Goal: Task Accomplishment & Management: Use online tool/utility

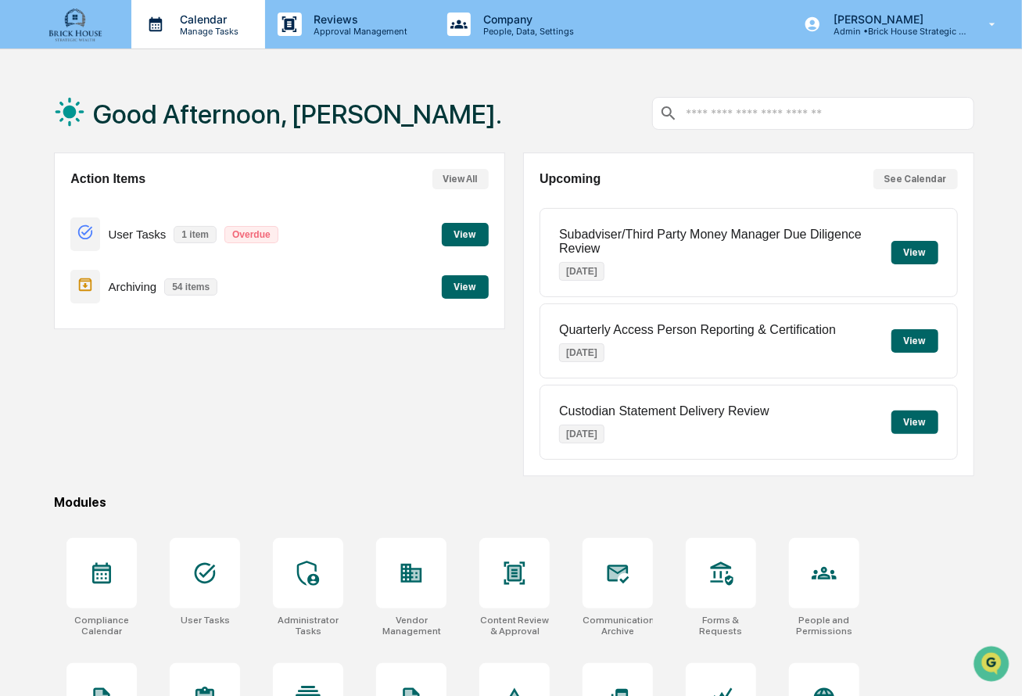
click at [200, 21] on p "Calendar" at bounding box center [206, 19] width 79 height 13
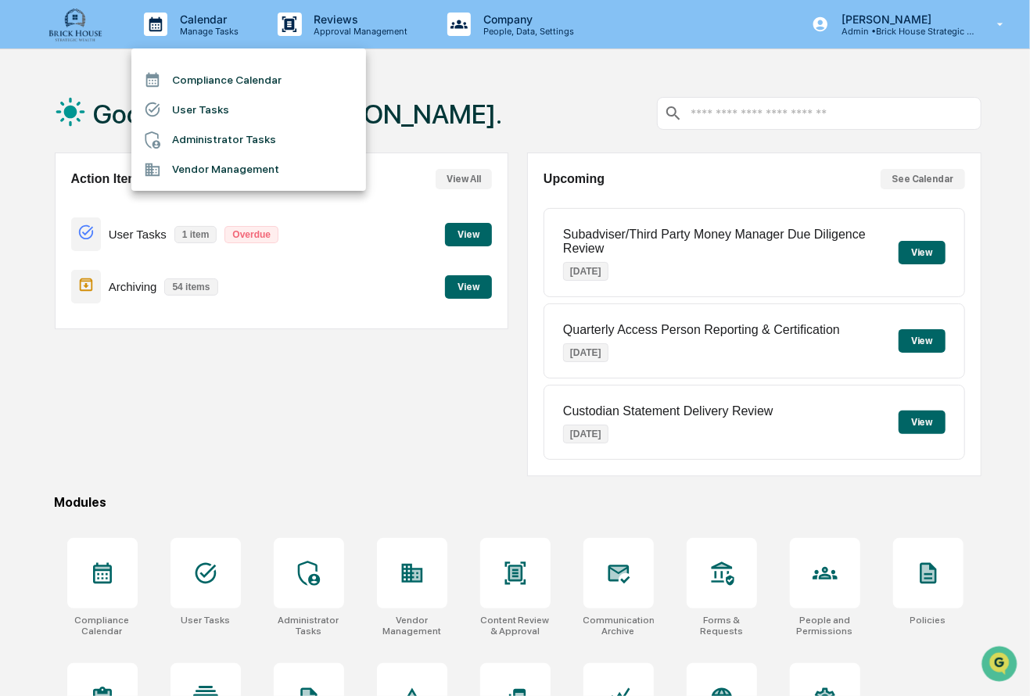
click at [219, 81] on li "Compliance Calendar" at bounding box center [248, 80] width 235 height 30
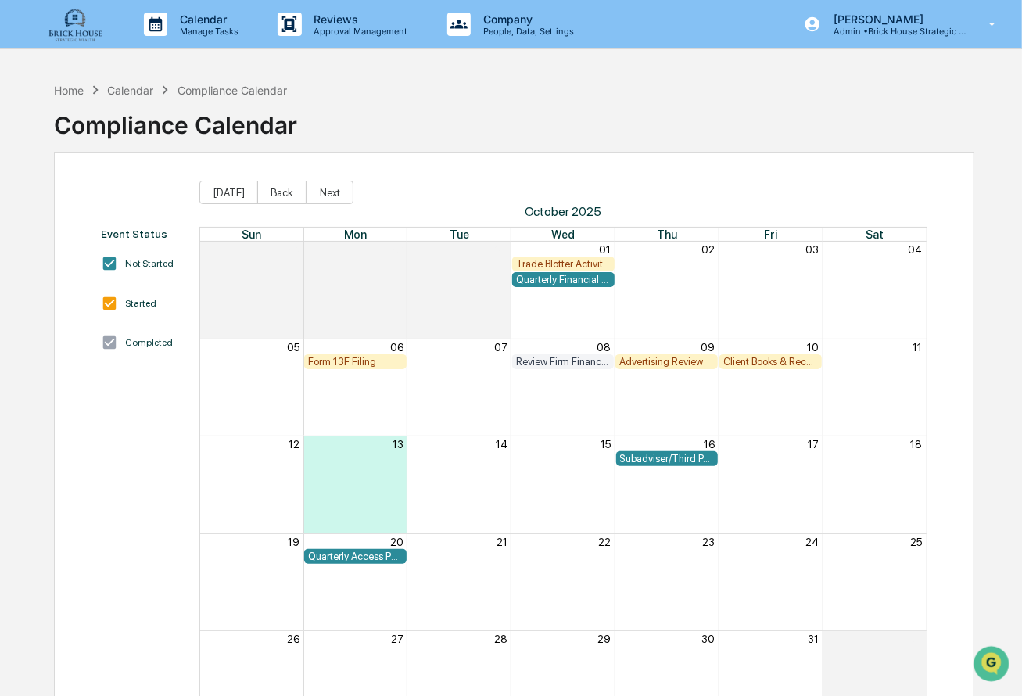
click at [640, 169] on div "Event Status Not Started Started Completed [DATE] Back Next [DATE] Sun Mon Tue …" at bounding box center [513, 454] width 919 height 604
click at [78, 86] on div "Home" at bounding box center [69, 90] width 30 height 13
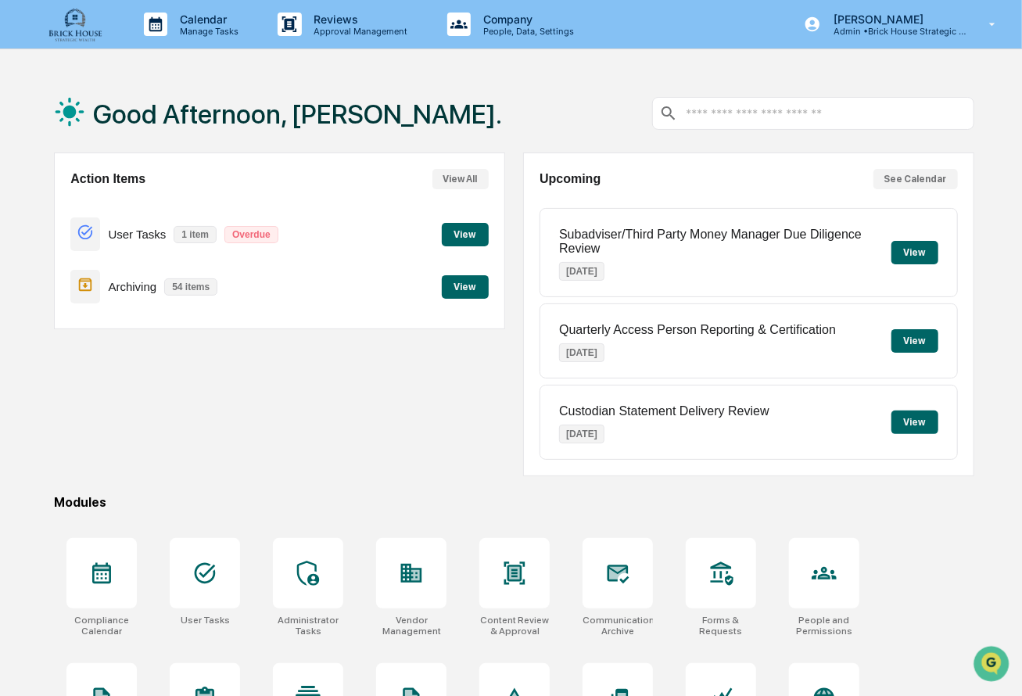
click at [456, 292] on button "View" at bounding box center [465, 286] width 47 height 23
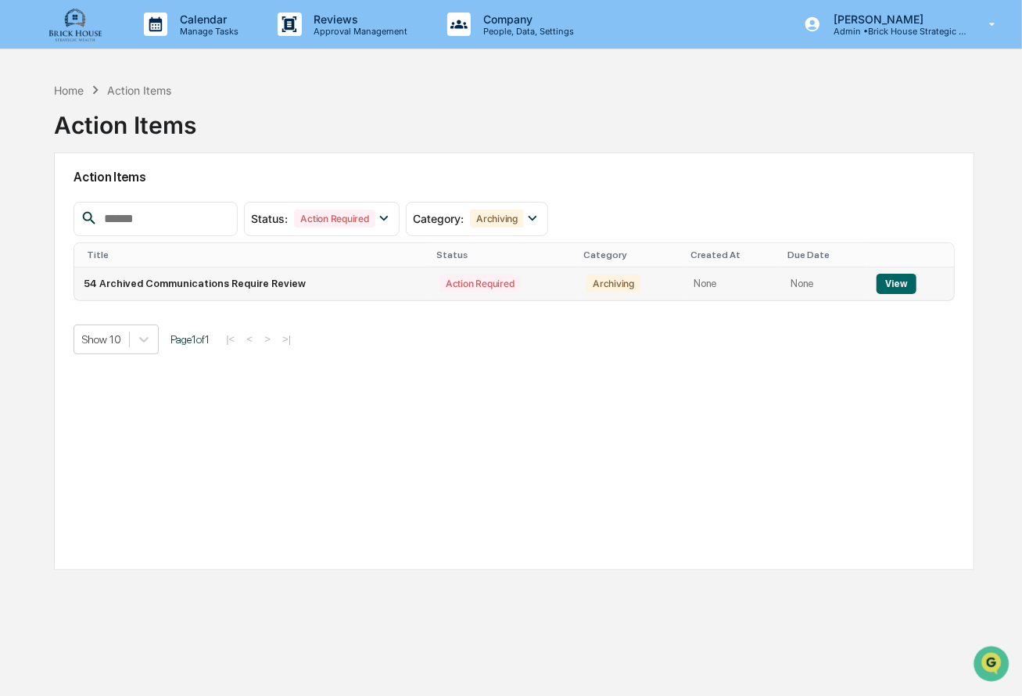
click at [890, 279] on button "View" at bounding box center [896, 284] width 40 height 20
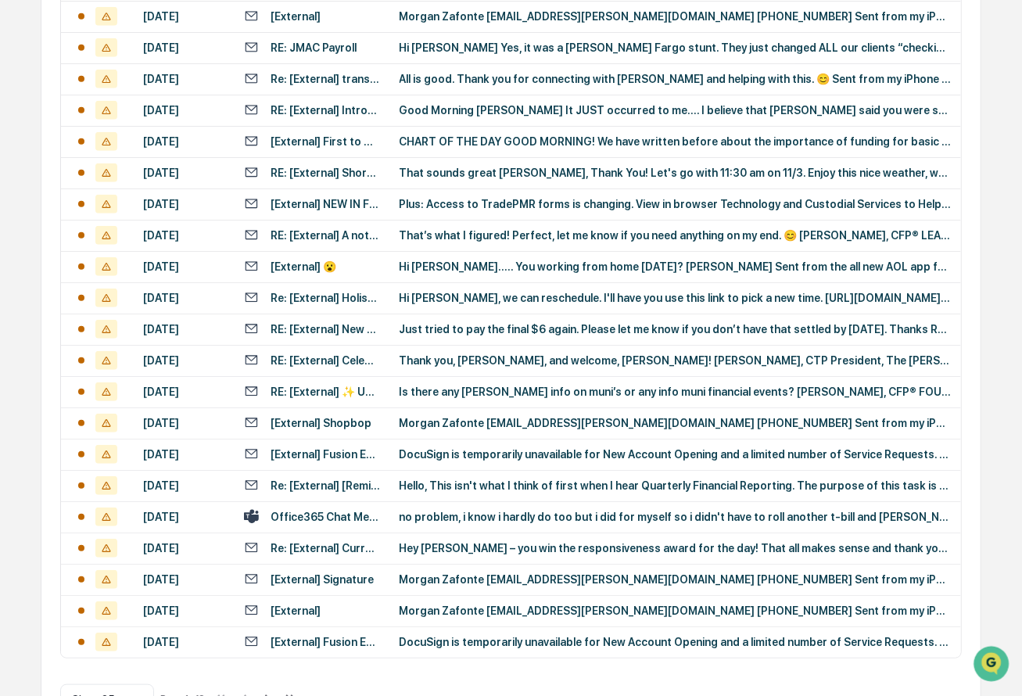
scroll to position [603, 0]
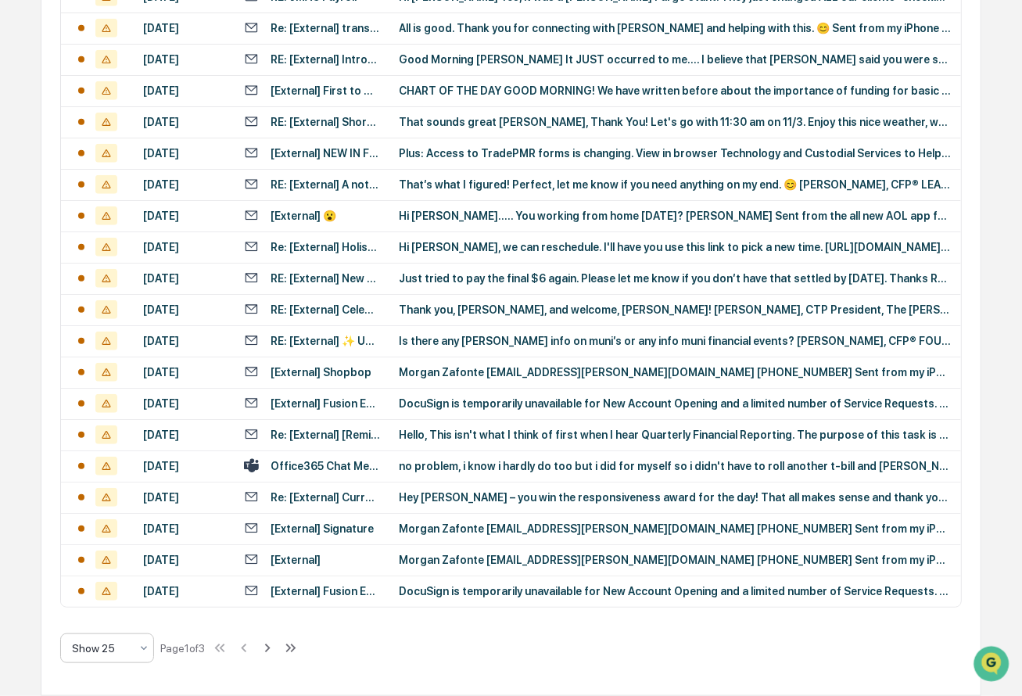
click at [141, 647] on icon at bounding box center [144, 648] width 6 height 4
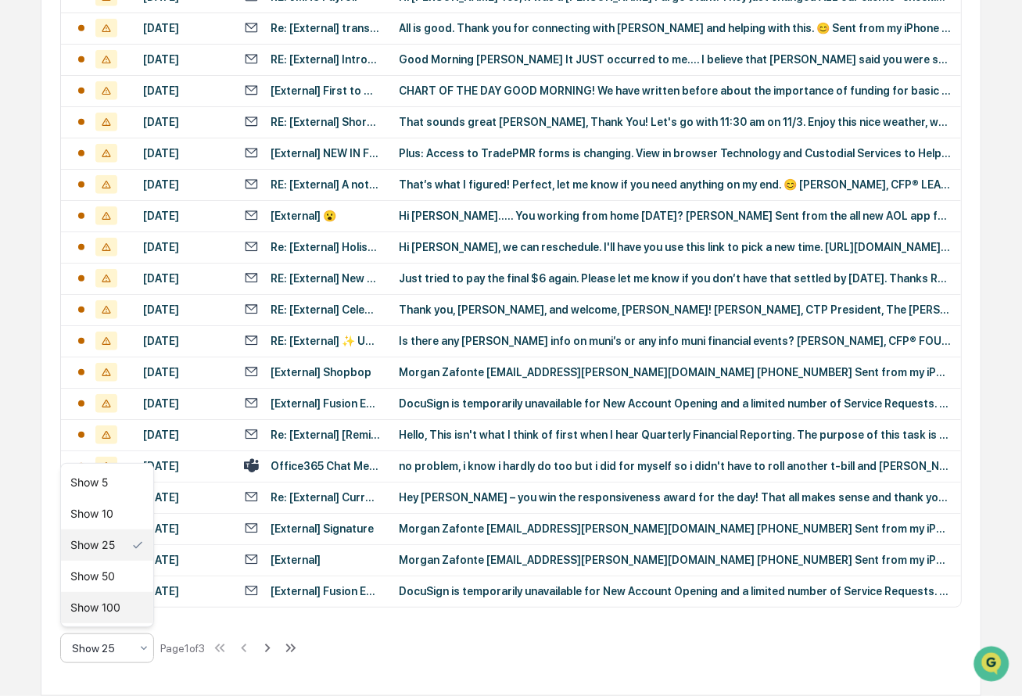
click at [116, 607] on div "Show 100" at bounding box center [107, 607] width 92 height 31
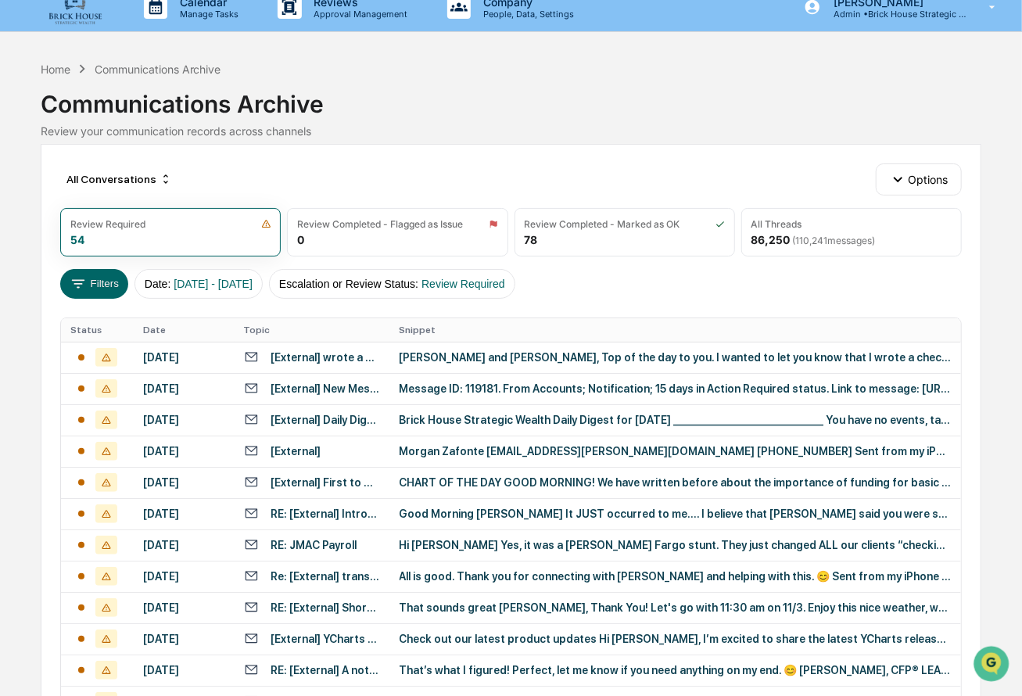
scroll to position [0, 0]
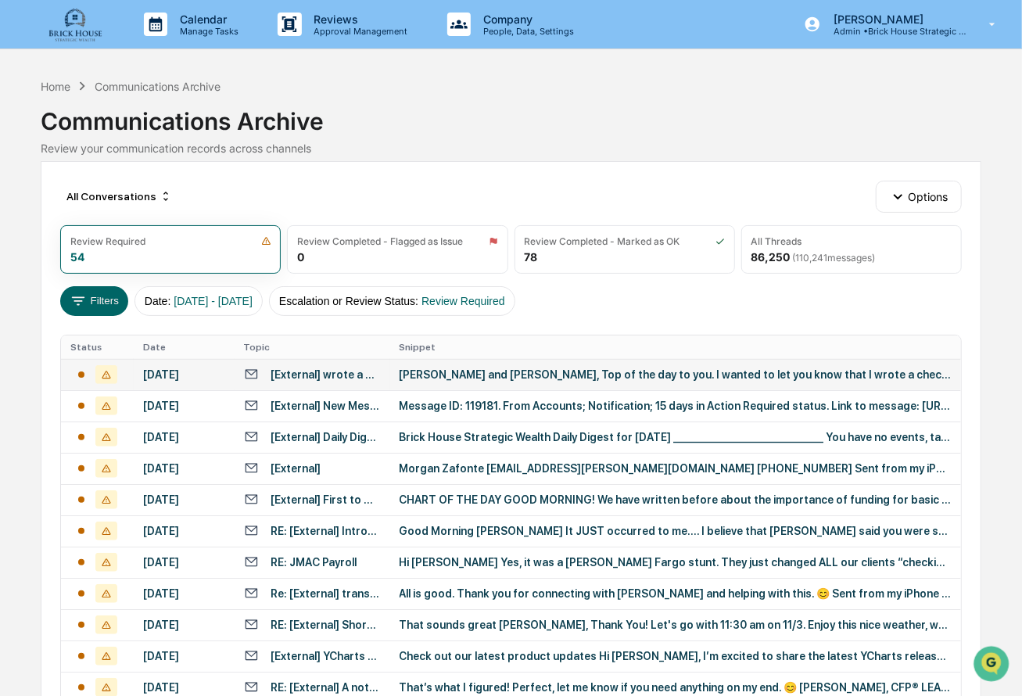
click at [480, 371] on div "[PERSON_NAME] and [PERSON_NAME], Top of the day to you. I wanted to let you kno…" at bounding box center [675, 374] width 552 height 13
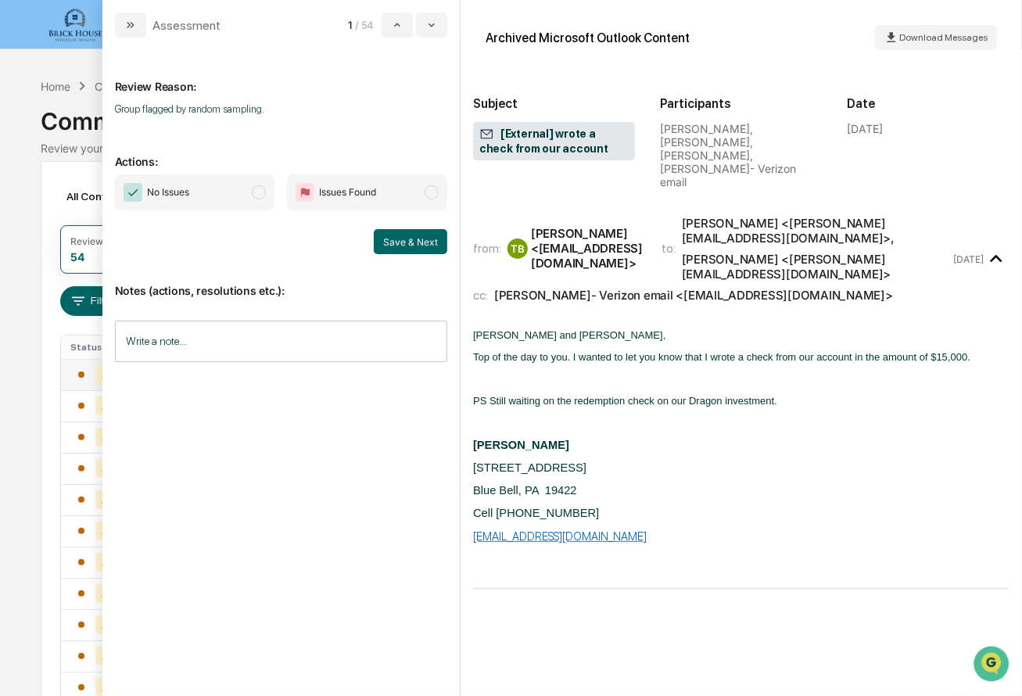
click at [263, 196] on span "modal" at bounding box center [259, 192] width 14 height 14
click at [404, 235] on button "Save & Next" at bounding box center [410, 241] width 73 height 25
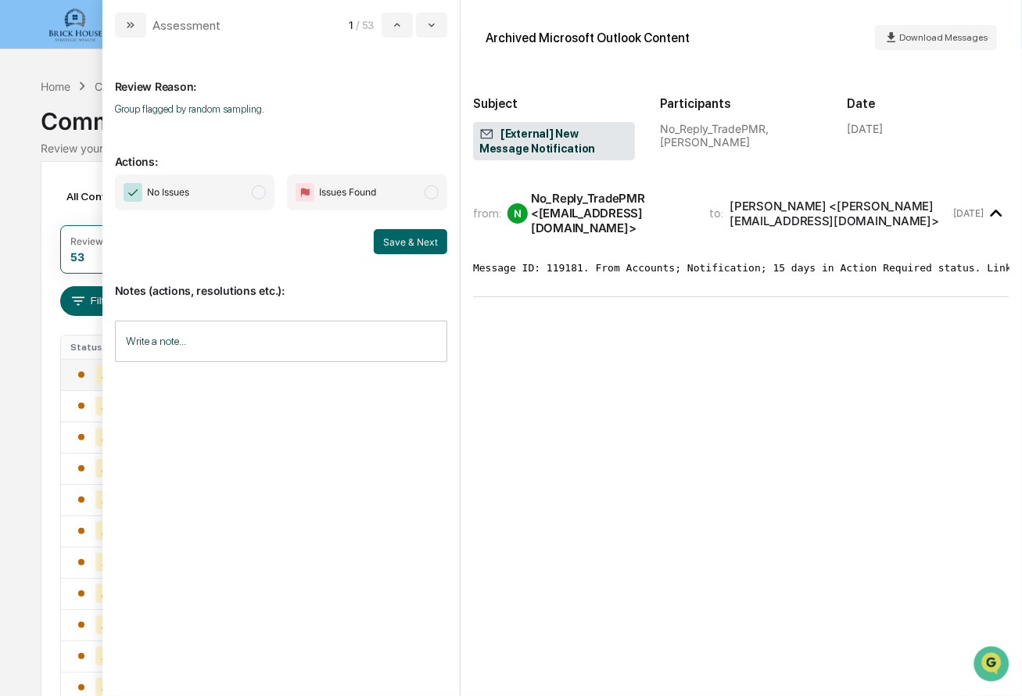
click at [261, 191] on span "modal" at bounding box center [259, 192] width 14 height 14
click at [421, 251] on button "Save & Next" at bounding box center [410, 241] width 73 height 25
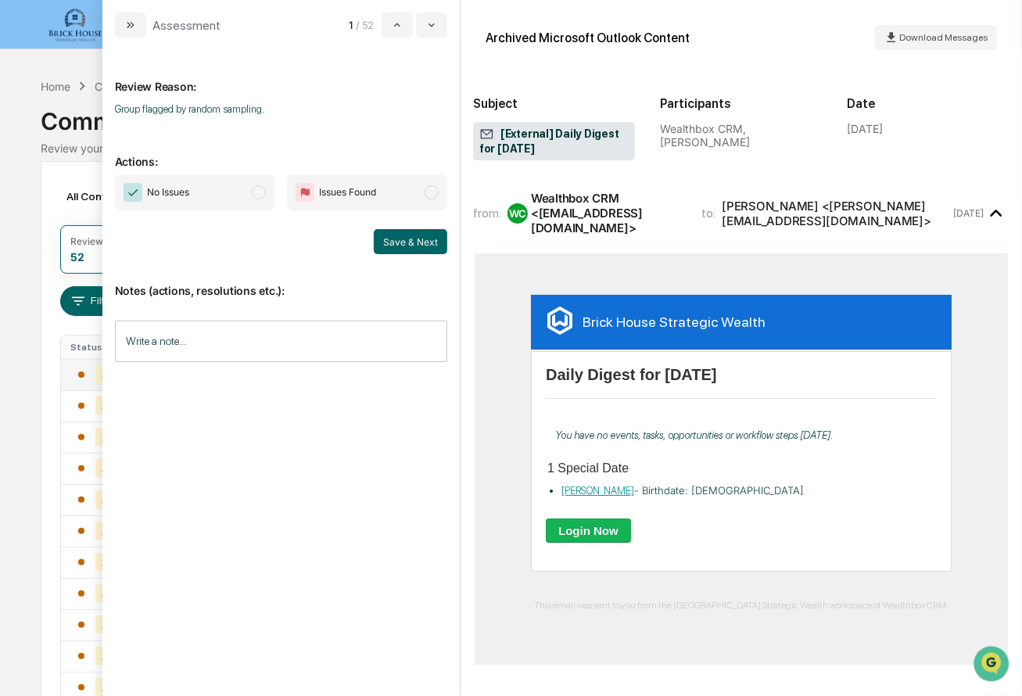
click at [265, 199] on span "No Issues" at bounding box center [195, 192] width 160 height 36
click at [413, 245] on button "Save & Next" at bounding box center [410, 241] width 73 height 25
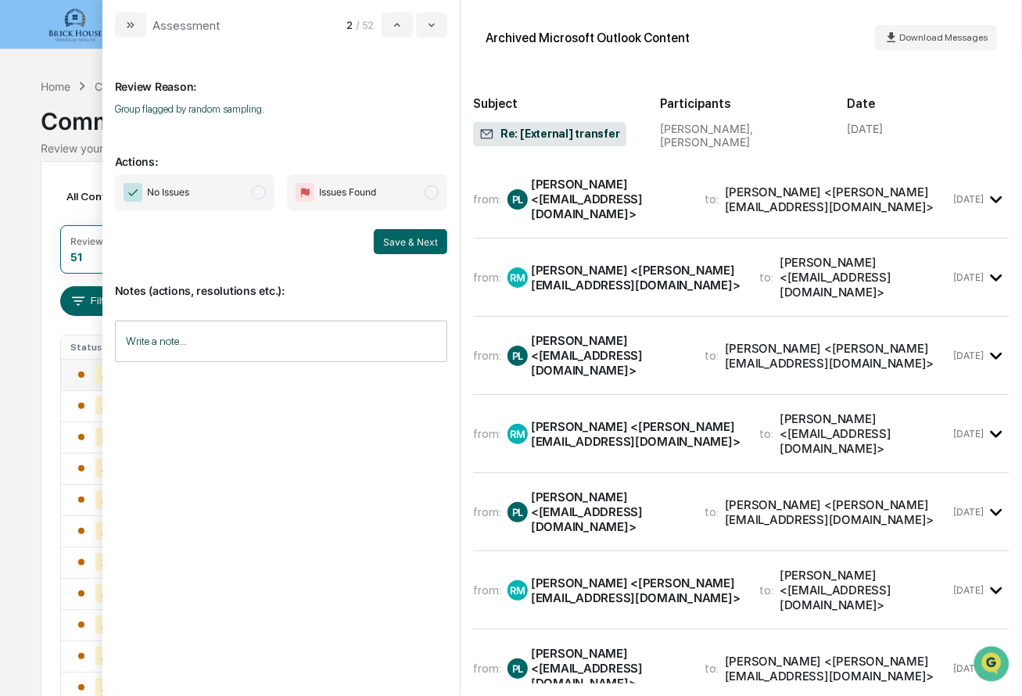
click at [261, 193] on span "modal" at bounding box center [259, 192] width 14 height 14
click at [613, 206] on div "from: PL [PERSON_NAME] <[EMAIL_ADDRESS][DOMAIN_NAME]> to: [PERSON_NAME] <[PERSO…" at bounding box center [741, 199] width 536 height 52
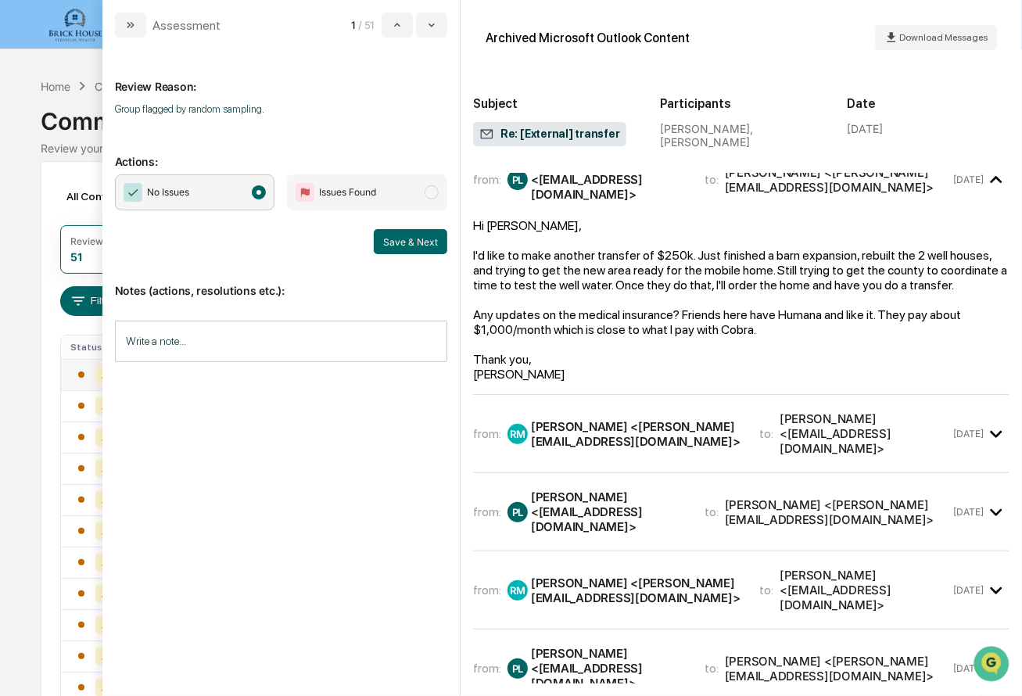
scroll to position [27, 0]
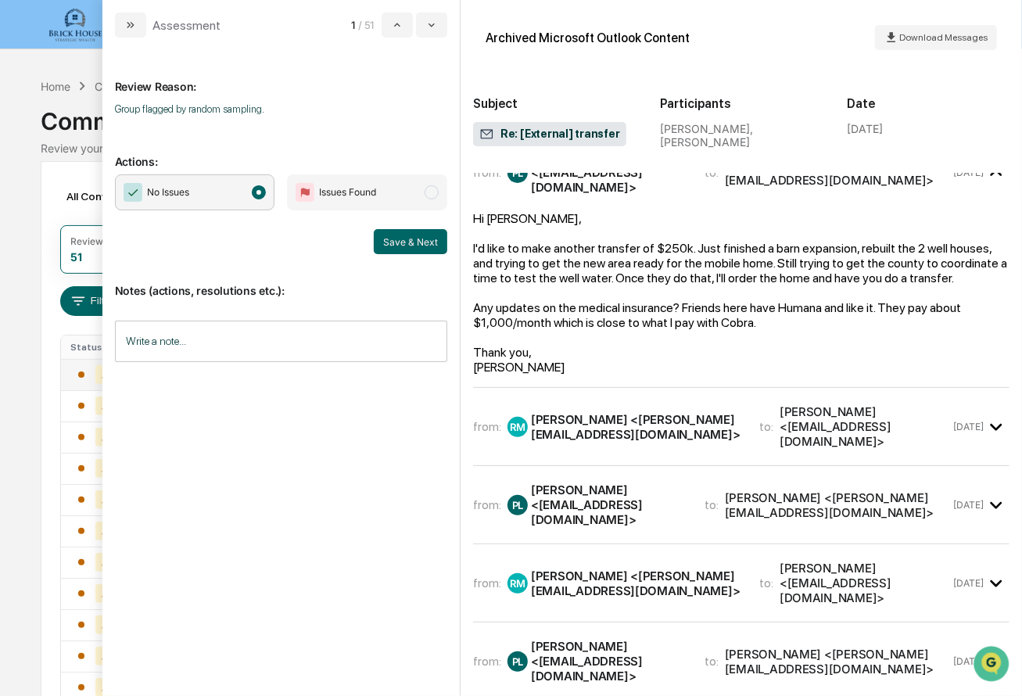
click at [610, 412] on div "[PERSON_NAME] <[PERSON_NAME][EMAIL_ADDRESS][DOMAIN_NAME]>" at bounding box center [636, 427] width 210 height 30
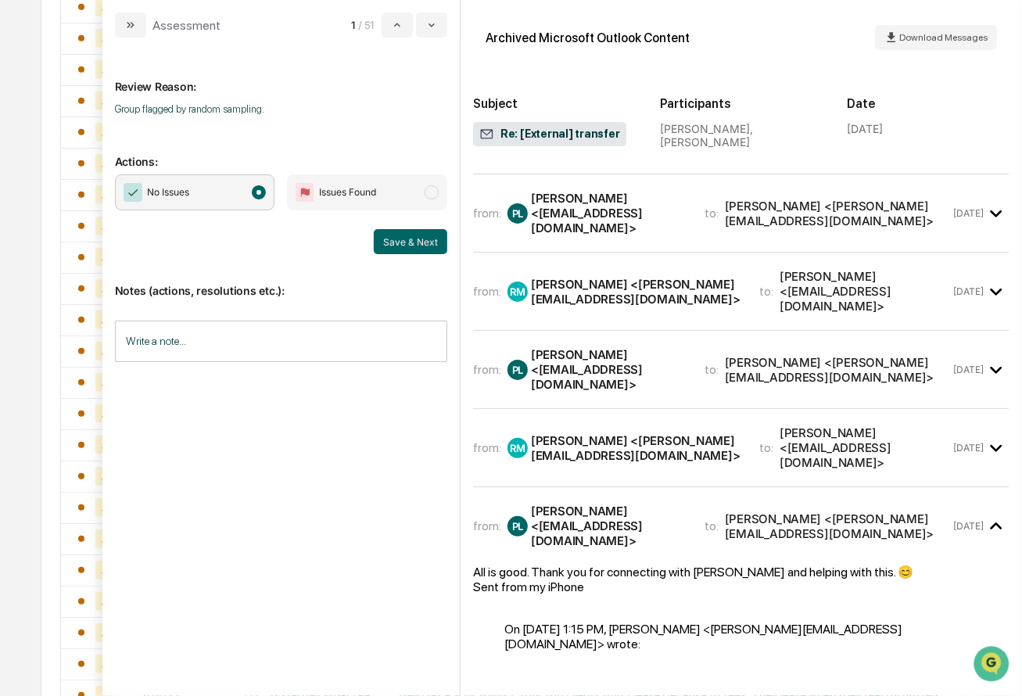
scroll to position [1039, 0]
click at [613, 432] on div "[PERSON_NAME] <[PERSON_NAME][EMAIL_ADDRESS][DOMAIN_NAME]>" at bounding box center [636, 447] width 210 height 30
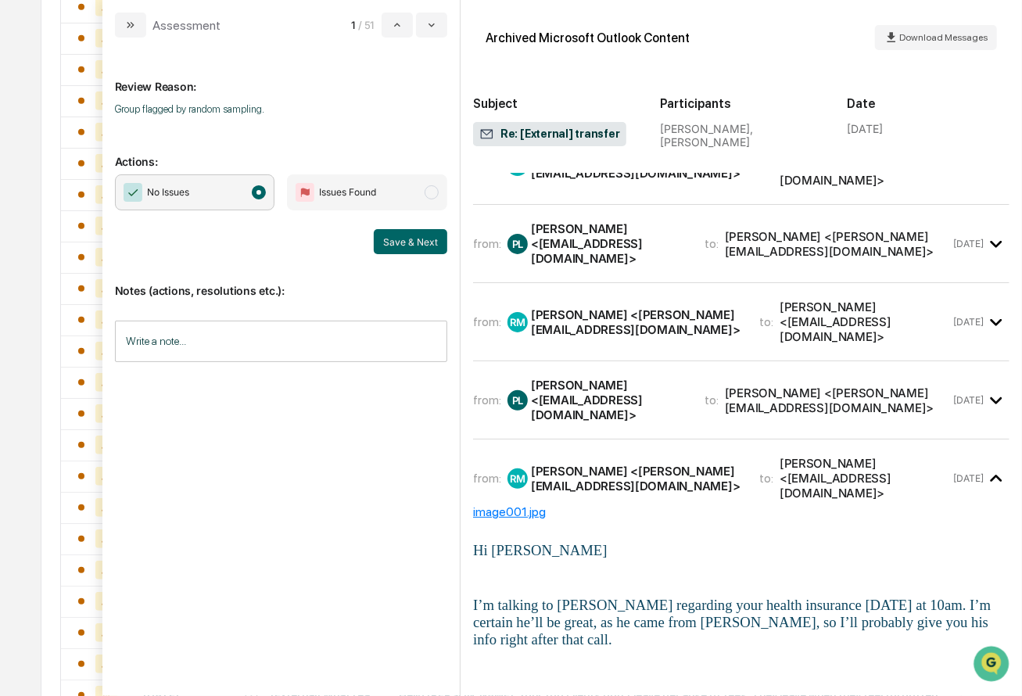
click at [602, 374] on div "from: PL [PERSON_NAME] <[EMAIL_ADDRESS][DOMAIN_NAME]> to: [PERSON_NAME] <[PERSO…" at bounding box center [741, 400] width 536 height 52
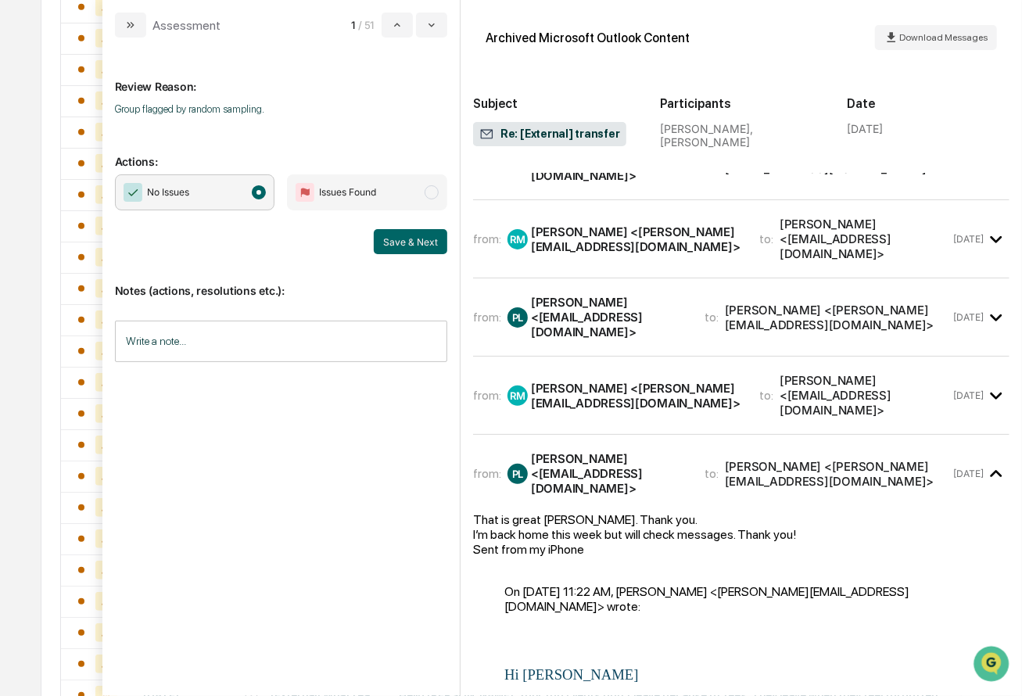
scroll to position [933, 0]
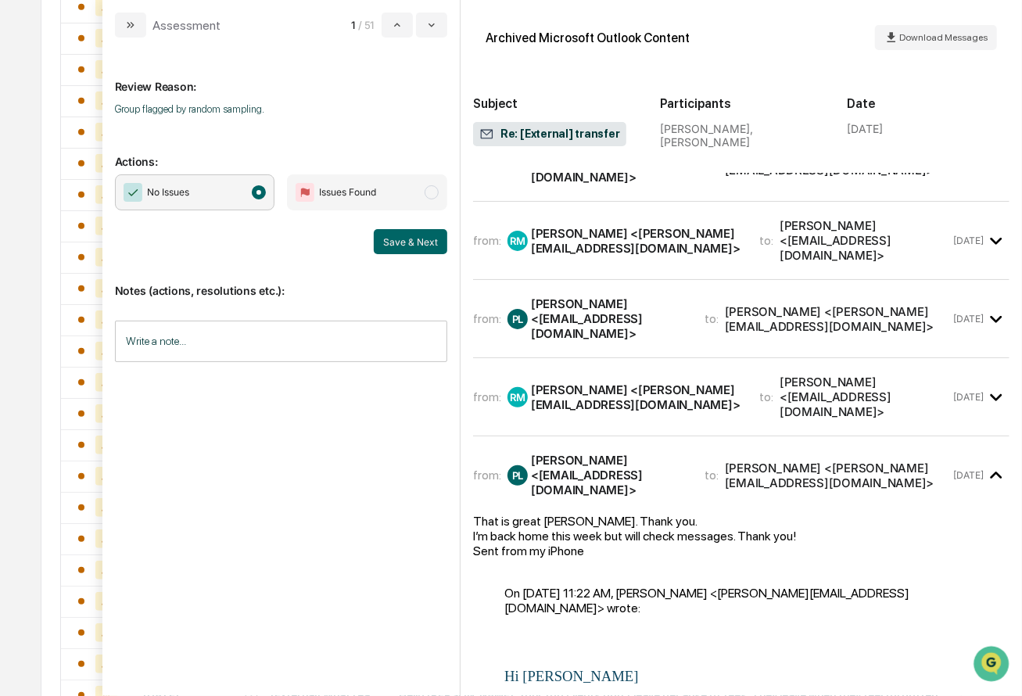
click at [589, 382] on div "[PERSON_NAME] <[PERSON_NAME][EMAIL_ADDRESS][DOMAIN_NAME]>" at bounding box center [636, 397] width 210 height 30
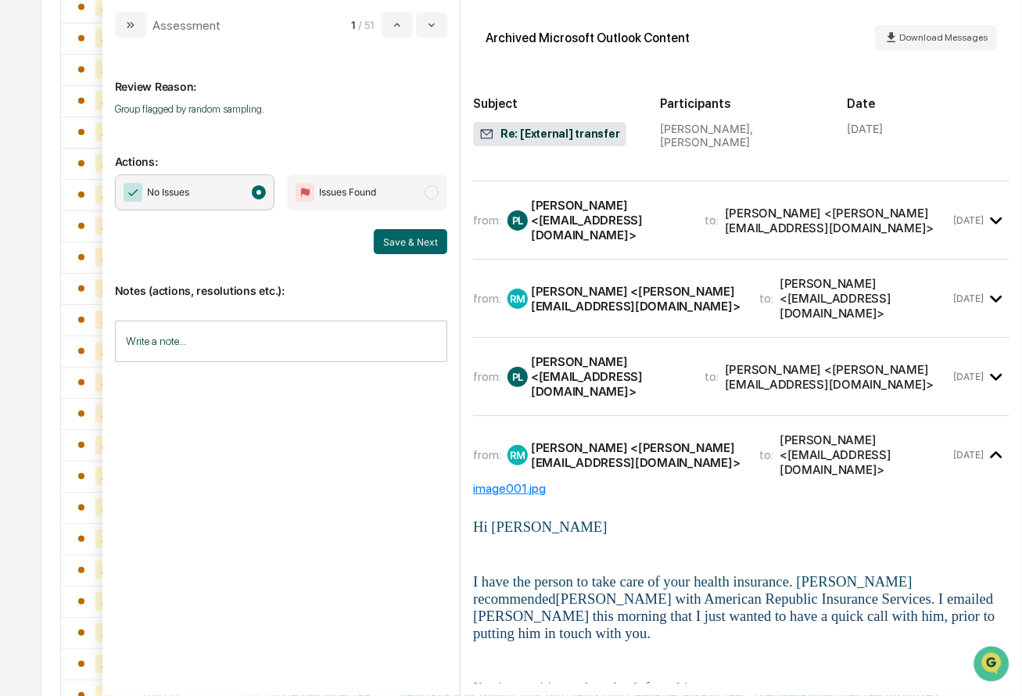
click at [605, 354] on div "[PERSON_NAME] <[EMAIL_ADDRESS][DOMAIN_NAME]>" at bounding box center [608, 376] width 155 height 45
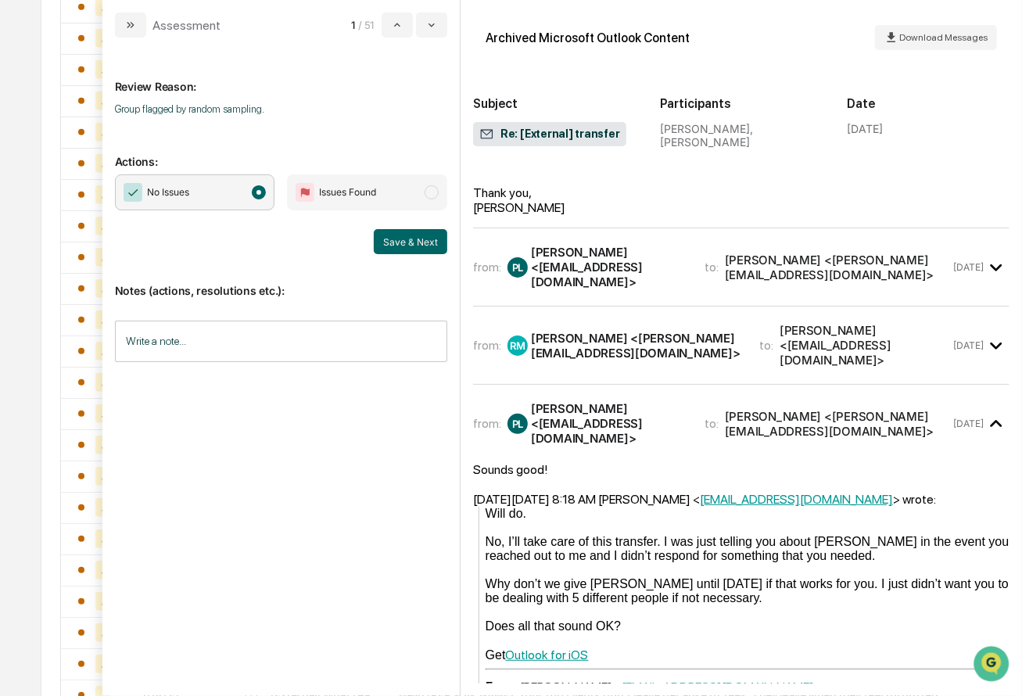
click at [591, 331] on div "[PERSON_NAME] <[PERSON_NAME][EMAIL_ADDRESS][DOMAIN_NAME]>" at bounding box center [636, 346] width 210 height 30
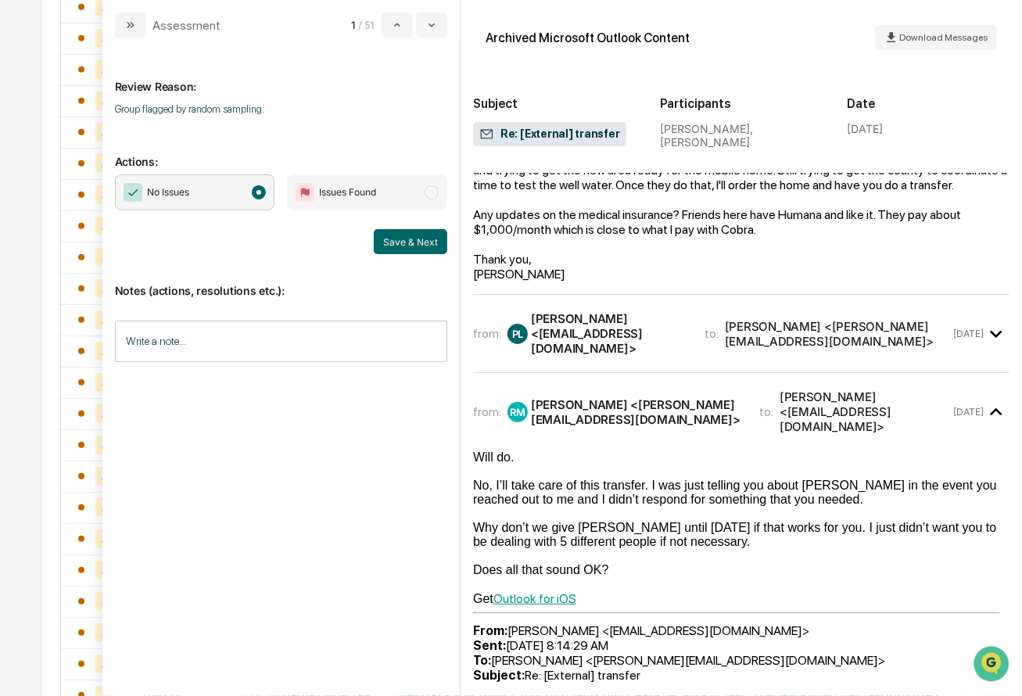
click at [589, 311] on div "[PERSON_NAME] <[EMAIL_ADDRESS][DOMAIN_NAME]>" at bounding box center [608, 333] width 155 height 45
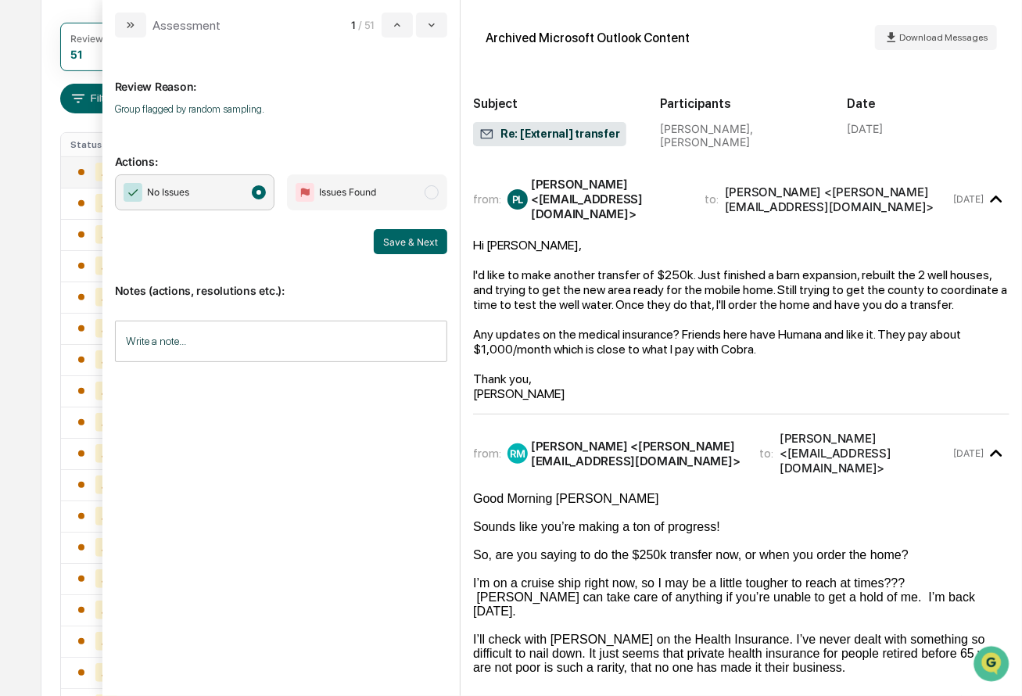
scroll to position [196, 0]
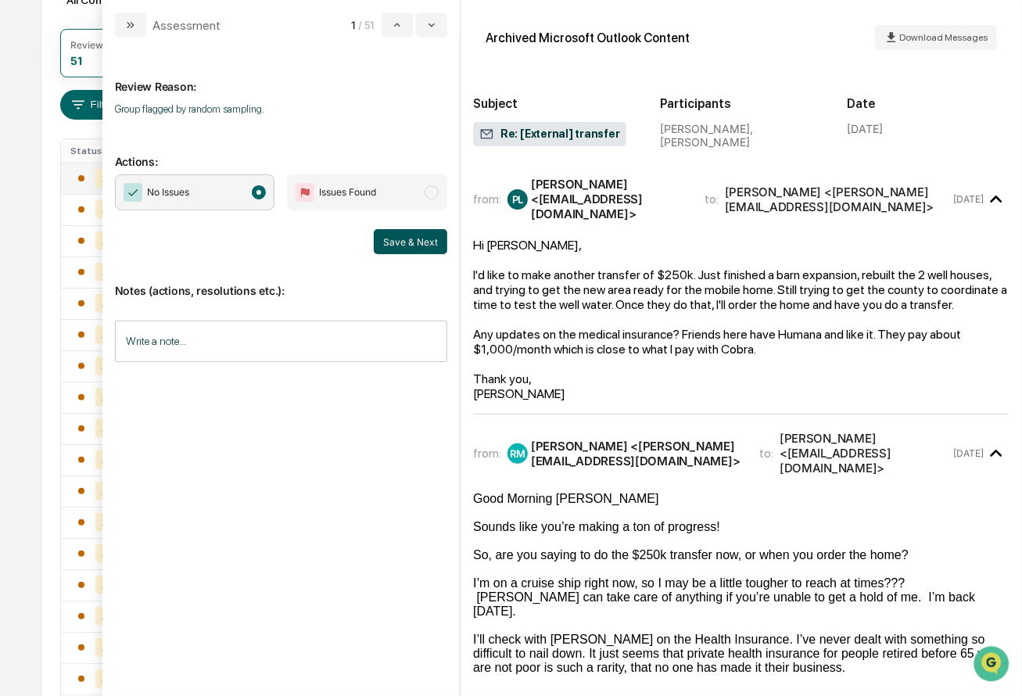
click at [424, 242] on button "Save & Next" at bounding box center [410, 241] width 73 height 25
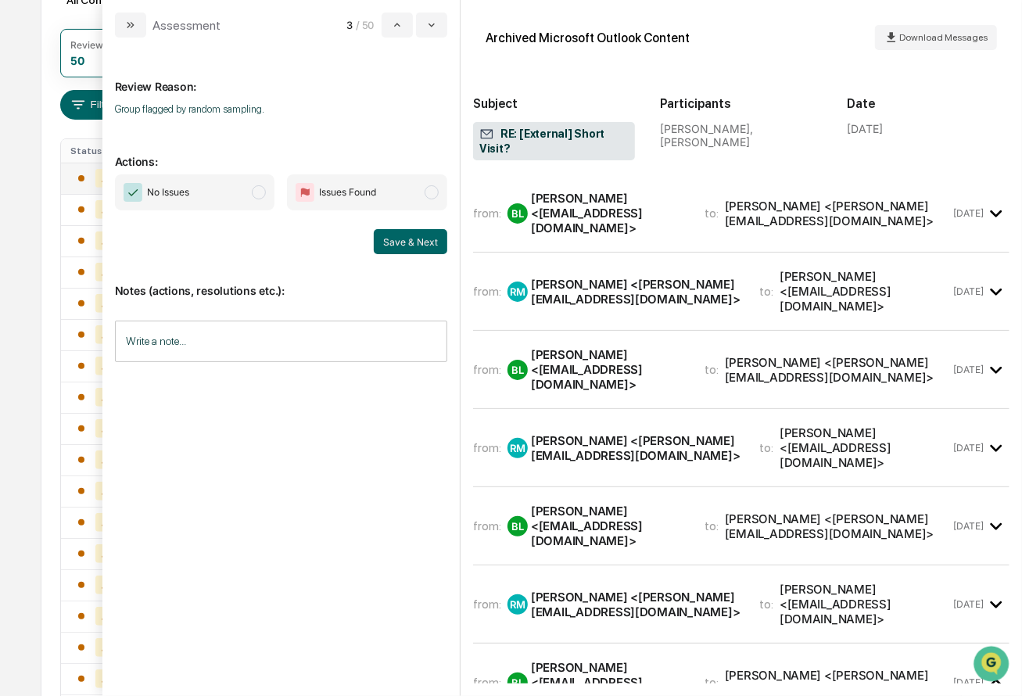
click at [263, 197] on span "modal" at bounding box center [259, 192] width 14 height 14
click at [610, 191] on div "[PERSON_NAME] <[EMAIL_ADDRESS][DOMAIN_NAME]>" at bounding box center [608, 213] width 155 height 45
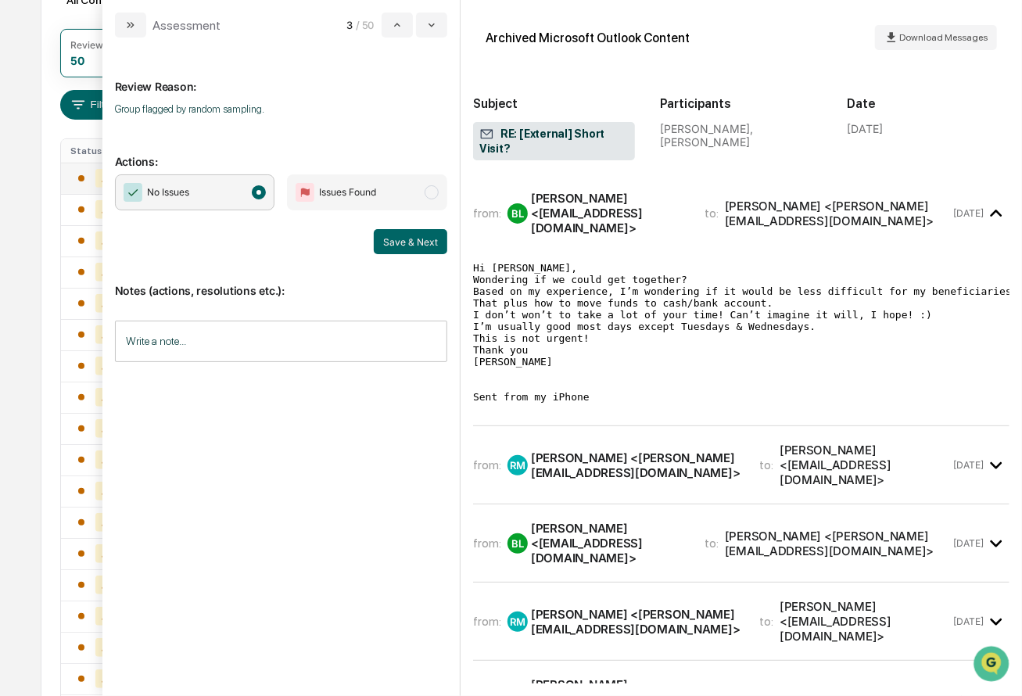
click at [588, 450] on div "[PERSON_NAME] <[PERSON_NAME][EMAIL_ADDRESS][DOMAIN_NAME]>" at bounding box center [636, 465] width 210 height 30
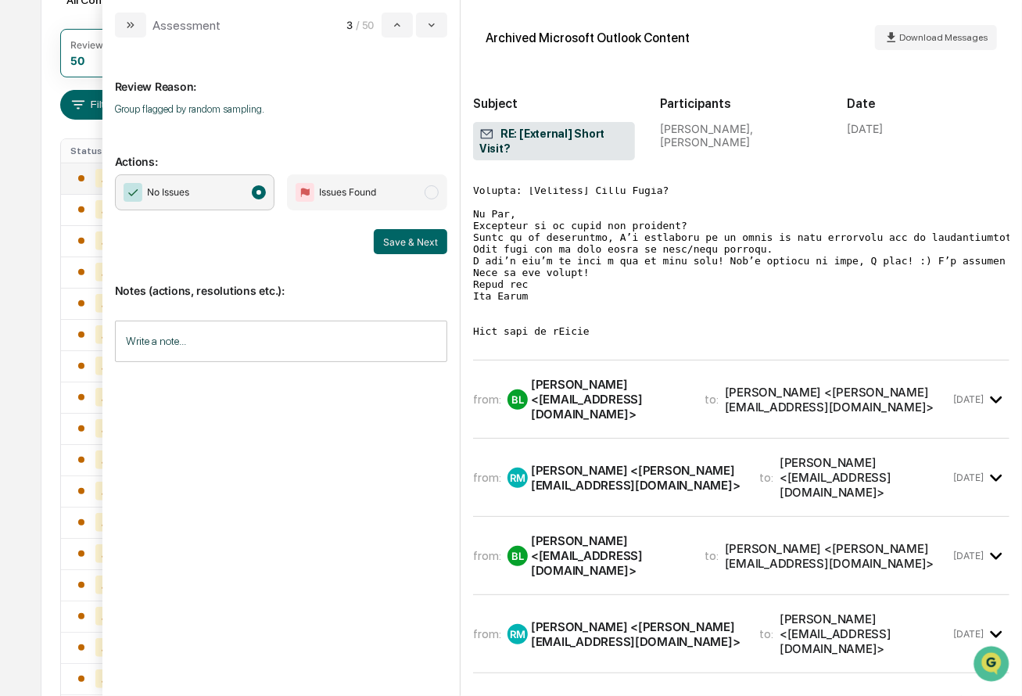
scroll to position [775, 0]
click at [610, 379] on div "from: BL [PERSON_NAME] <[EMAIL_ADDRESS][DOMAIN_NAME]> to: [PERSON_NAME] <[PERSO…" at bounding box center [741, 405] width 536 height 66
click at [608, 376] on div "[PERSON_NAME] <[EMAIL_ADDRESS][DOMAIN_NAME]>" at bounding box center [608, 398] width 155 height 45
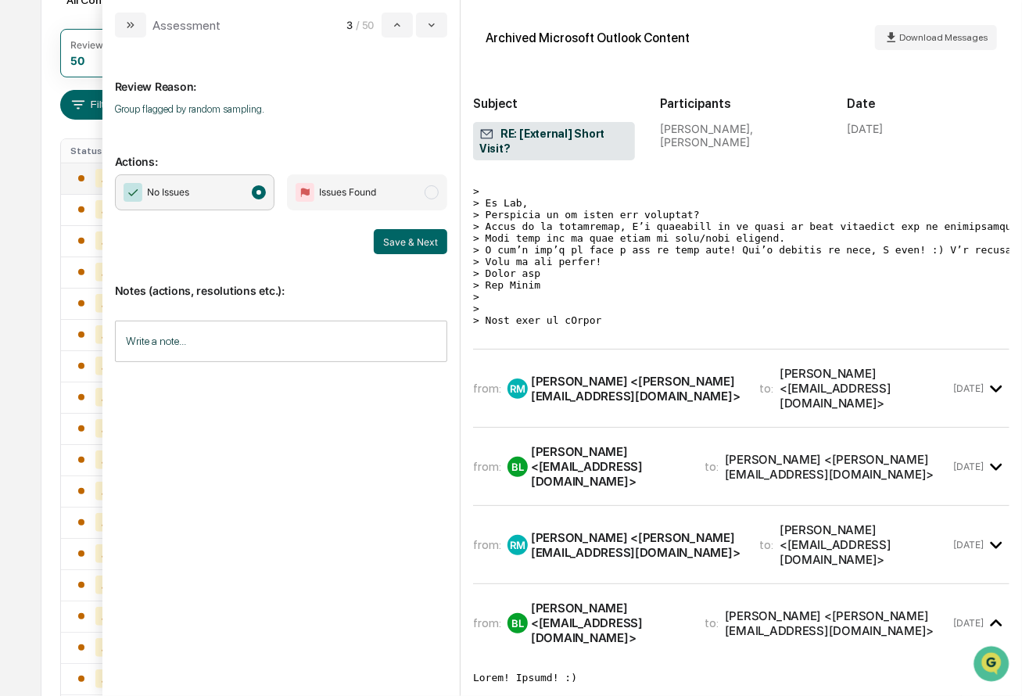
scroll to position [1634, 0]
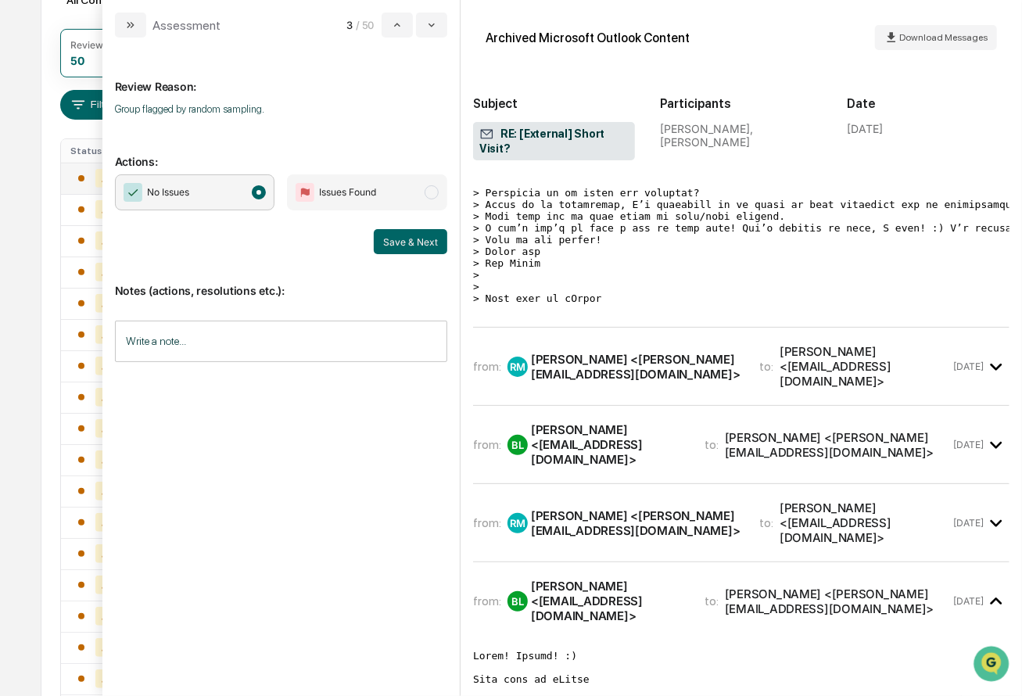
click at [593, 352] on div "[PERSON_NAME] <[PERSON_NAME][EMAIL_ADDRESS][DOMAIN_NAME]>" at bounding box center [636, 367] width 210 height 30
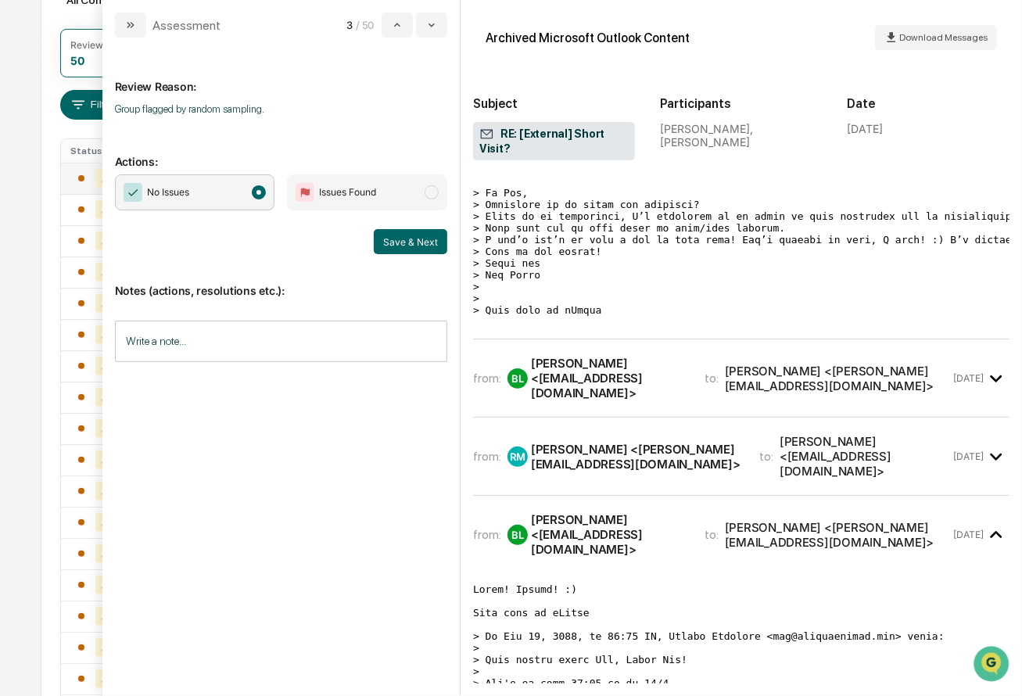
scroll to position [2871, 0]
click at [607, 370] on div "[PERSON_NAME] <[EMAIL_ADDRESS][DOMAIN_NAME]>" at bounding box center [608, 377] width 155 height 45
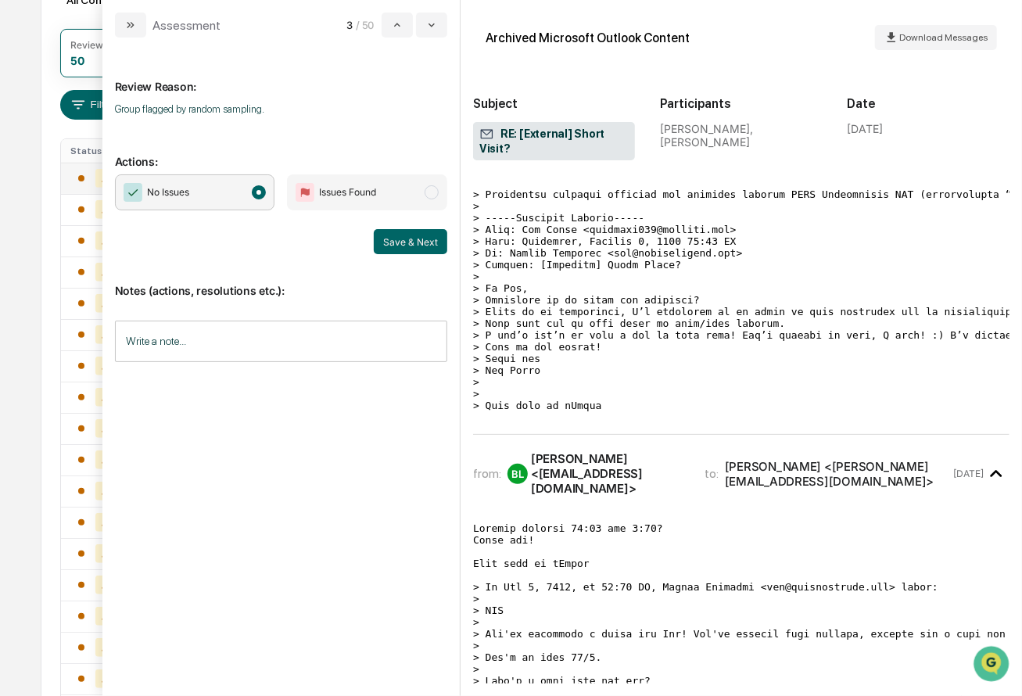
scroll to position [2763, 0]
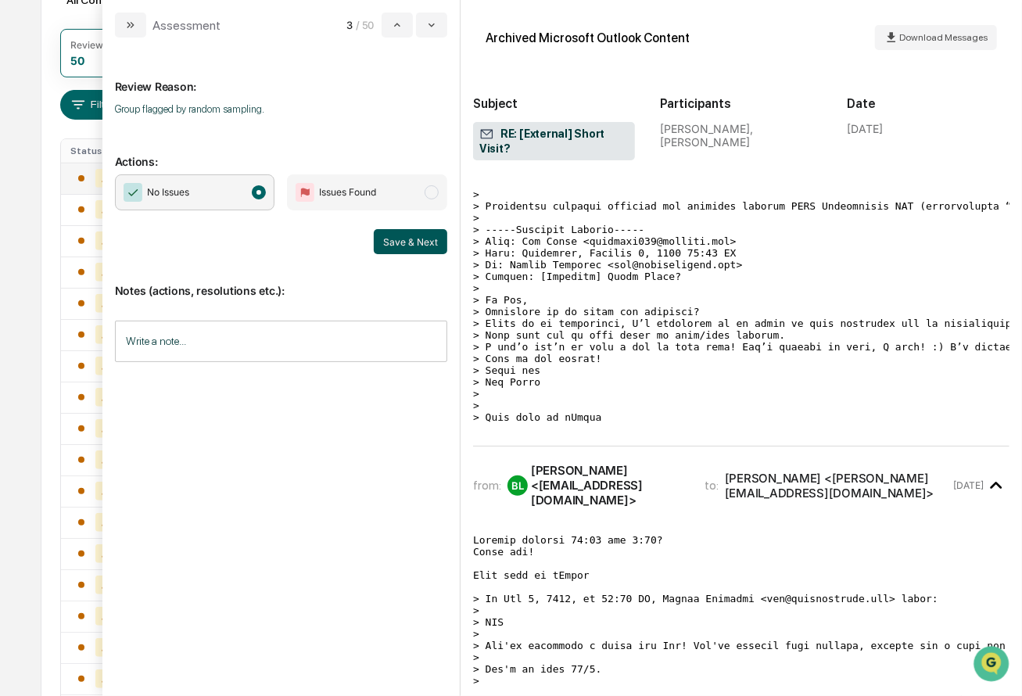
click at [396, 243] on button "Save & Next" at bounding box center [410, 241] width 73 height 25
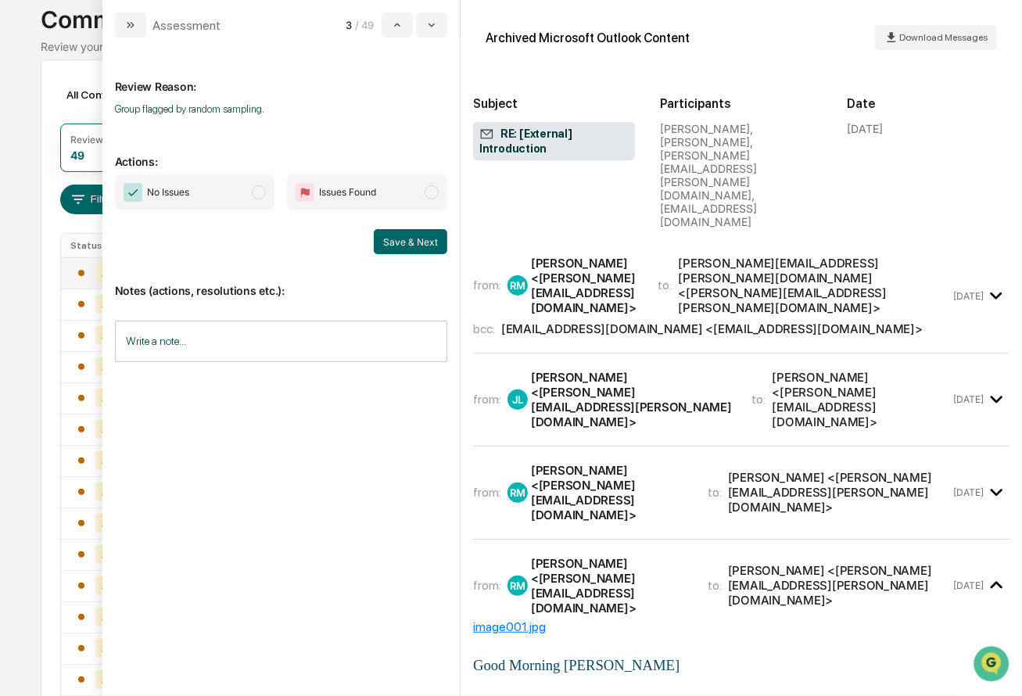
scroll to position [99, 0]
click at [621, 256] on div "[PERSON_NAME] <[PERSON_NAME][EMAIL_ADDRESS][DOMAIN_NAME]>" at bounding box center [585, 285] width 109 height 59
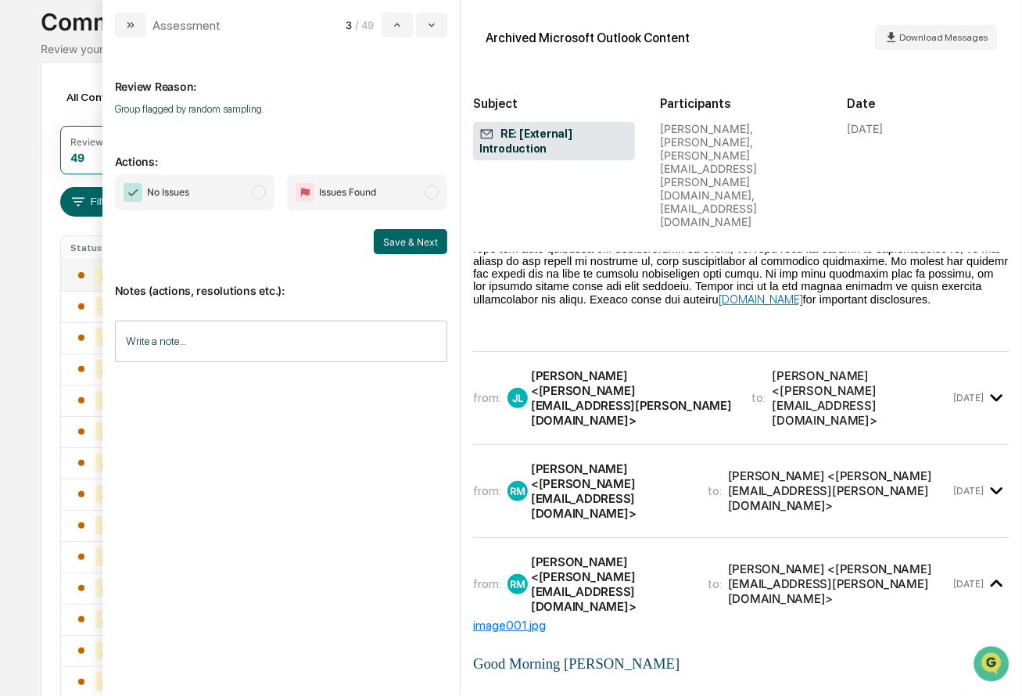
click at [611, 368] on div "[PERSON_NAME] <[PERSON_NAME][EMAIL_ADDRESS][PERSON_NAME][DOMAIN_NAME]>" at bounding box center [632, 397] width 202 height 59
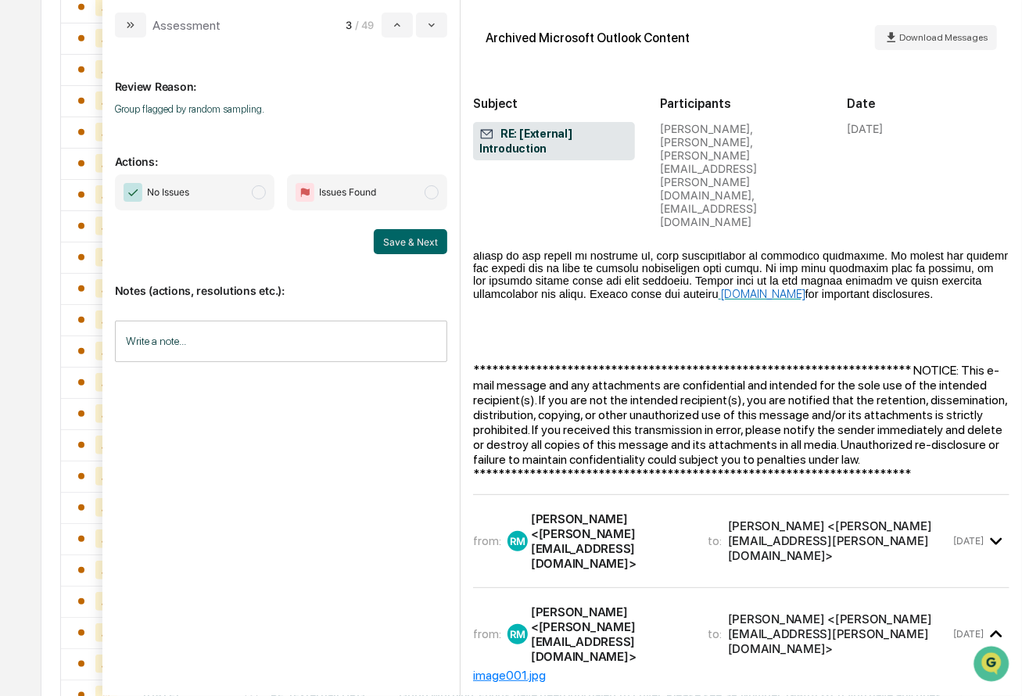
scroll to position [2495, 0]
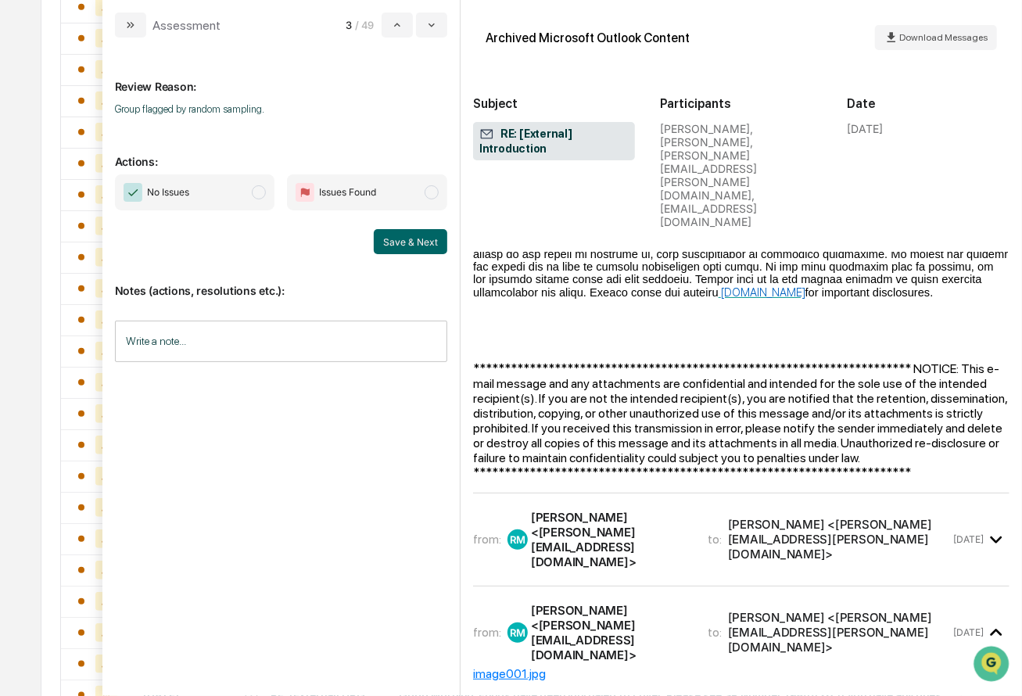
click at [614, 414] on div "from: RM [PERSON_NAME] <[PERSON_NAME][EMAIL_ADDRESS][DOMAIN_NAME]> to: [PERSON_…" at bounding box center [741, 515] width 536 height 5517
click at [632, 510] on div "[PERSON_NAME] <[PERSON_NAME][EMAIL_ADDRESS][DOMAIN_NAME]>" at bounding box center [610, 539] width 158 height 59
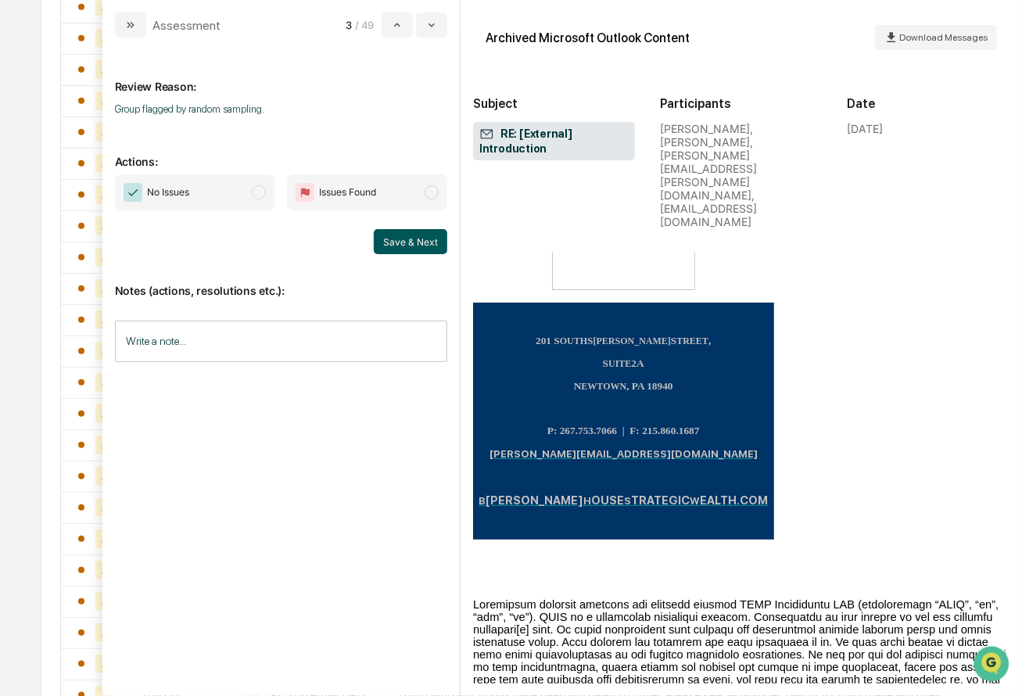
scroll to position [5935, 0]
click at [410, 238] on button "Save & Next" at bounding box center [410, 241] width 73 height 25
click at [263, 191] on span "modal" at bounding box center [259, 192] width 14 height 14
click at [381, 239] on button "Save & Next" at bounding box center [410, 241] width 73 height 25
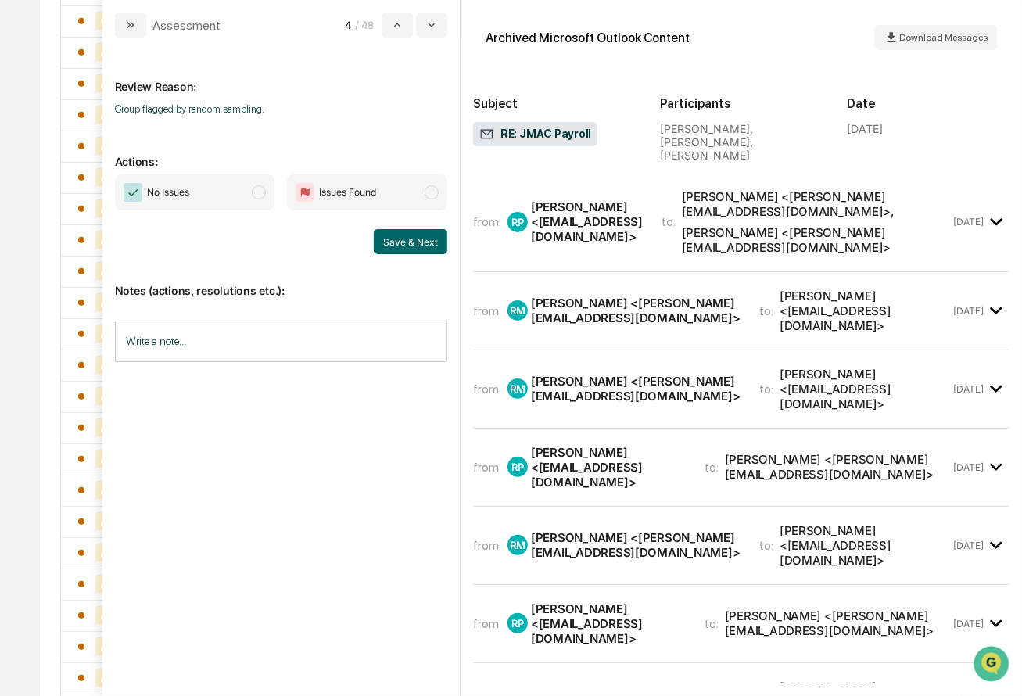
scroll to position [408, 0]
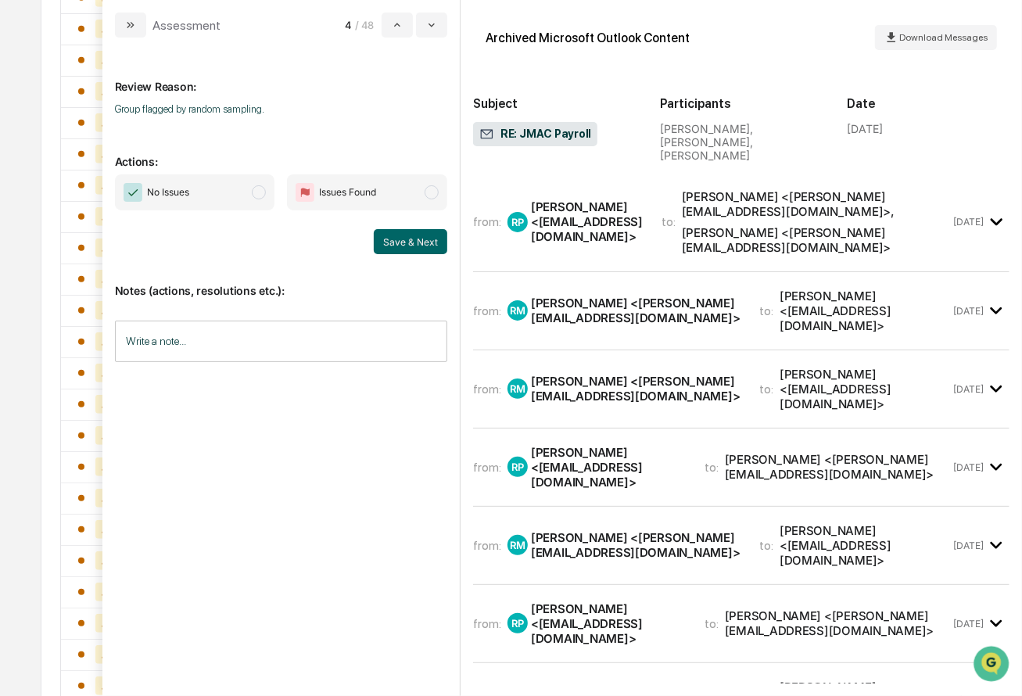
click at [611, 199] on div "[PERSON_NAME] <[EMAIL_ADDRESS][DOMAIN_NAME]>" at bounding box center [587, 221] width 112 height 45
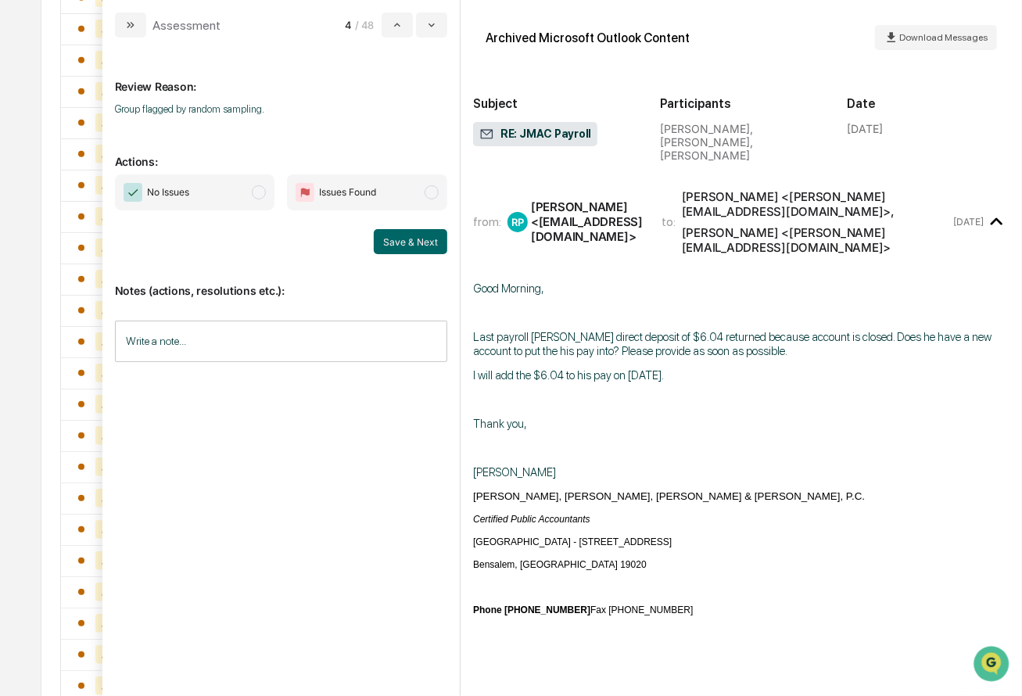
click at [266, 193] on span "modal" at bounding box center [259, 192] width 14 height 14
click at [408, 242] on button "Save & Next" at bounding box center [410, 241] width 73 height 25
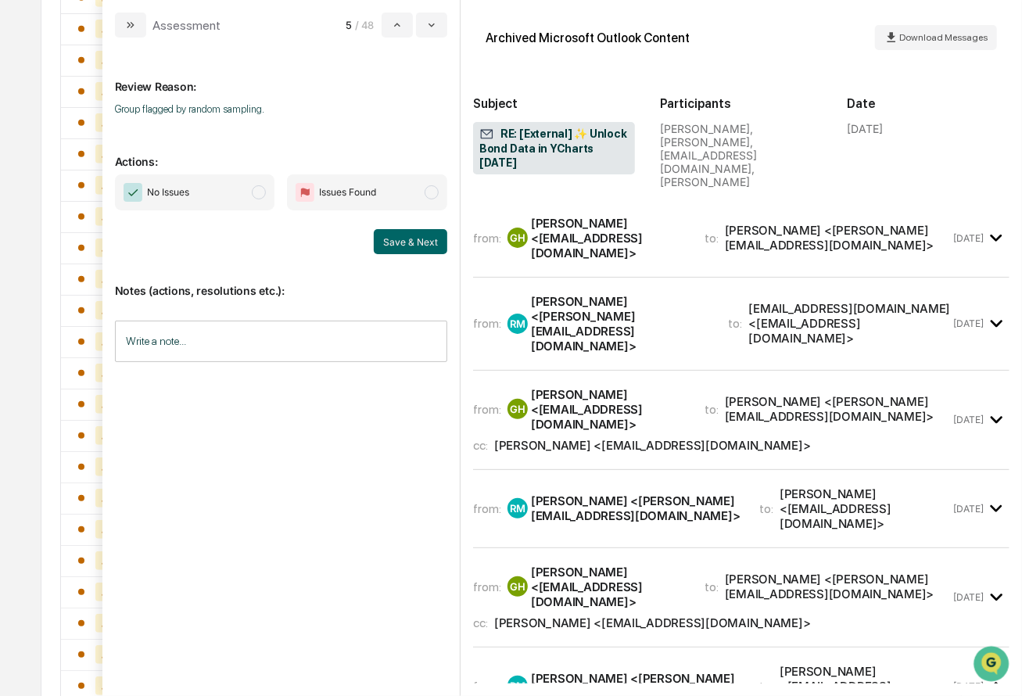
click at [256, 198] on span "No Issues" at bounding box center [195, 192] width 160 height 36
click at [408, 248] on button "Save & Next" at bounding box center [410, 241] width 73 height 25
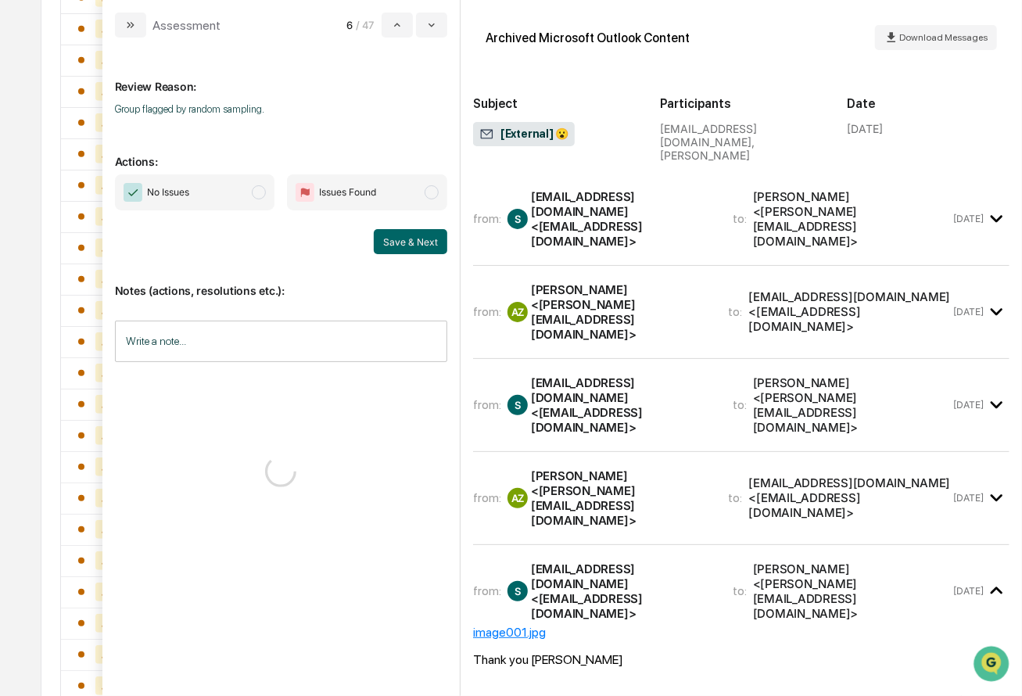
click at [258, 192] on span "modal" at bounding box center [259, 192] width 14 height 14
click at [676, 198] on div "[EMAIL_ADDRESS][DOMAIN_NAME] <[EMAIL_ADDRESS][DOMAIN_NAME]>" at bounding box center [622, 218] width 183 height 59
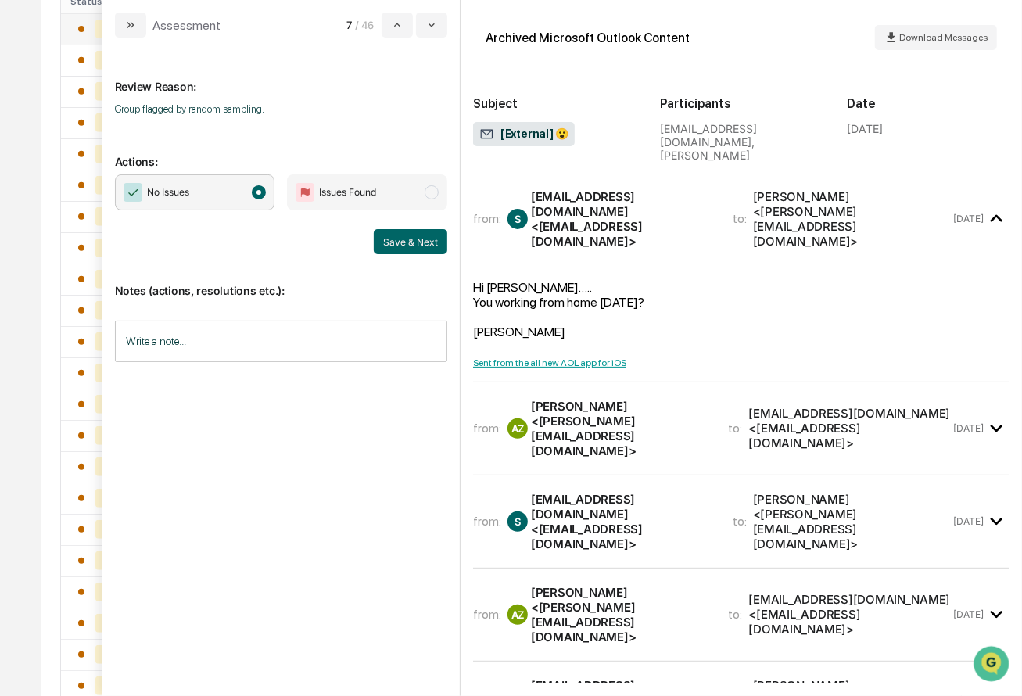
click at [710, 399] on div "[PERSON_NAME] <[PERSON_NAME][EMAIL_ADDRESS][DOMAIN_NAME]>" at bounding box center [620, 428] width 179 height 59
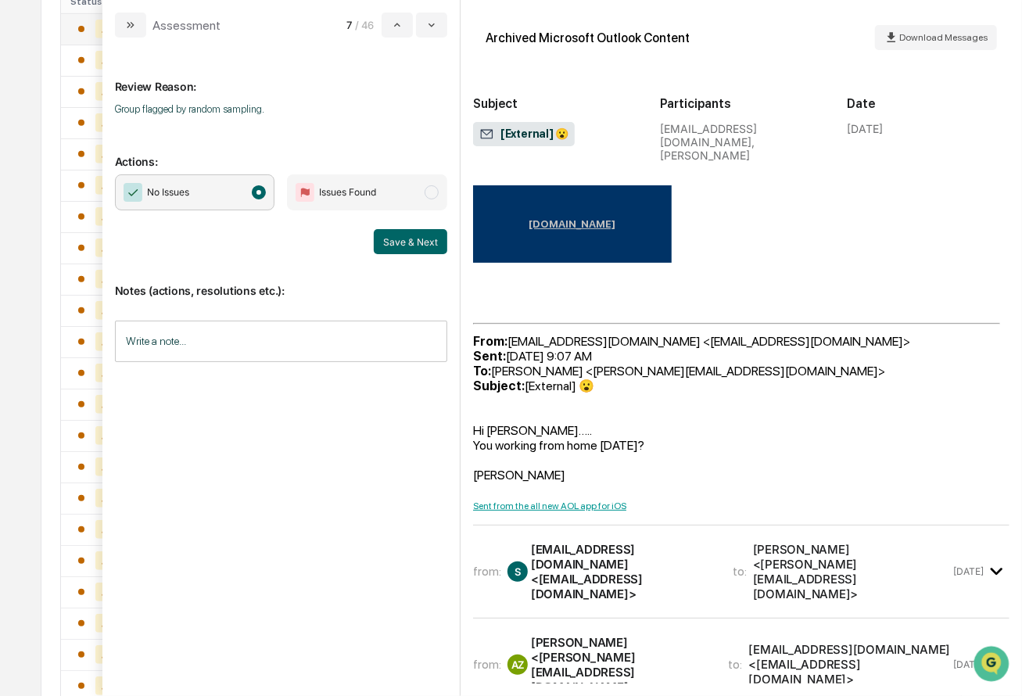
scroll to position [722, 0]
click at [695, 541] on div "[EMAIL_ADDRESS][DOMAIN_NAME] <[EMAIL_ADDRESS][DOMAIN_NAME]>" at bounding box center [622, 570] width 183 height 59
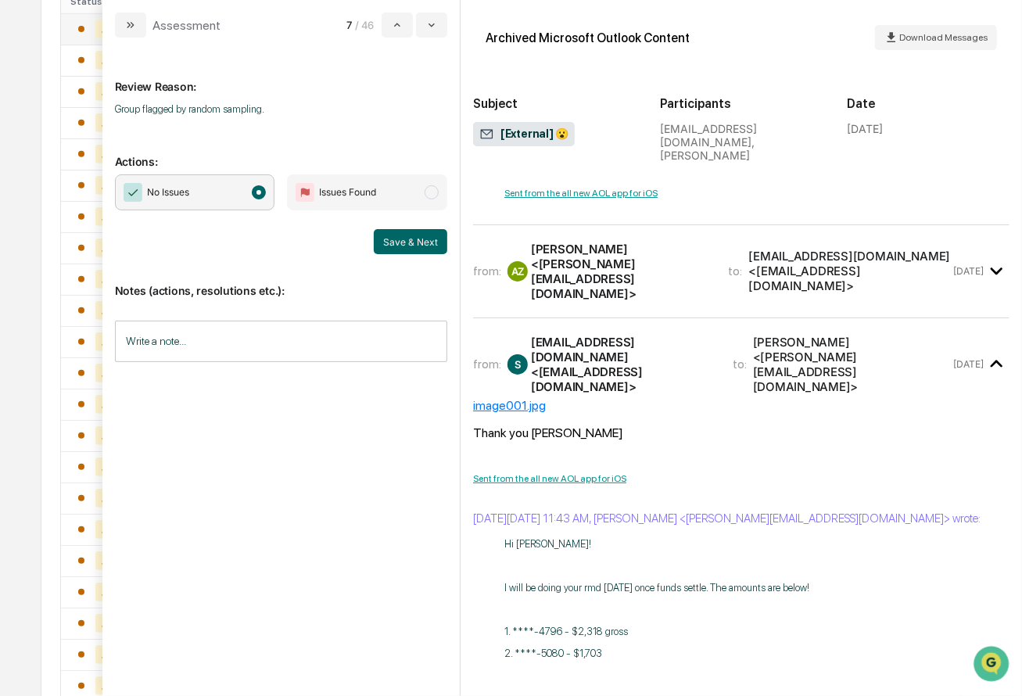
scroll to position [2057, 0]
click at [428, 251] on button "Save & Next" at bounding box center [410, 241] width 73 height 25
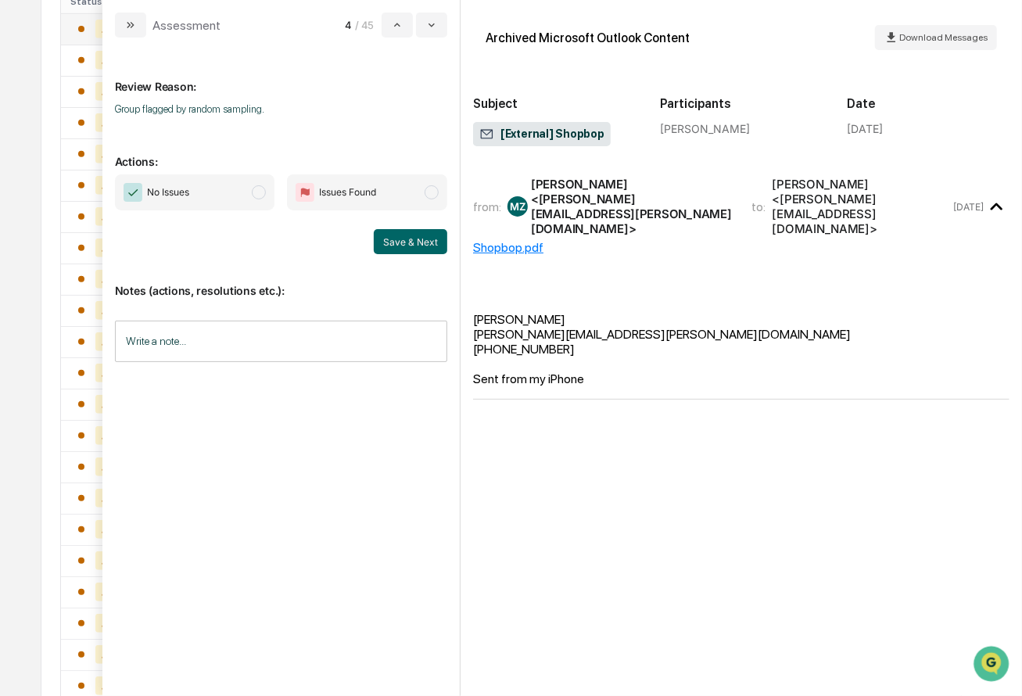
click at [260, 191] on span "modal" at bounding box center [259, 192] width 14 height 14
click at [406, 242] on button "Save & Next" at bounding box center [410, 241] width 73 height 25
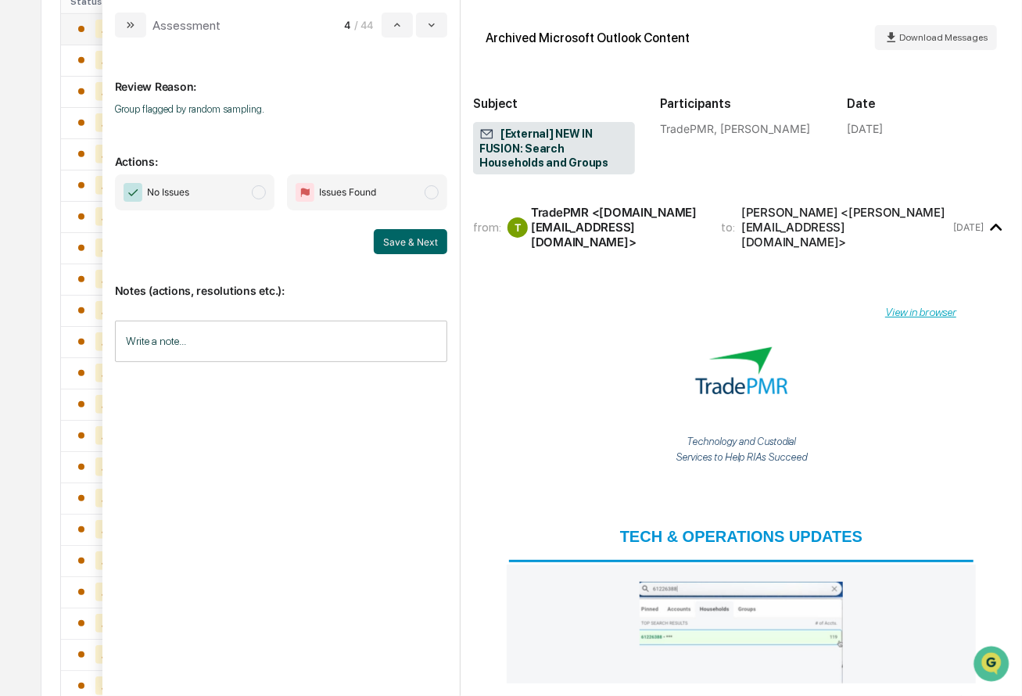
click at [256, 199] on span "No Issues" at bounding box center [195, 192] width 160 height 36
click at [407, 240] on button "Save & Next" at bounding box center [410, 241] width 73 height 25
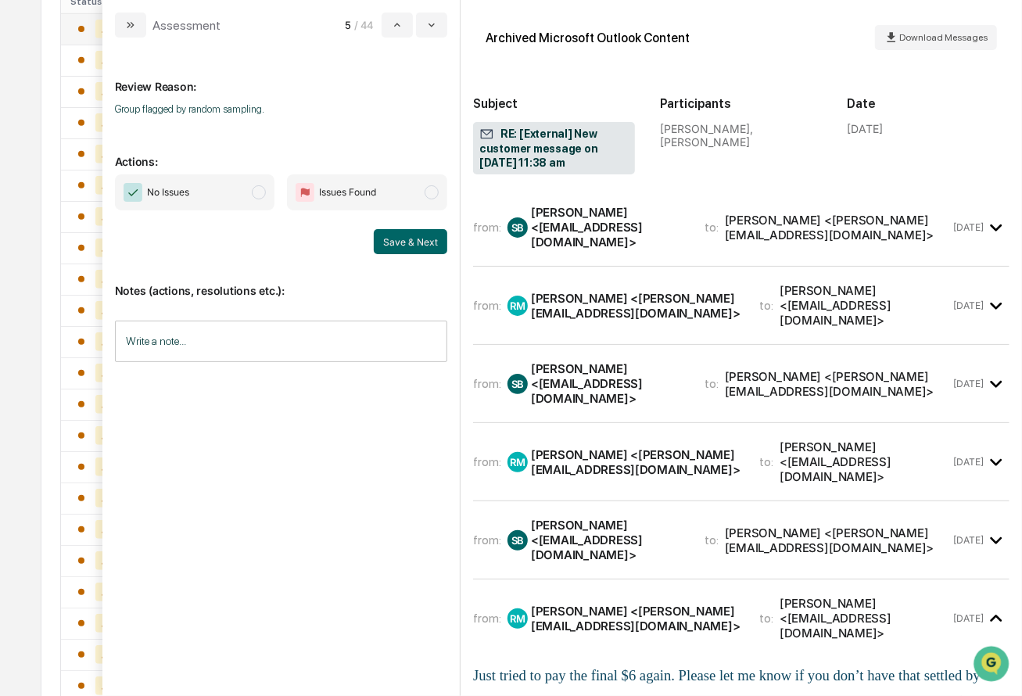
click at [259, 189] on span "modal" at bounding box center [259, 192] width 14 height 14
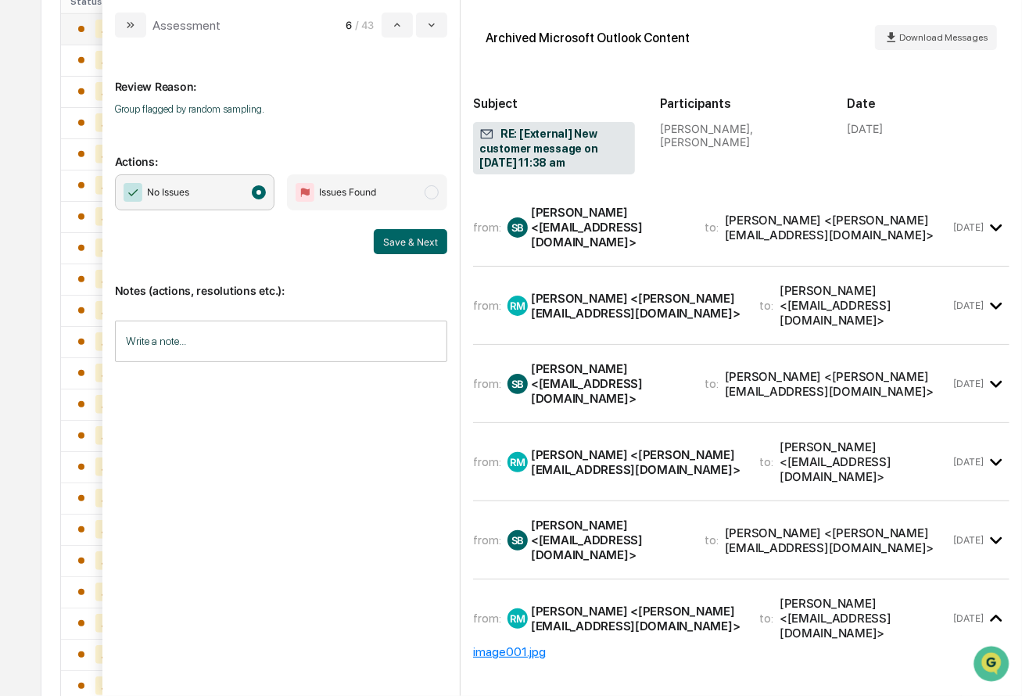
click at [686, 227] on div "[PERSON_NAME] <[EMAIL_ADDRESS][DOMAIN_NAME]>" at bounding box center [608, 227] width 155 height 45
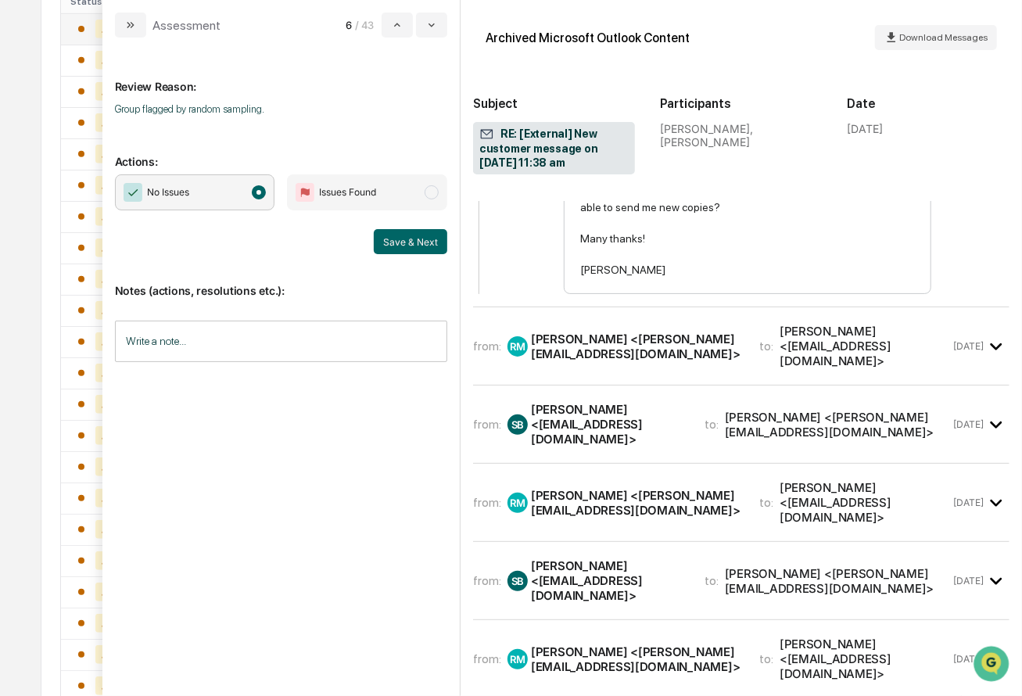
scroll to position [718, 0]
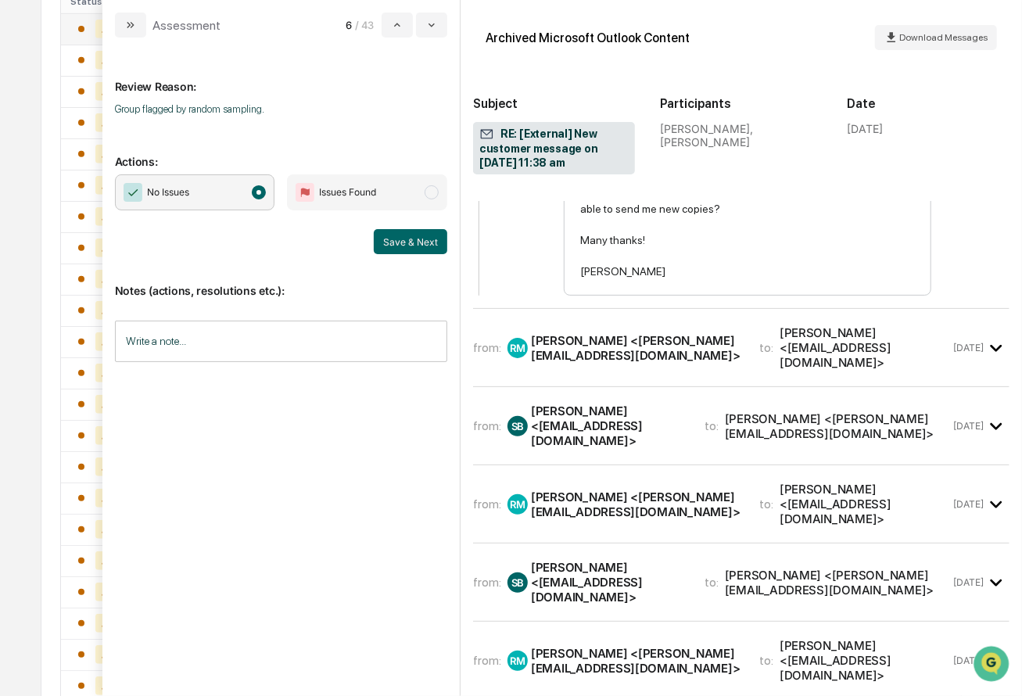
click at [693, 346] on div "[PERSON_NAME] <[PERSON_NAME][EMAIL_ADDRESS][DOMAIN_NAME]>" at bounding box center [636, 348] width 210 height 30
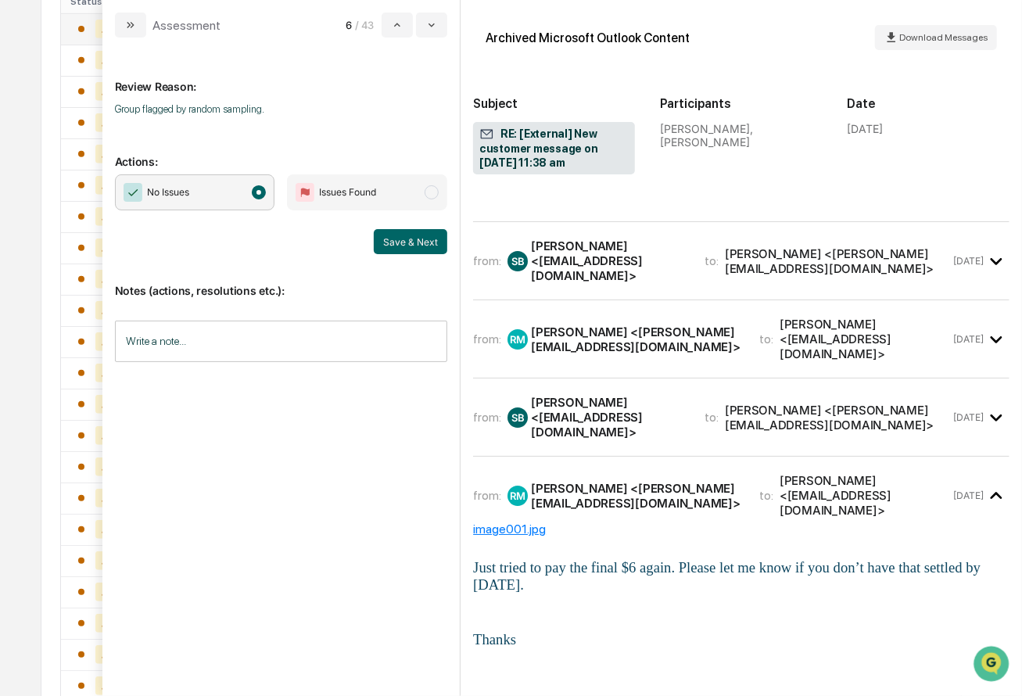
scroll to position [2921, 0]
click at [686, 282] on div "[PERSON_NAME] <[EMAIL_ADDRESS][DOMAIN_NAME]>" at bounding box center [608, 260] width 155 height 45
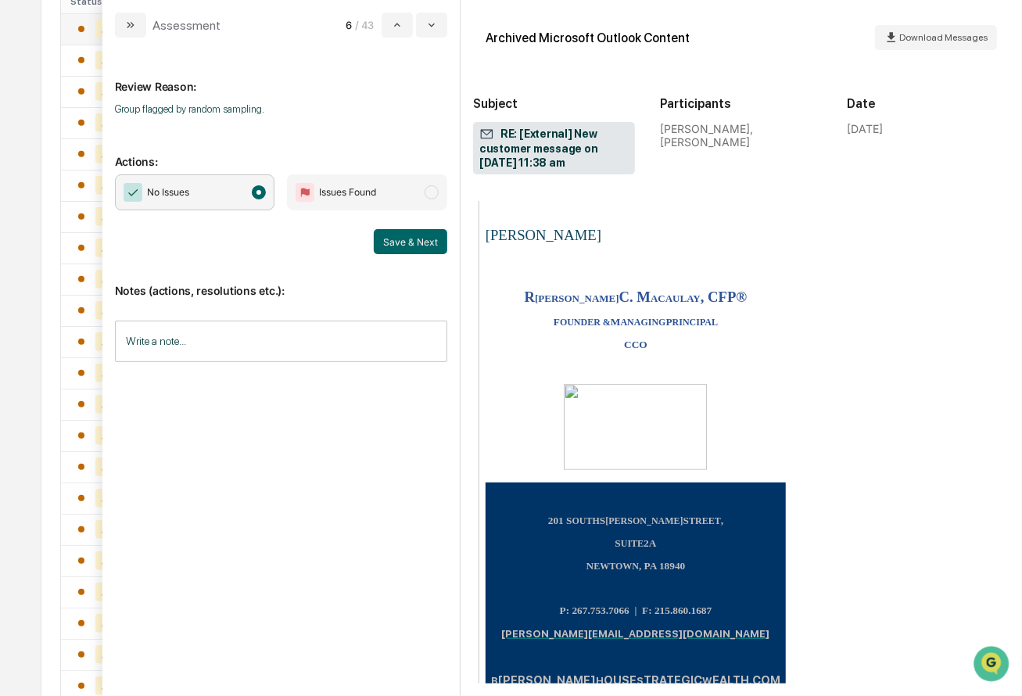
scroll to position [3532, 0]
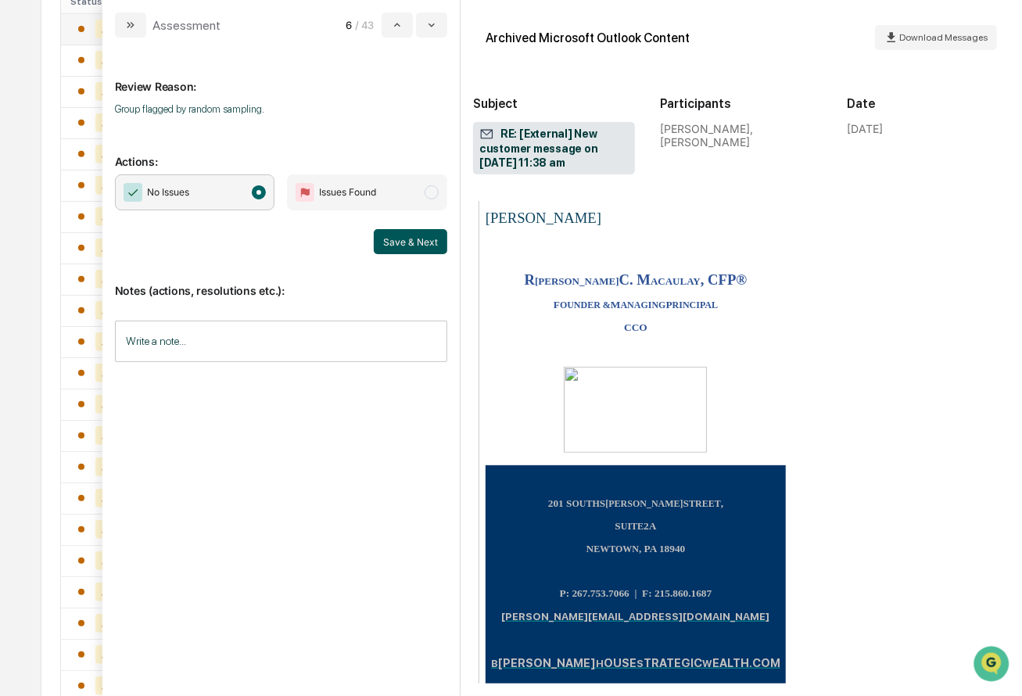
click at [419, 249] on button "Save & Next" at bounding box center [410, 241] width 73 height 25
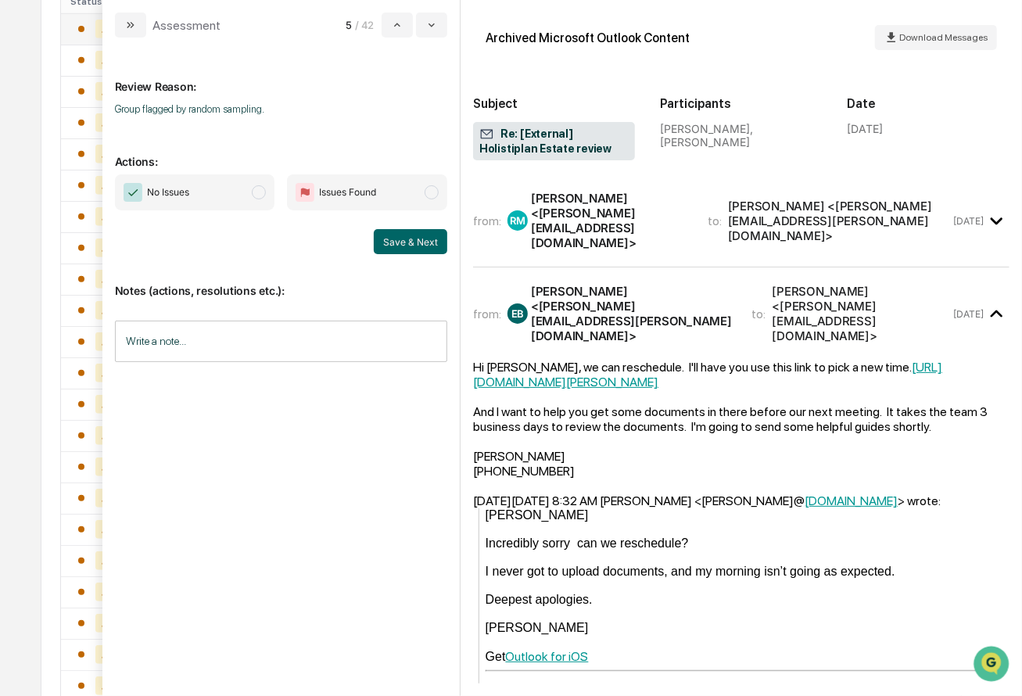
click at [270, 193] on span "No Issues" at bounding box center [195, 192] width 160 height 36
click at [410, 238] on button "Save & Next" at bounding box center [410, 241] width 73 height 25
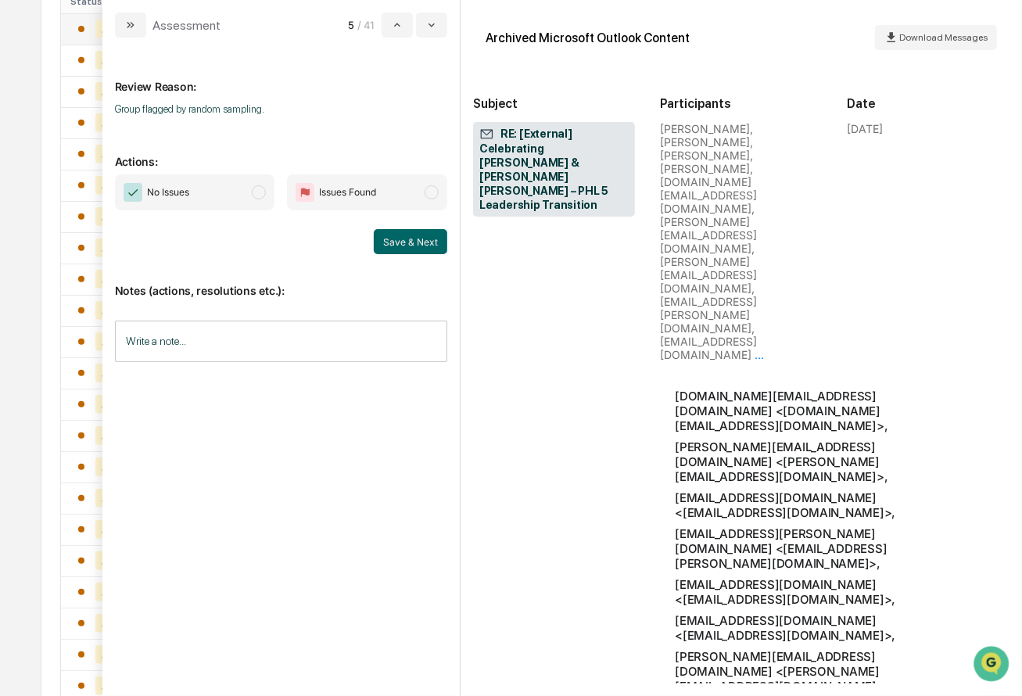
click at [263, 195] on span "modal" at bounding box center [259, 192] width 14 height 14
click at [397, 243] on button "Save & Next" at bounding box center [410, 241] width 73 height 25
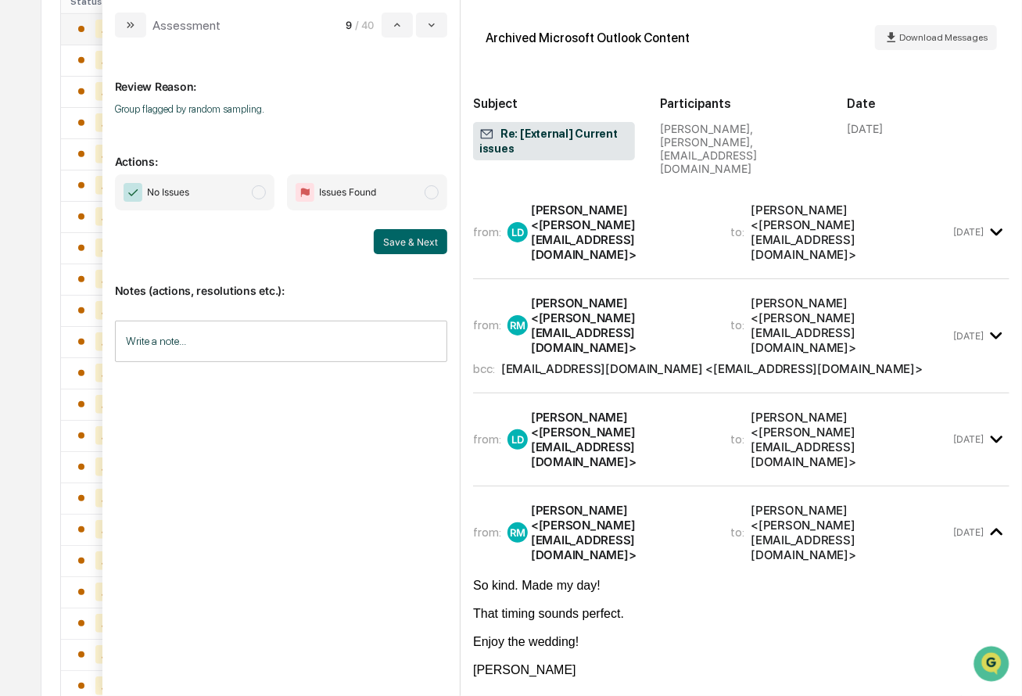
click at [694, 206] on div "[PERSON_NAME] <[PERSON_NAME][EMAIL_ADDRESS][DOMAIN_NAME]>" at bounding box center [621, 231] width 181 height 59
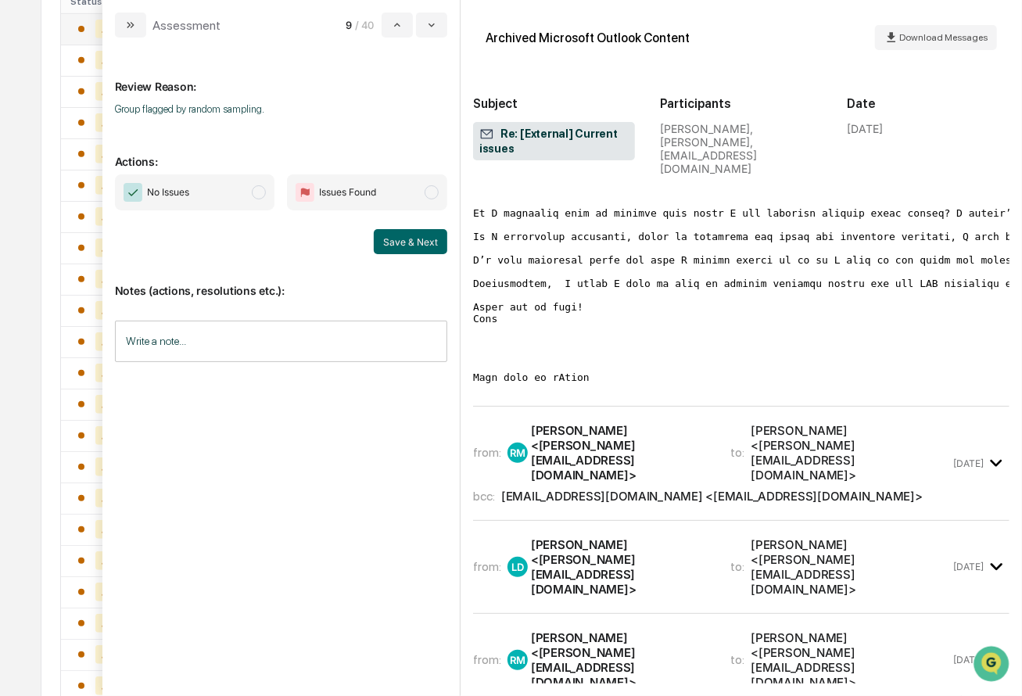
scroll to position [179, 0]
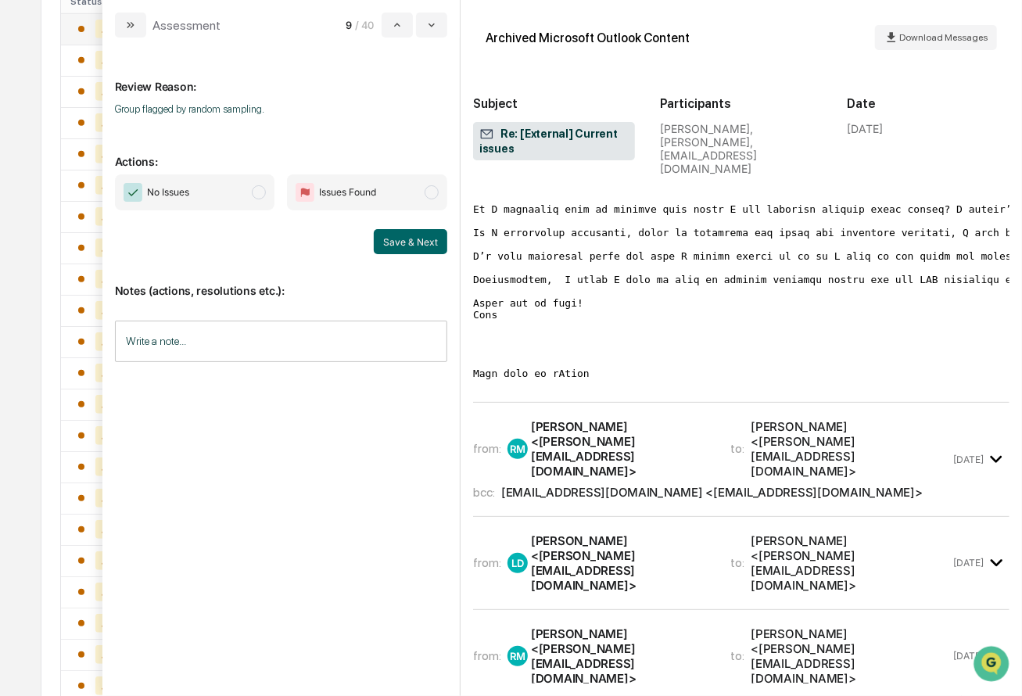
click at [694, 419] on div "[PERSON_NAME] <[PERSON_NAME][EMAIL_ADDRESS][DOMAIN_NAME]>" at bounding box center [621, 448] width 181 height 59
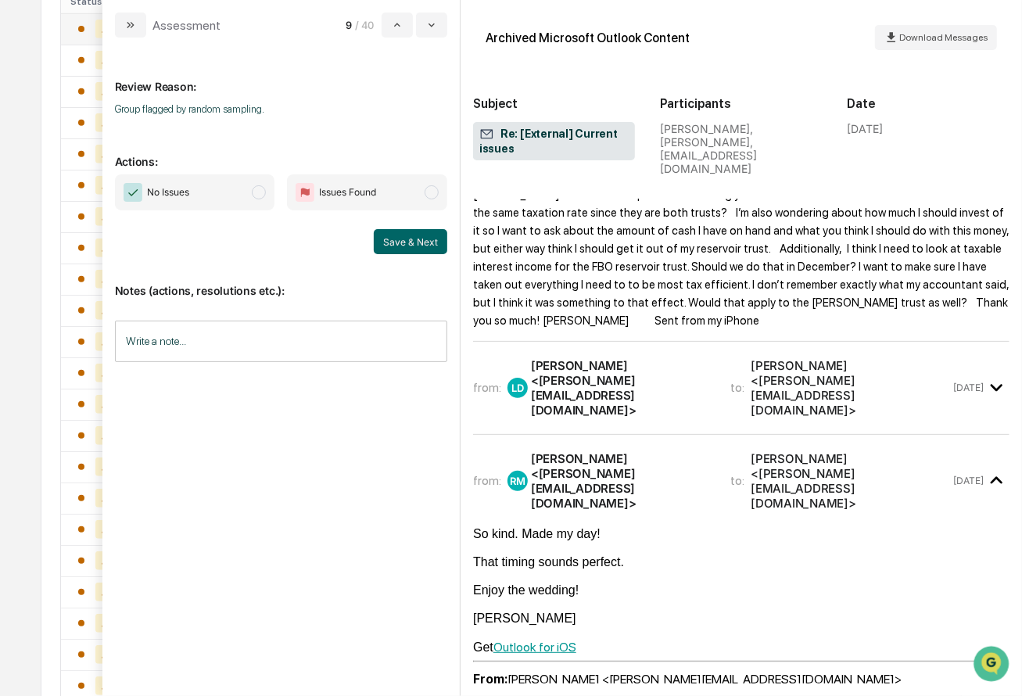
scroll to position [1444, 0]
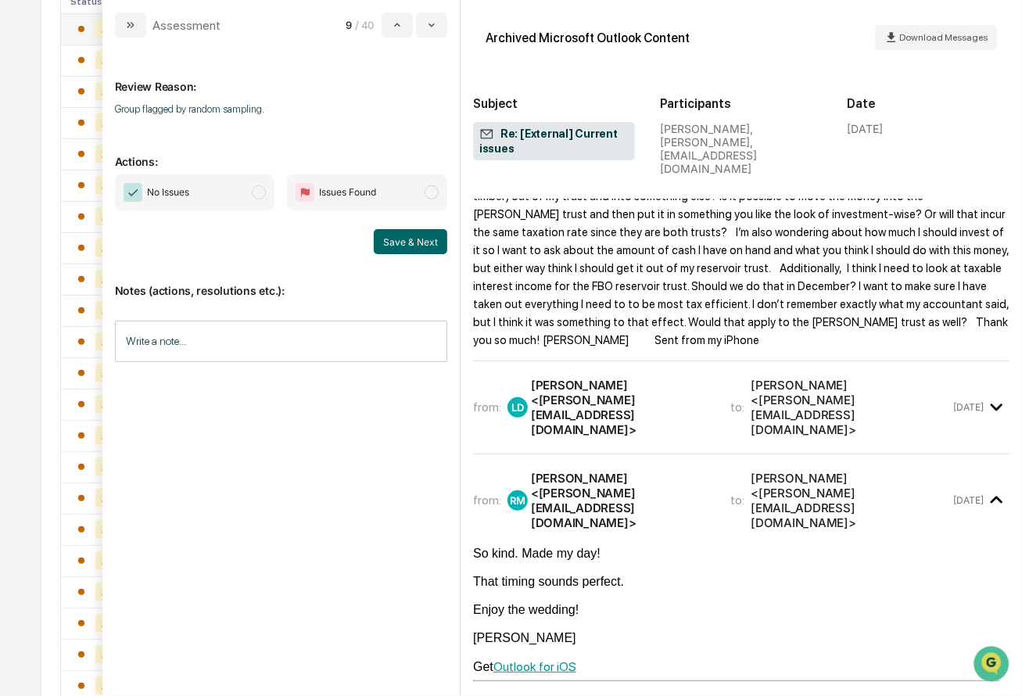
click at [695, 378] on div "[PERSON_NAME] <[PERSON_NAME][EMAIL_ADDRESS][DOMAIN_NAME]>" at bounding box center [621, 407] width 181 height 59
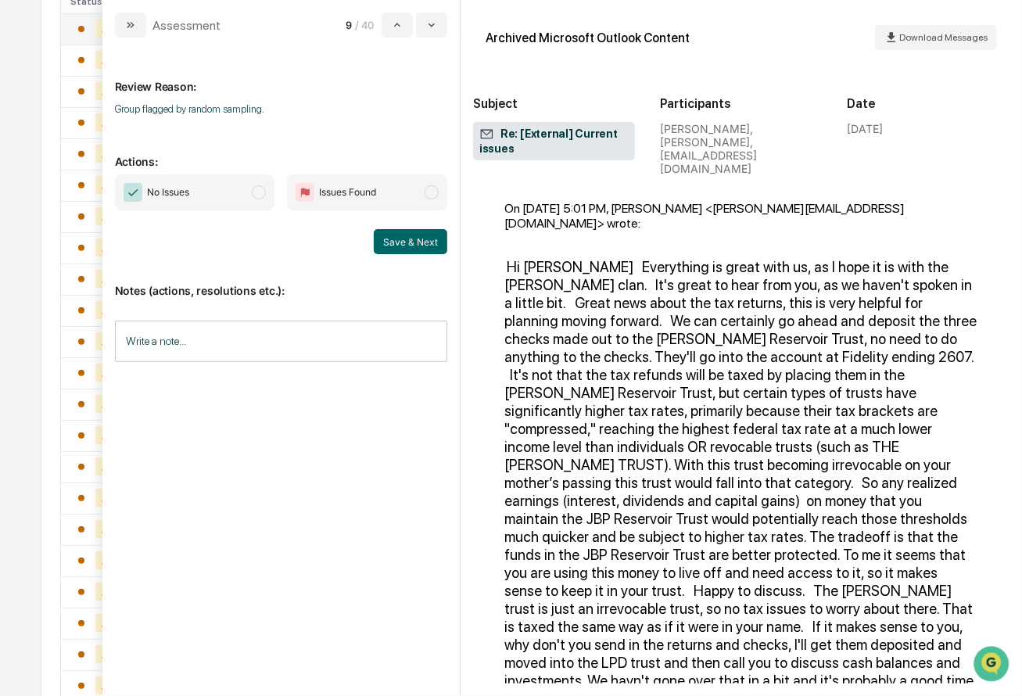
scroll to position [1874, 0]
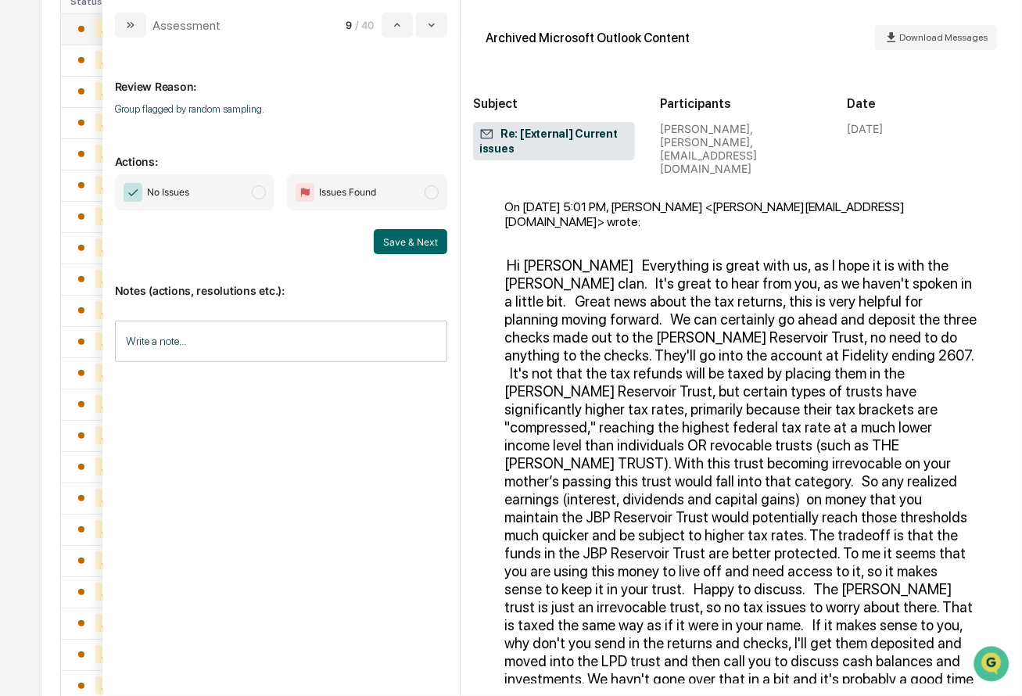
click at [258, 191] on span "modal" at bounding box center [259, 192] width 14 height 14
click at [405, 238] on button "Save & Next" at bounding box center [410, 241] width 73 height 25
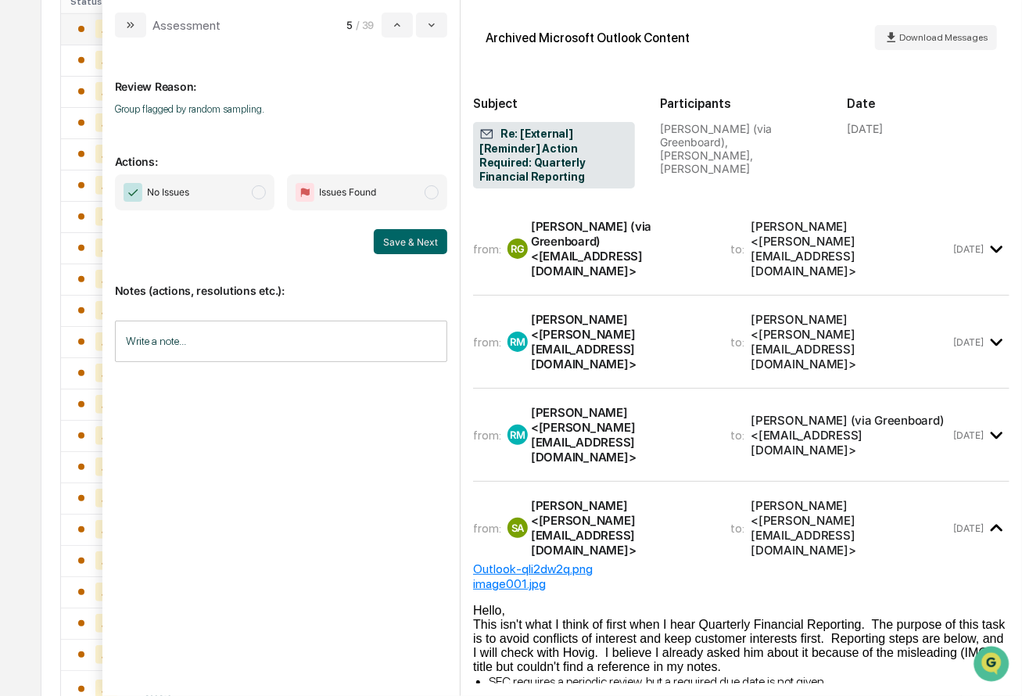
click at [711, 226] on div "[PERSON_NAME] (via Greenboard) <[EMAIL_ADDRESS][DOMAIN_NAME]>" at bounding box center [621, 248] width 181 height 59
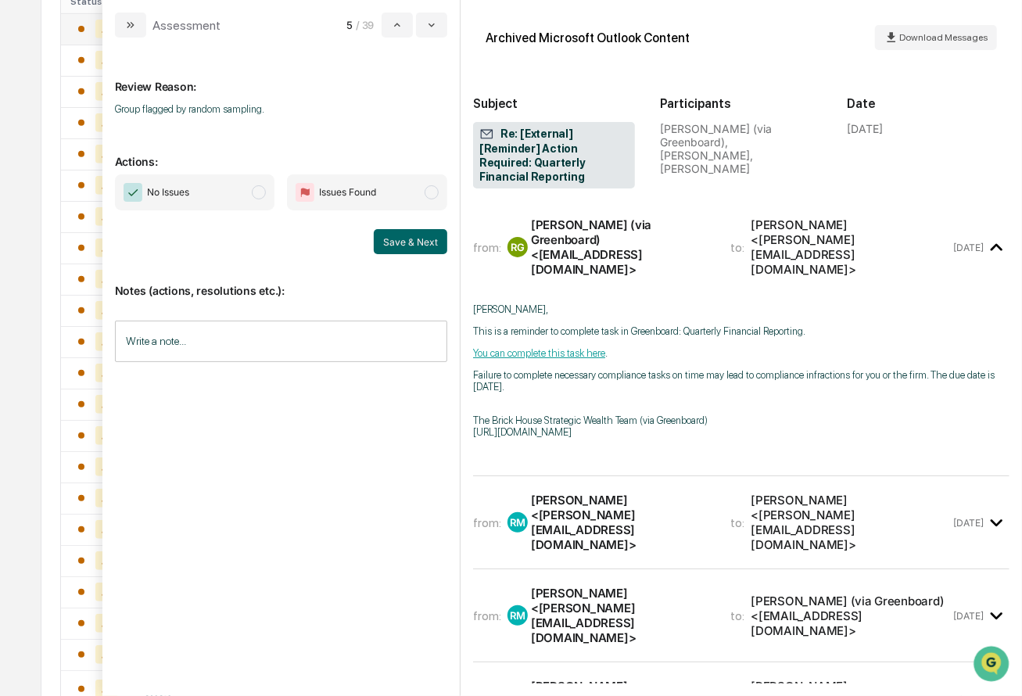
scroll to position [2, 0]
click at [679, 492] on div "[PERSON_NAME] <[PERSON_NAME][EMAIL_ADDRESS][DOMAIN_NAME]>" at bounding box center [621, 521] width 181 height 59
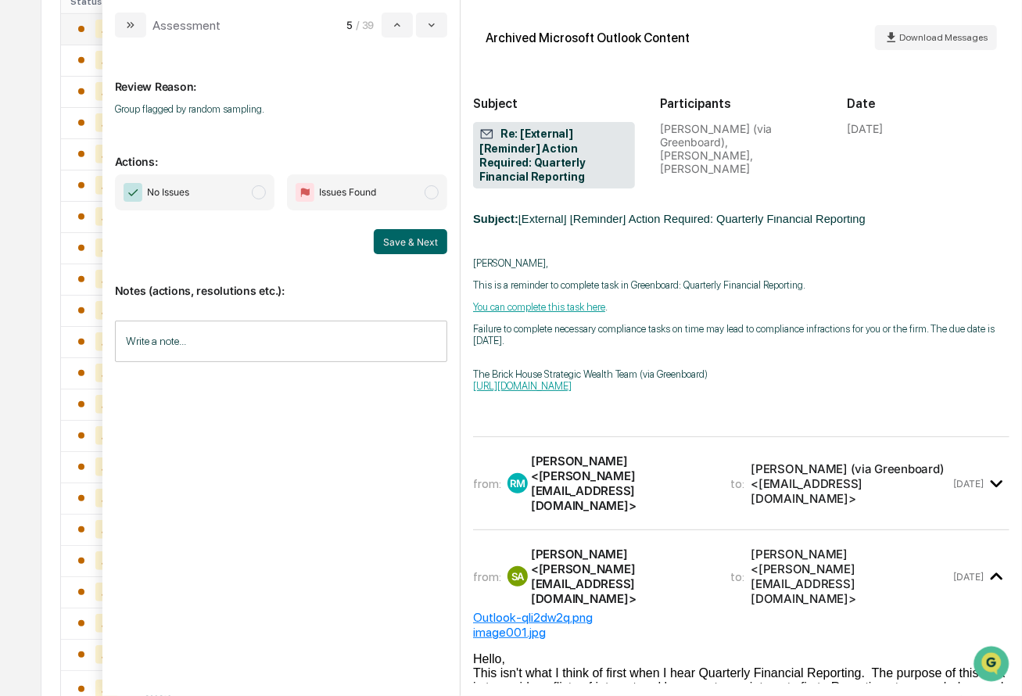
scroll to position [1327, 0]
click at [676, 453] on div "[PERSON_NAME] <[PERSON_NAME][EMAIL_ADDRESS][DOMAIN_NAME]>" at bounding box center [621, 482] width 181 height 59
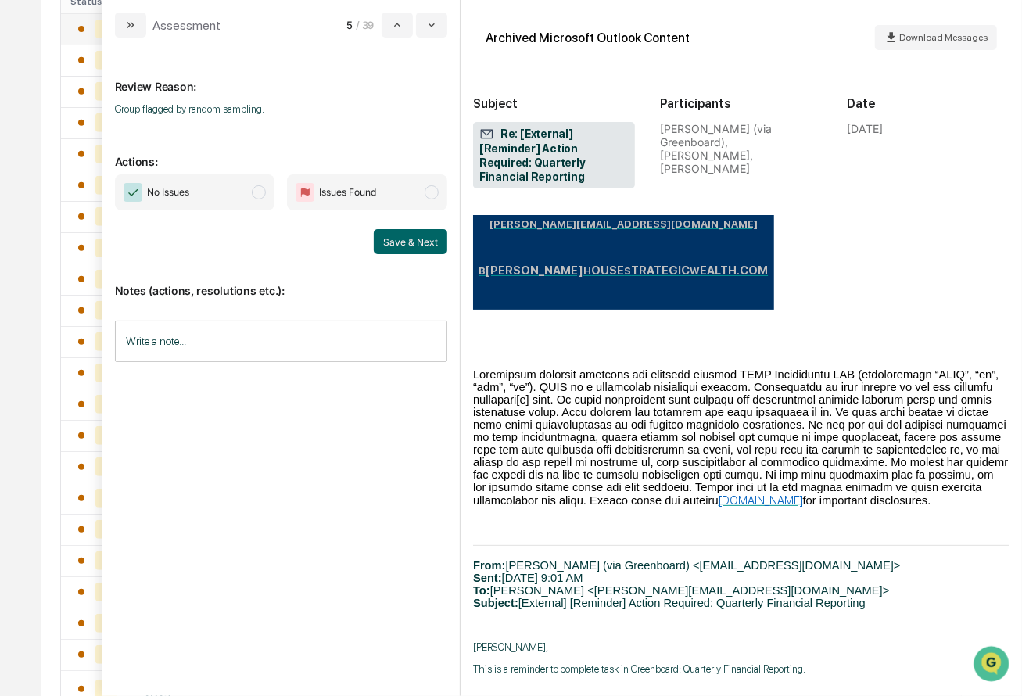
scroll to position [4611, 0]
click at [253, 196] on span "No Issues" at bounding box center [195, 192] width 160 height 36
click at [426, 238] on button "Save & Next" at bounding box center [410, 241] width 73 height 25
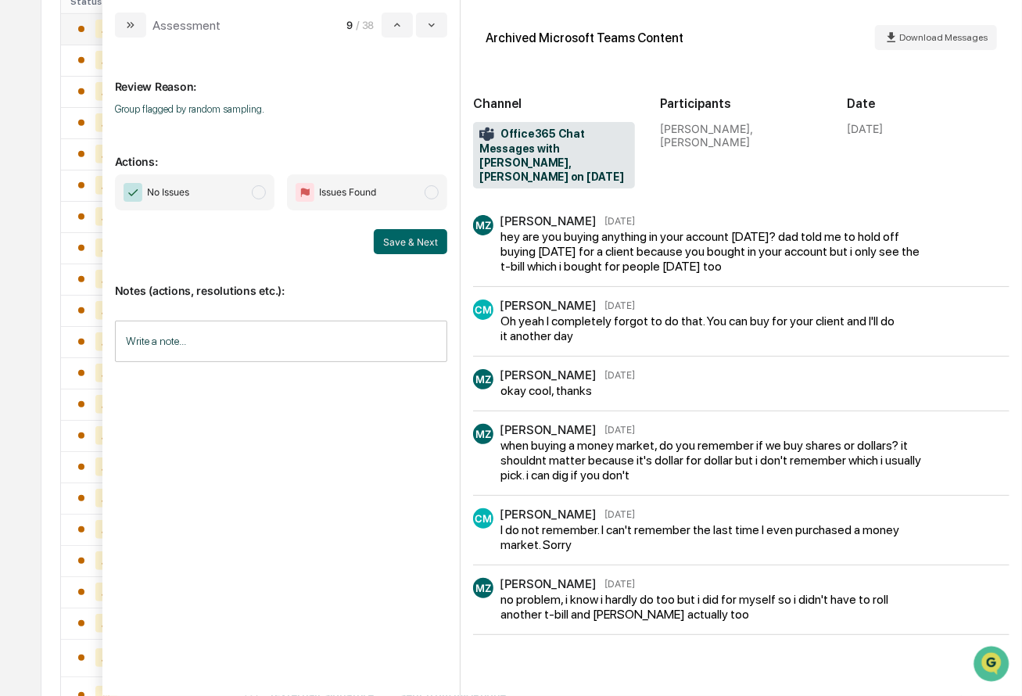
click at [266, 195] on span "modal" at bounding box center [259, 192] width 14 height 14
click at [406, 240] on button "Save & Next" at bounding box center [410, 241] width 73 height 25
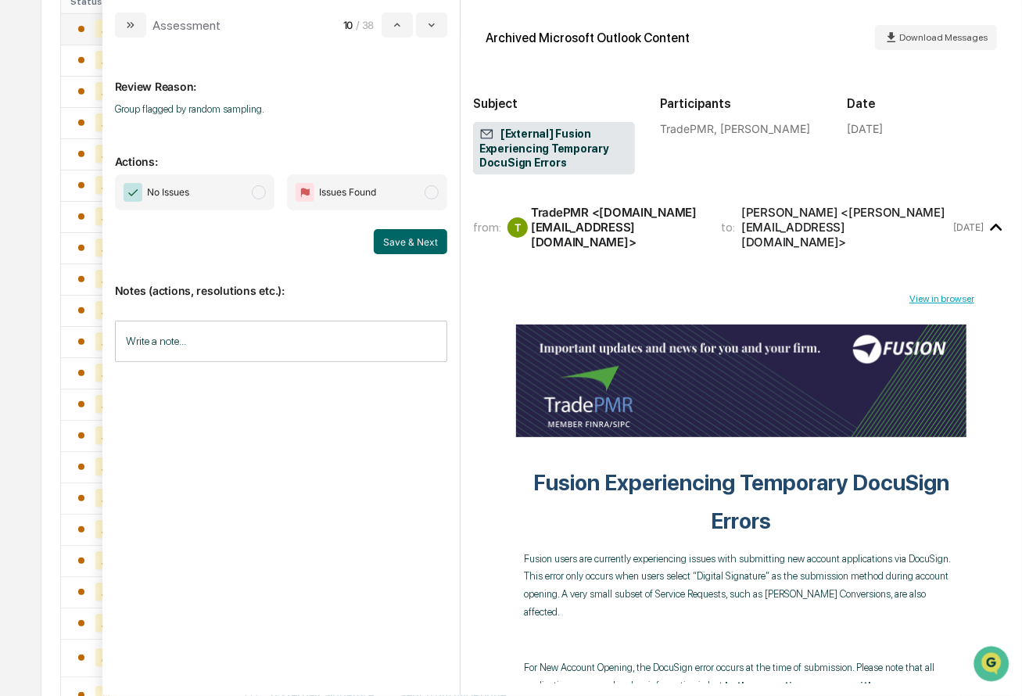
click at [266, 194] on span "modal" at bounding box center [259, 192] width 14 height 14
click at [402, 242] on button "Save & Next" at bounding box center [410, 241] width 73 height 25
click at [260, 193] on span "modal" at bounding box center [259, 192] width 14 height 14
click at [408, 242] on button "Save & Next" at bounding box center [410, 241] width 73 height 25
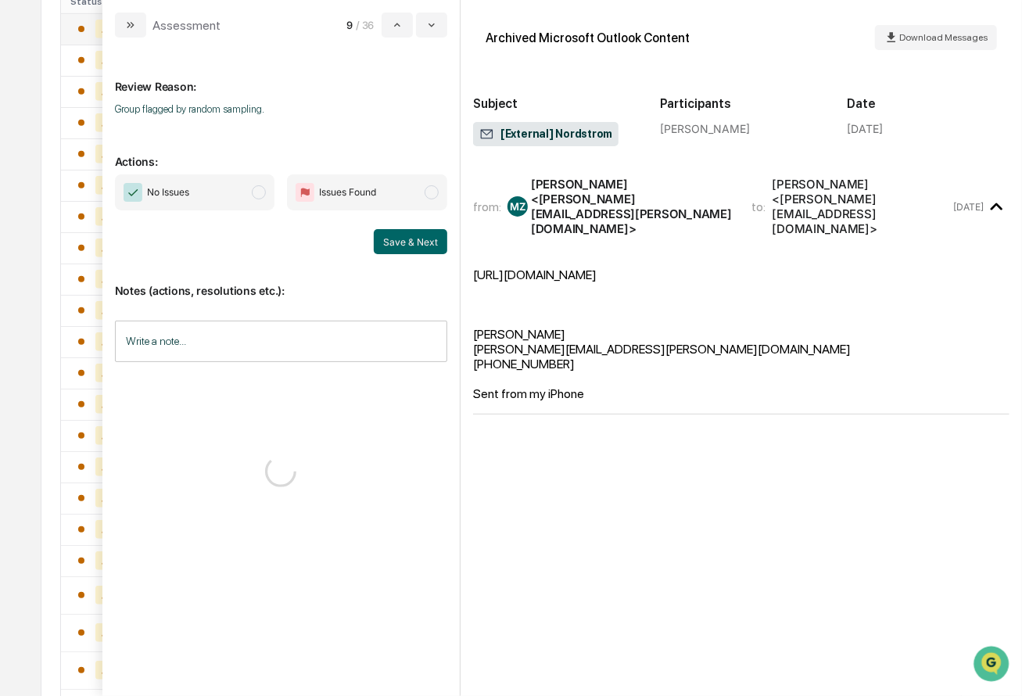
click at [263, 189] on span "modal" at bounding box center [259, 192] width 14 height 14
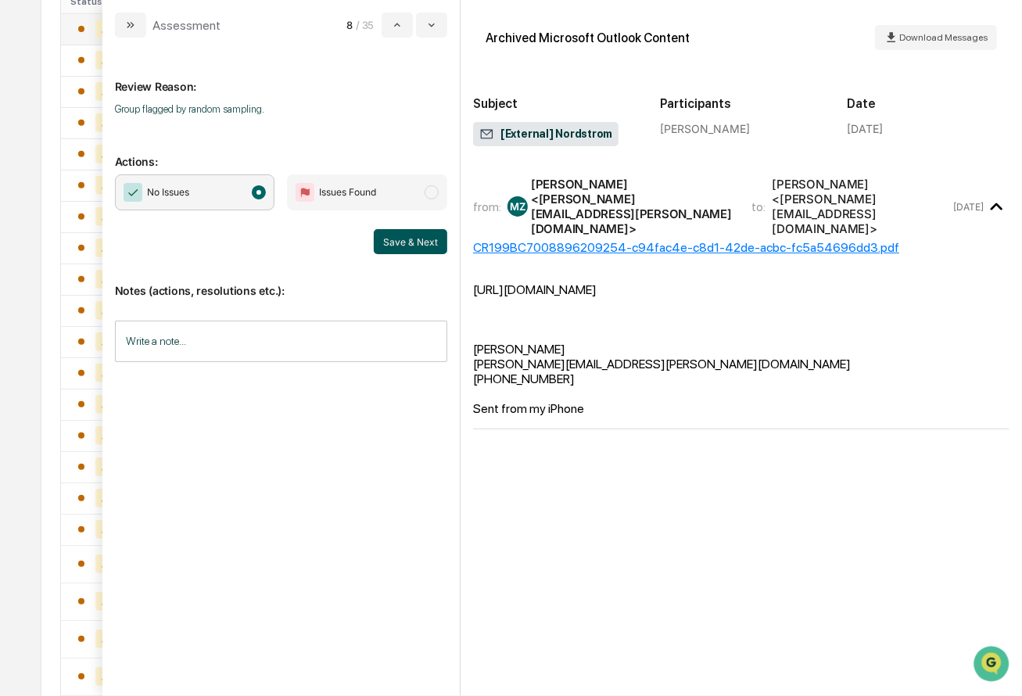
click at [410, 249] on button "Save & Next" at bounding box center [410, 241] width 73 height 25
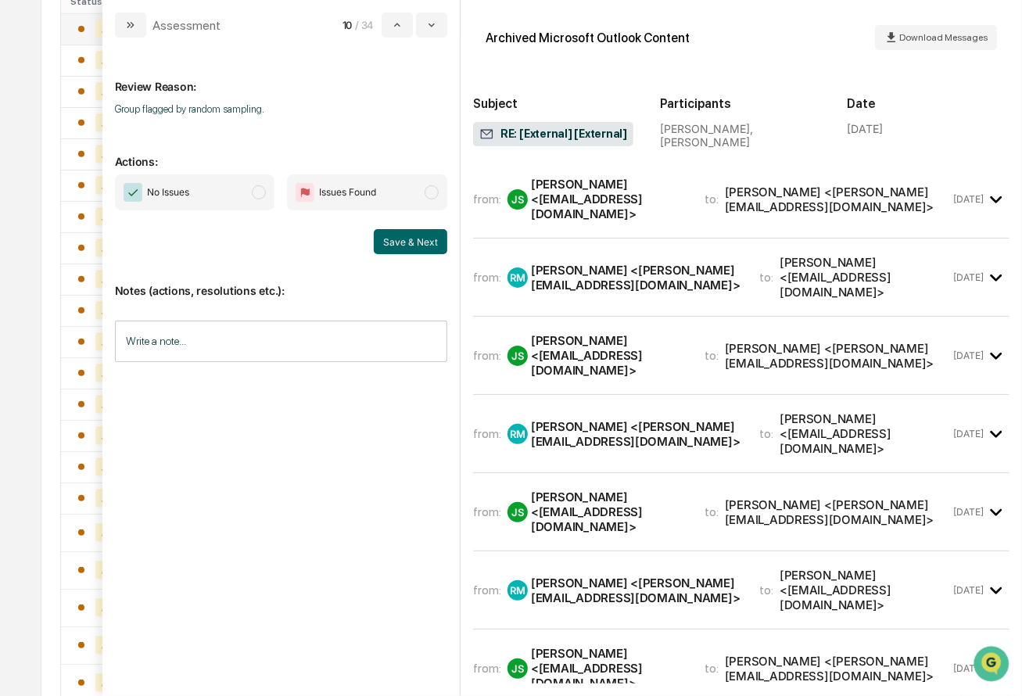
click at [266, 192] on span "modal" at bounding box center [259, 192] width 14 height 14
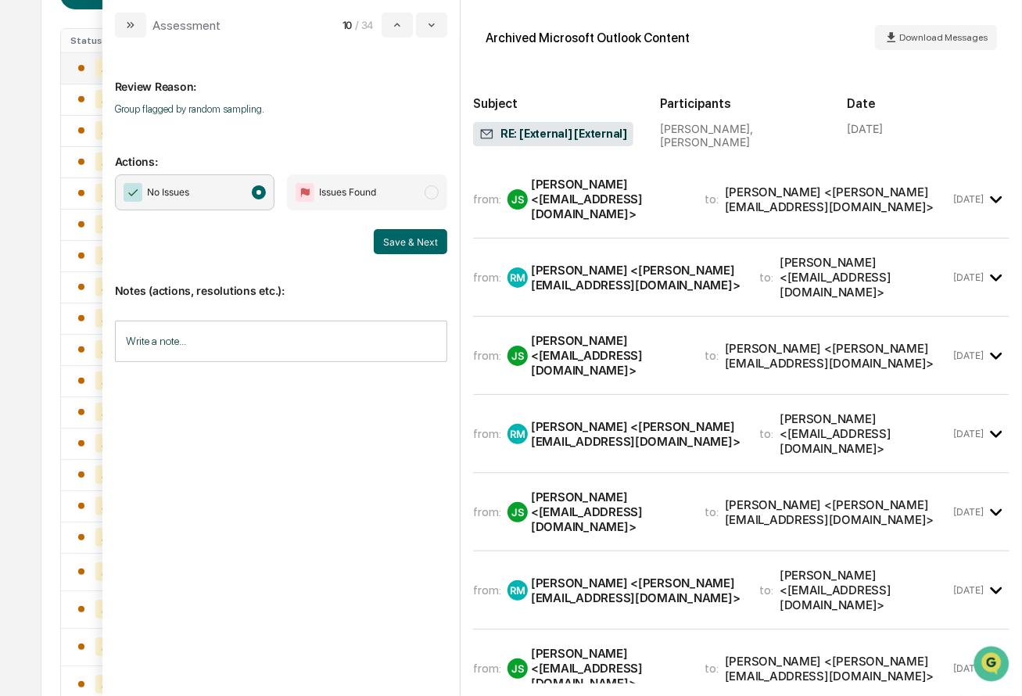
click at [643, 193] on div "[PERSON_NAME] <[EMAIL_ADDRESS][DOMAIN_NAME]>" at bounding box center [608, 199] width 155 height 45
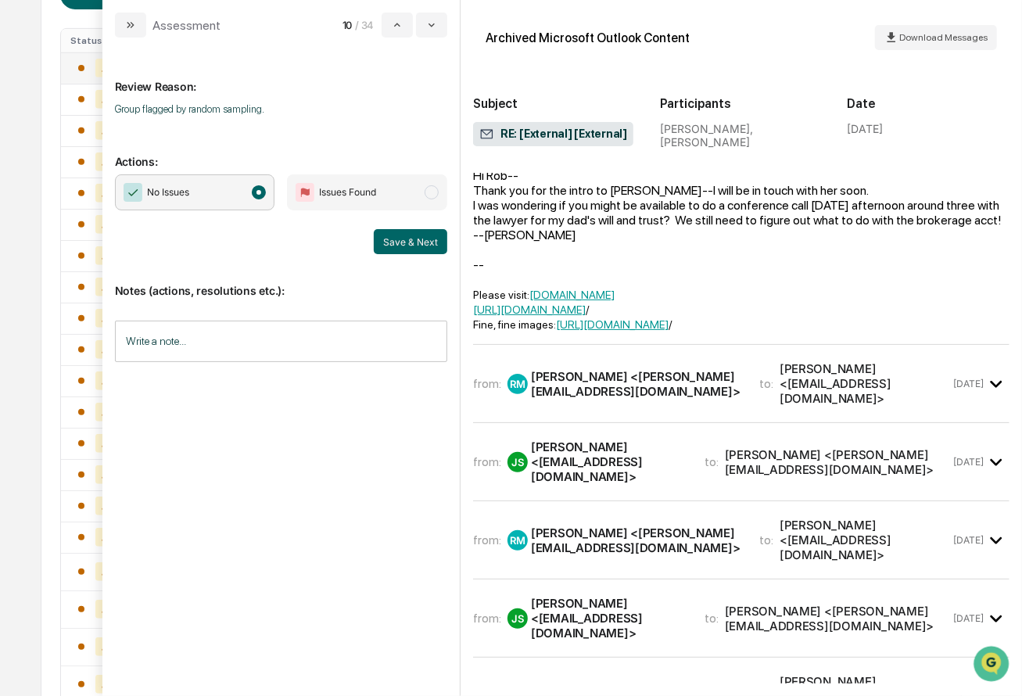
scroll to position [72, 0]
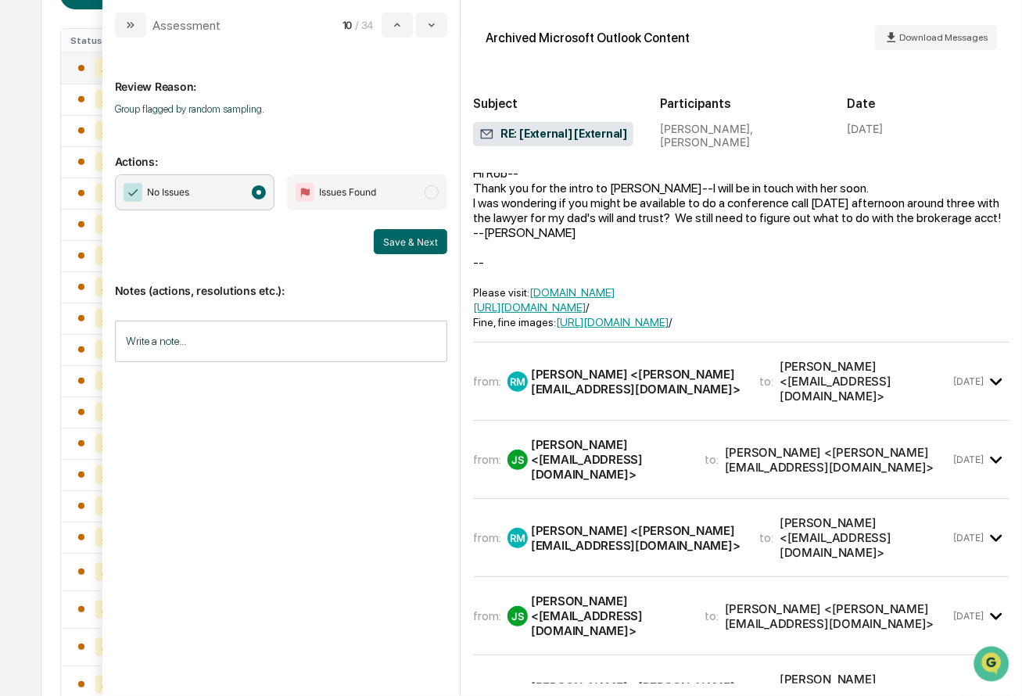
click at [674, 360] on div "from: [PERSON_NAME] [PERSON_NAME] <[PERSON_NAME][EMAIL_ADDRESS][DOMAIN_NAME]> t…" at bounding box center [741, 381] width 536 height 52
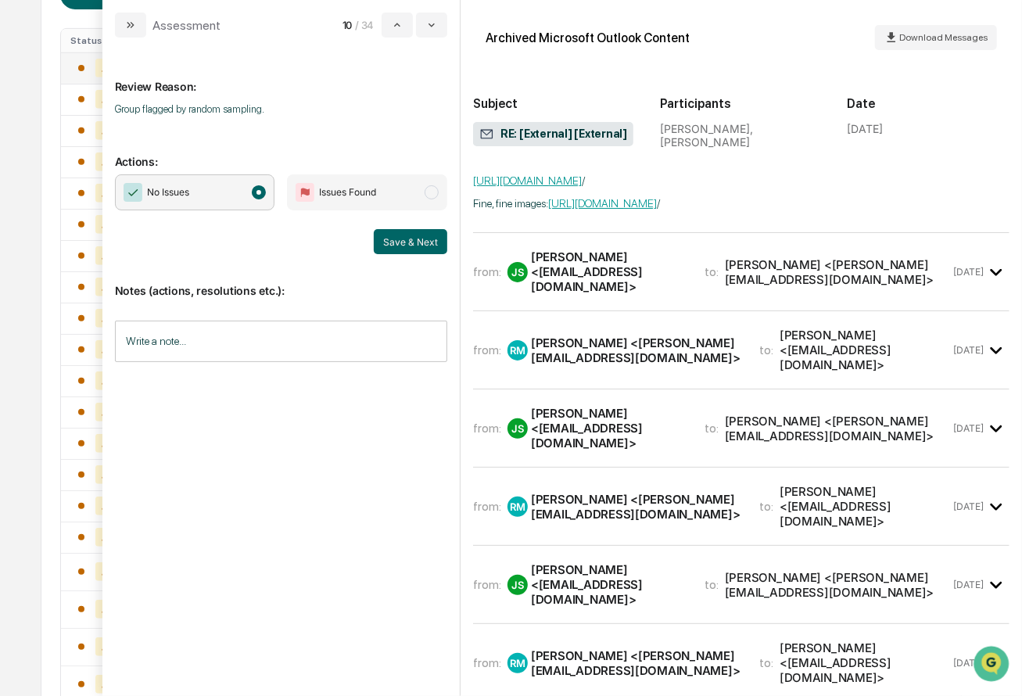
scroll to position [1564, 0]
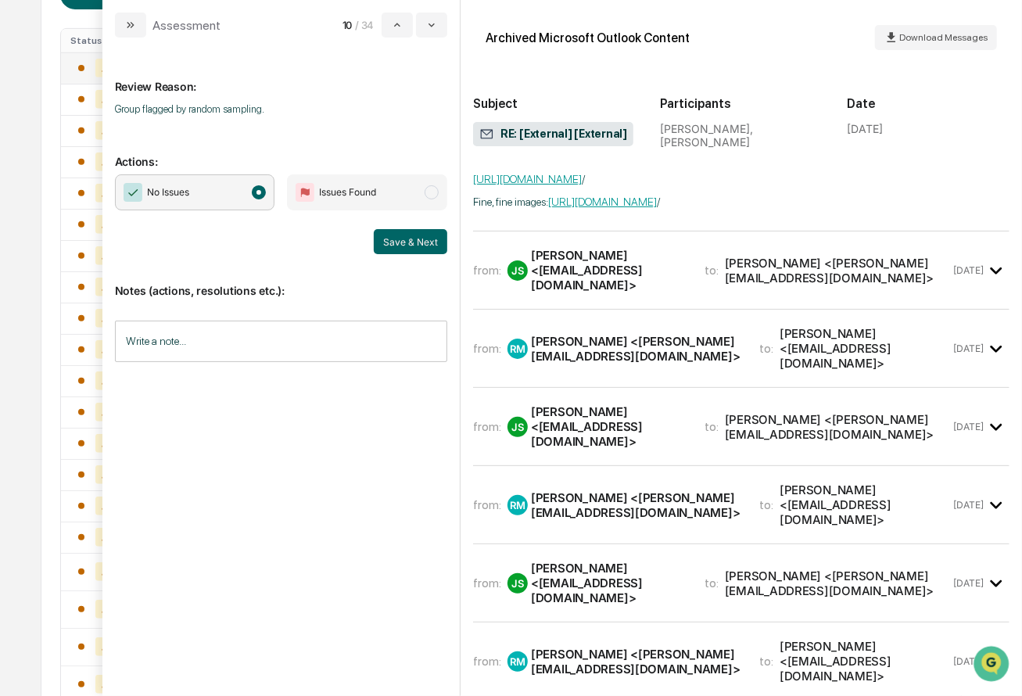
click at [686, 259] on div "[PERSON_NAME] <[EMAIL_ADDRESS][DOMAIN_NAME]>" at bounding box center [608, 270] width 155 height 45
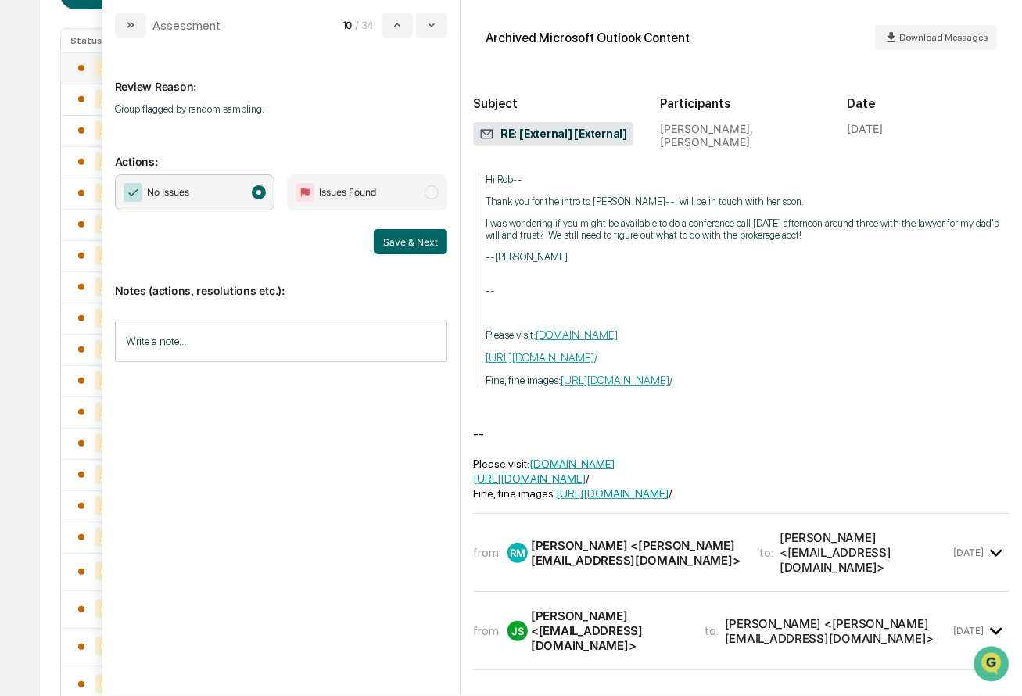
scroll to position [2890, 0]
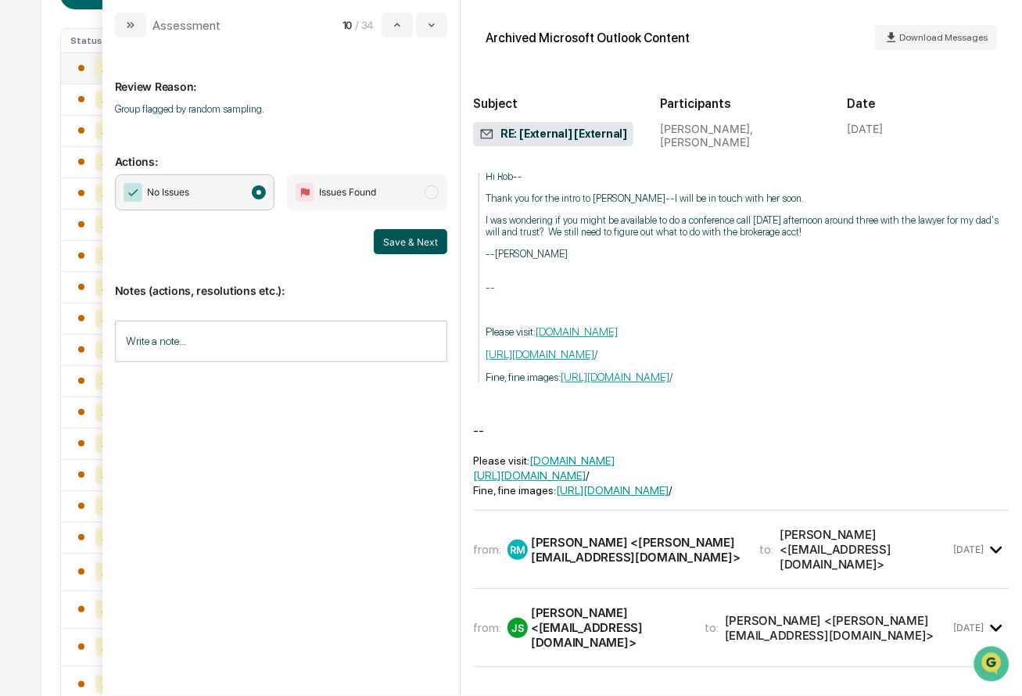
click at [411, 252] on button "Save & Next" at bounding box center [410, 241] width 73 height 25
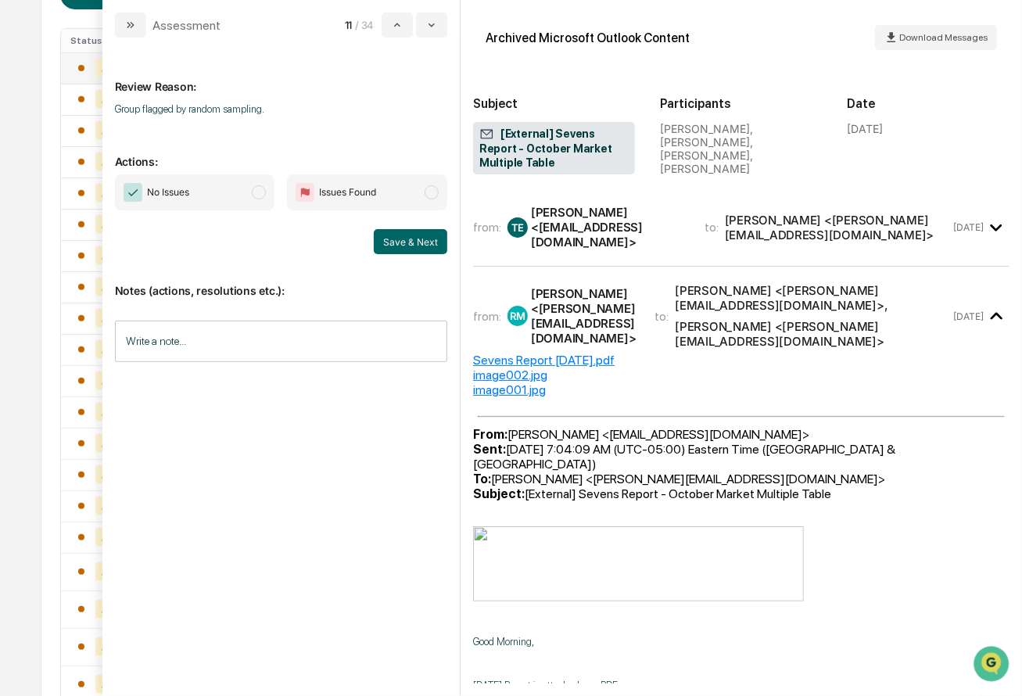
click at [261, 187] on span "modal" at bounding box center [259, 192] width 14 height 14
click at [414, 248] on button "Save & Next" at bounding box center [410, 241] width 73 height 25
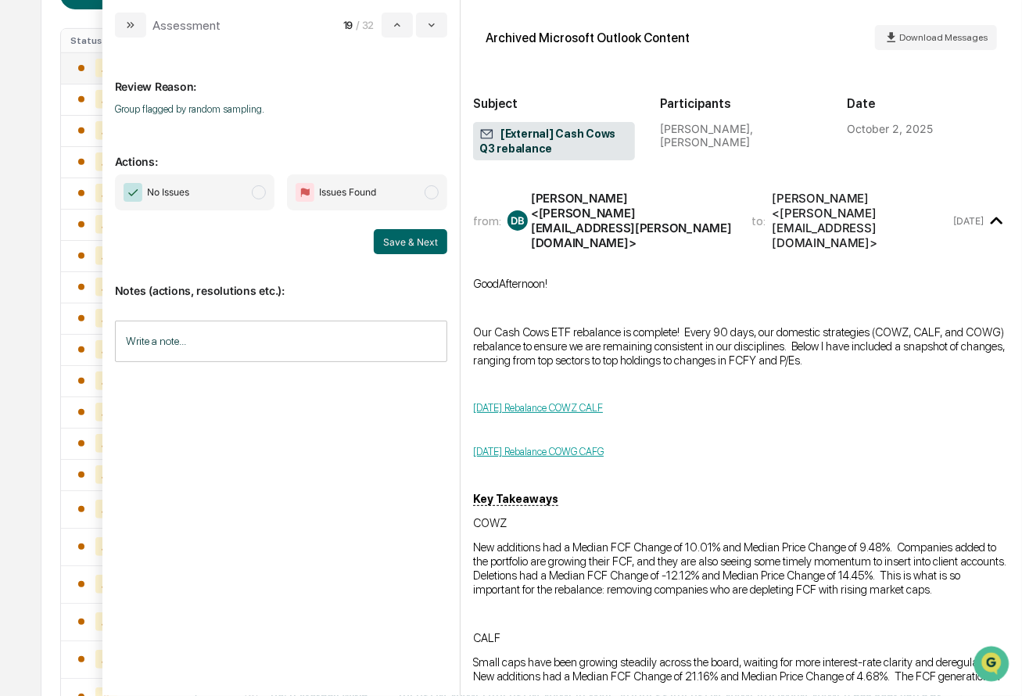
click at [266, 190] on span "modal" at bounding box center [259, 192] width 14 height 14
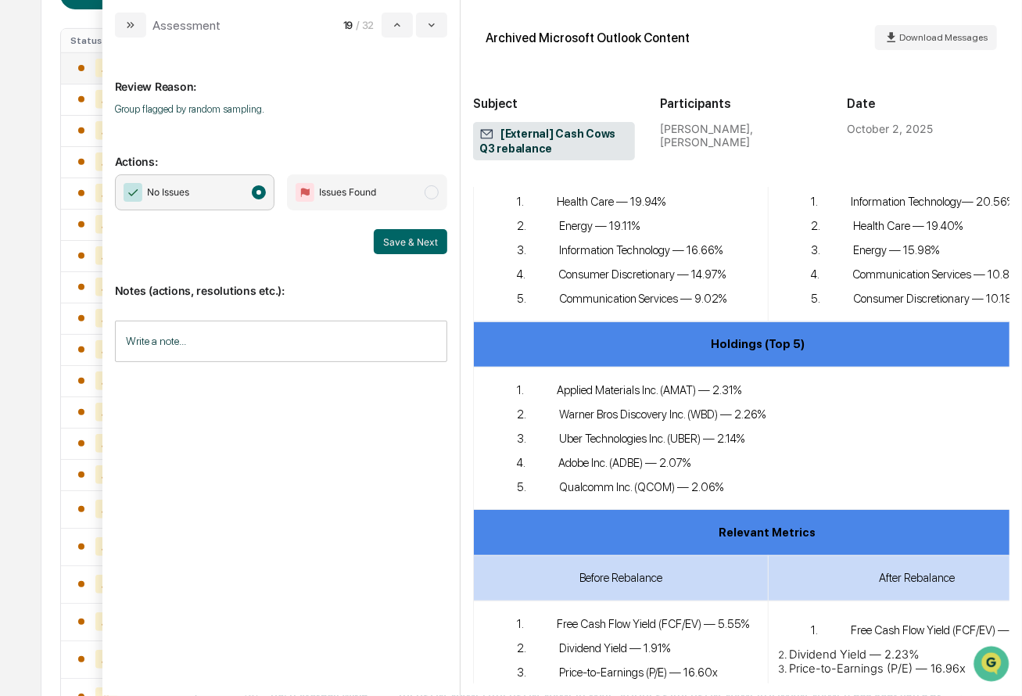
scroll to position [900, 0]
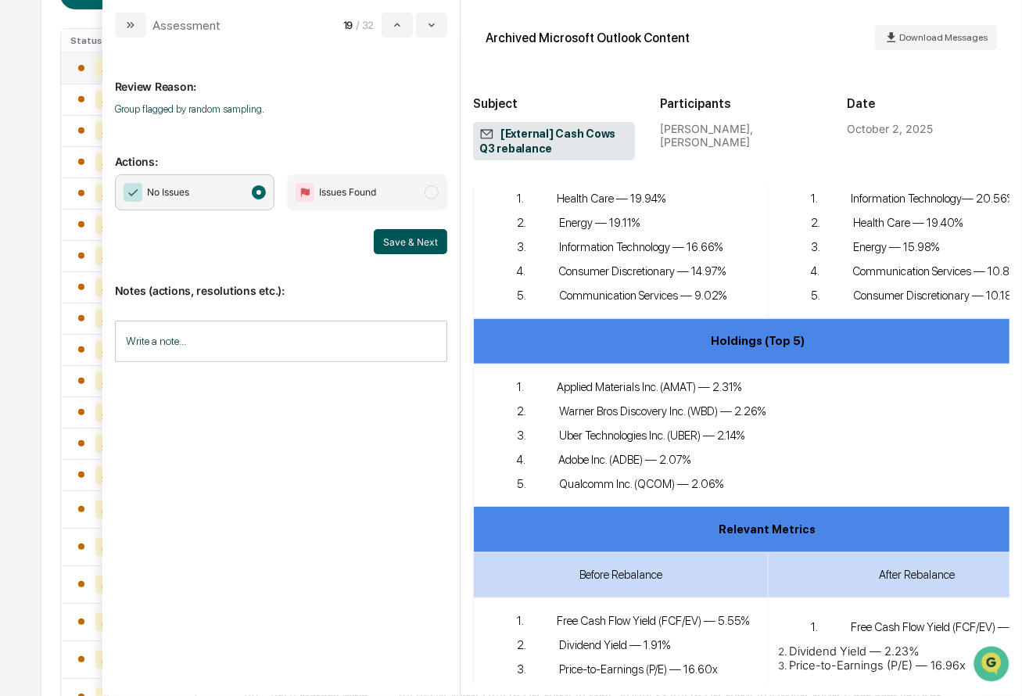
click at [407, 253] on button "Save & Next" at bounding box center [410, 241] width 73 height 25
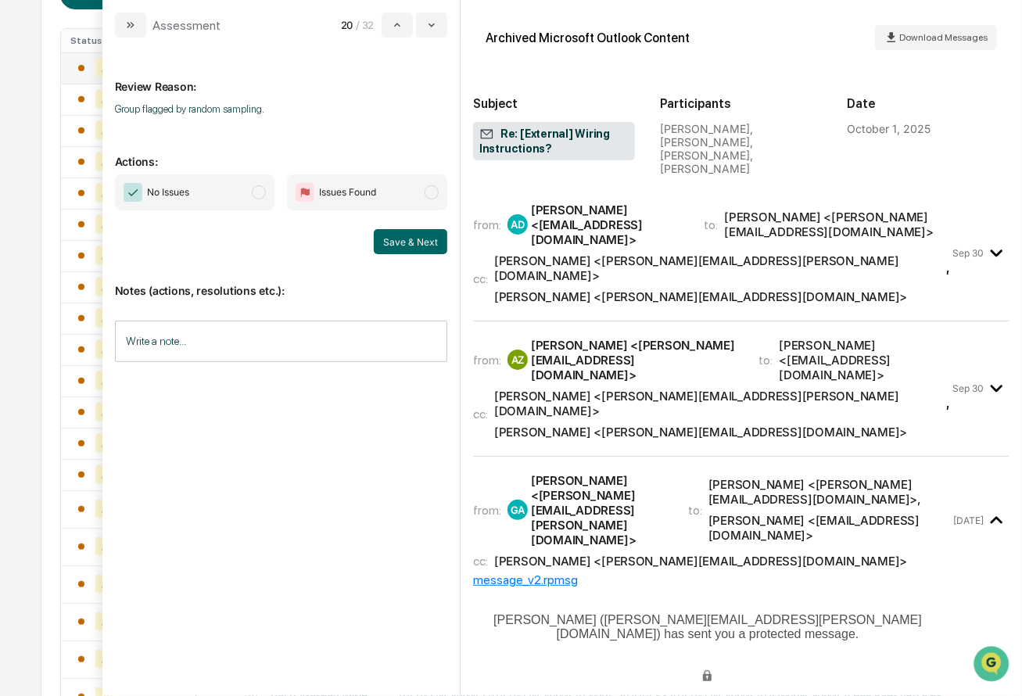
click at [267, 193] on span "No Issues" at bounding box center [195, 192] width 160 height 36
click at [425, 235] on button "Save & Next" at bounding box center [410, 241] width 73 height 25
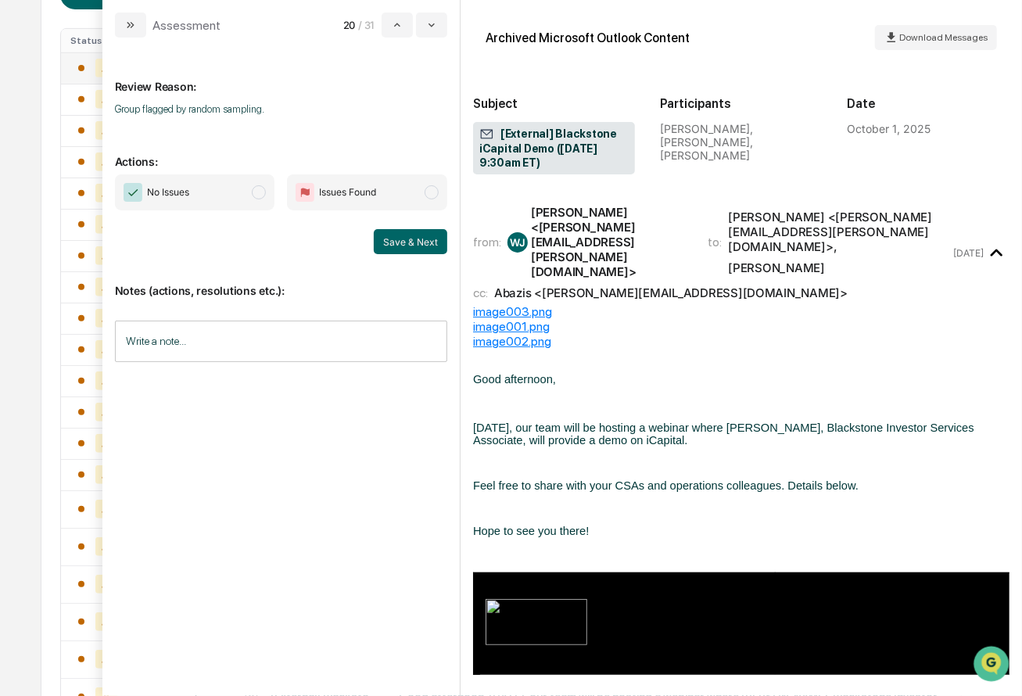
click at [263, 195] on span "modal" at bounding box center [259, 192] width 14 height 14
click at [419, 238] on button "Save & Next" at bounding box center [410, 241] width 73 height 25
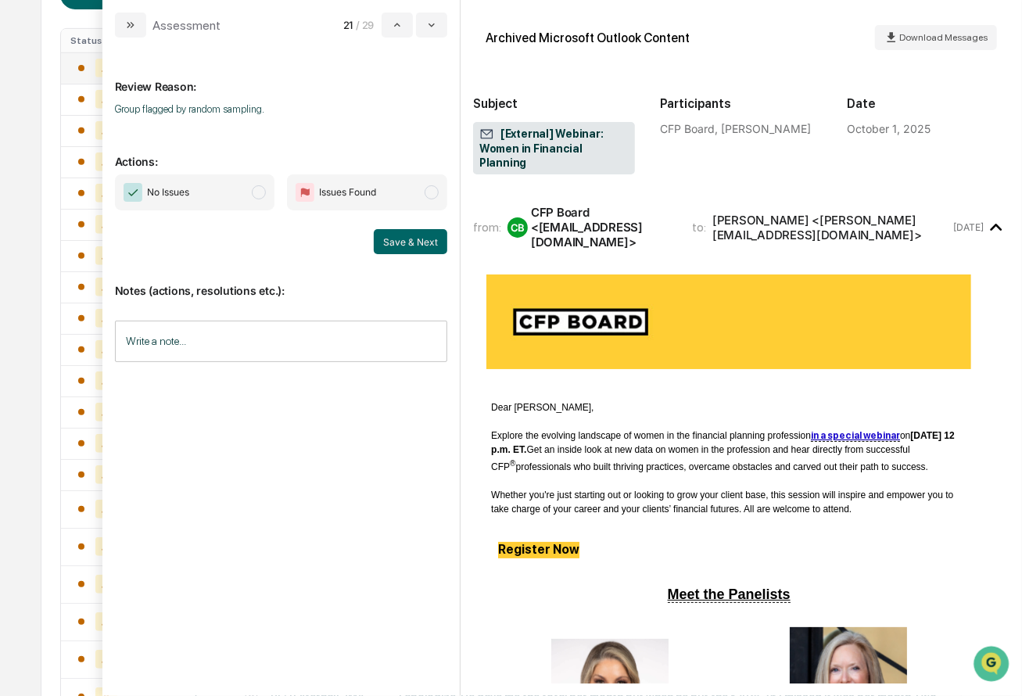
click at [262, 191] on span "modal" at bounding box center [259, 192] width 14 height 14
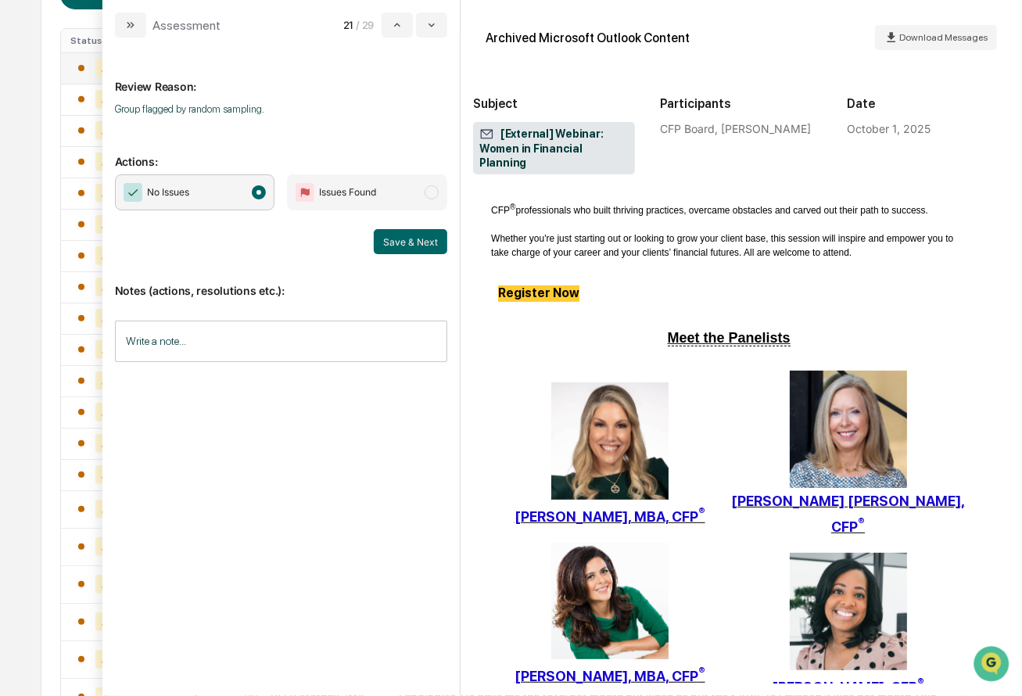
scroll to position [257, 0]
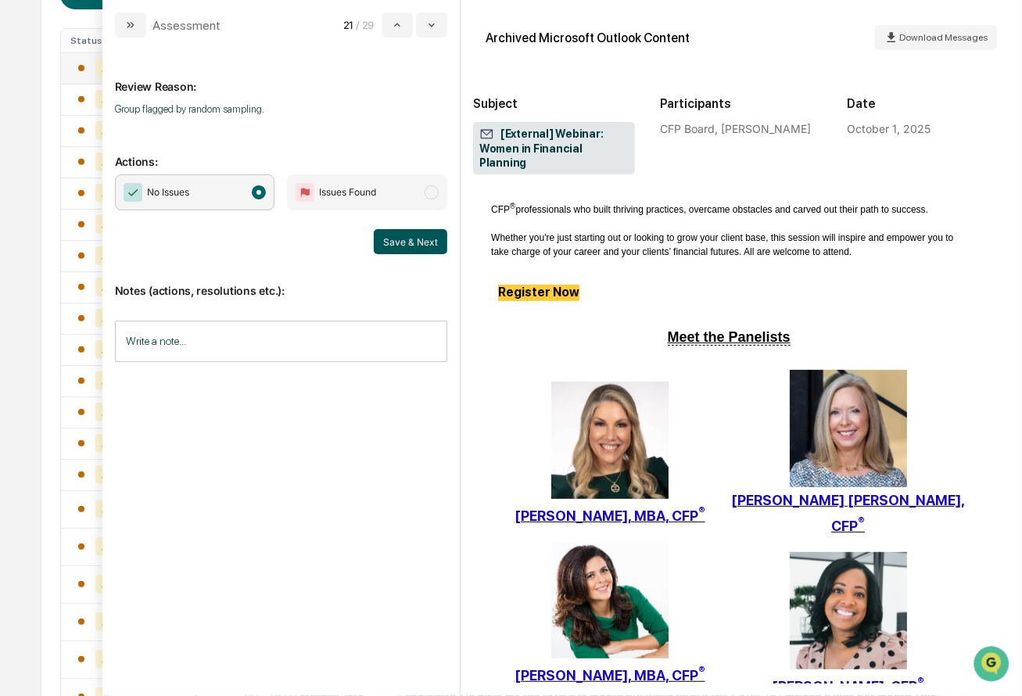
click at [396, 243] on button "Save & Next" at bounding box center [410, 241] width 73 height 25
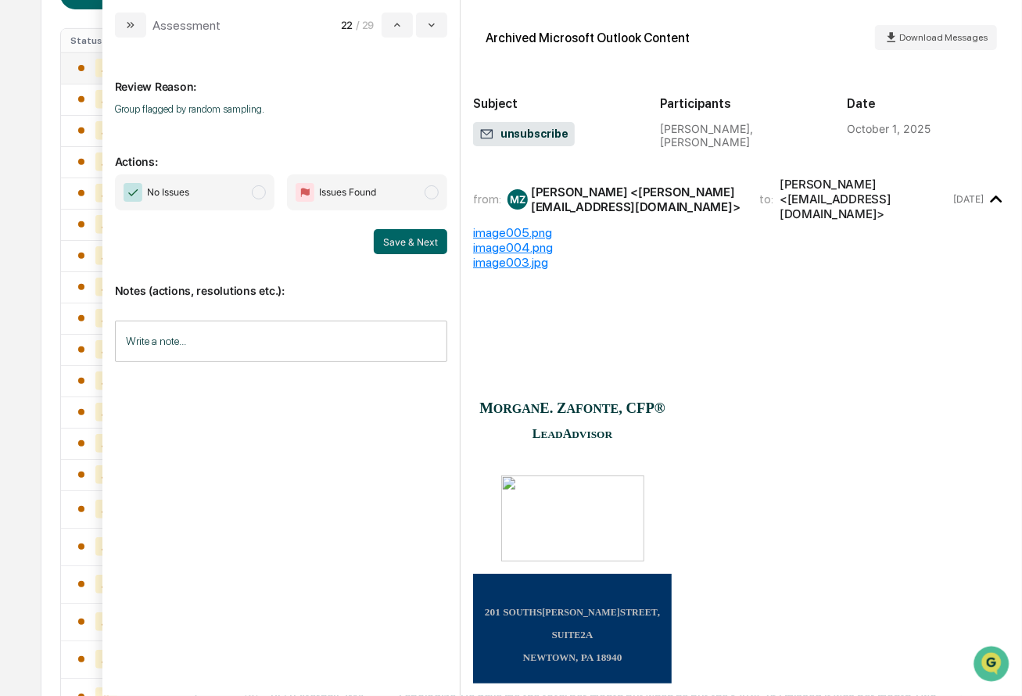
click at [262, 196] on span "modal" at bounding box center [259, 192] width 14 height 14
click at [407, 240] on button "Save & Next" at bounding box center [410, 241] width 73 height 25
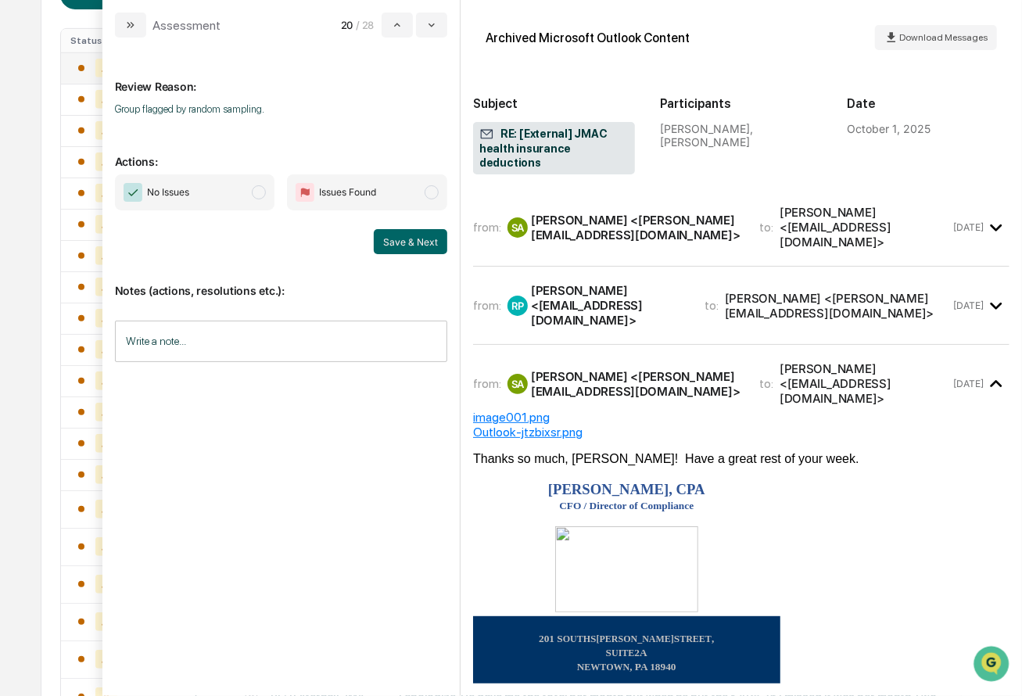
click at [260, 188] on span "modal" at bounding box center [259, 192] width 14 height 14
click at [740, 213] on div "[PERSON_NAME] <[PERSON_NAME][EMAIL_ADDRESS][DOMAIN_NAME]>" at bounding box center [636, 228] width 210 height 30
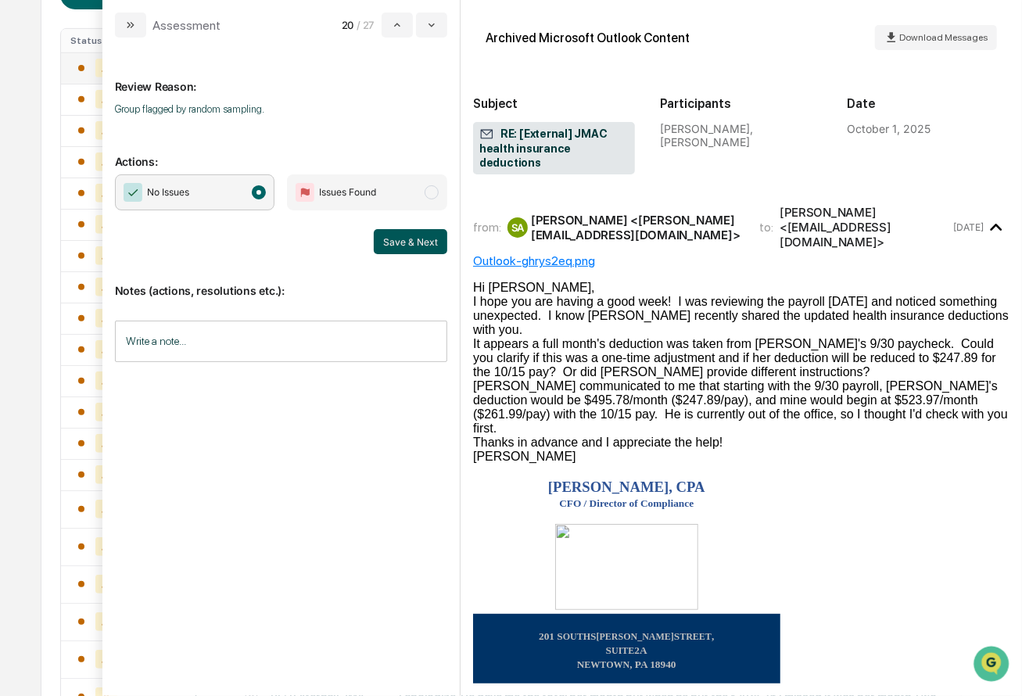
click at [383, 232] on button "Save & Next" at bounding box center [410, 241] width 73 height 25
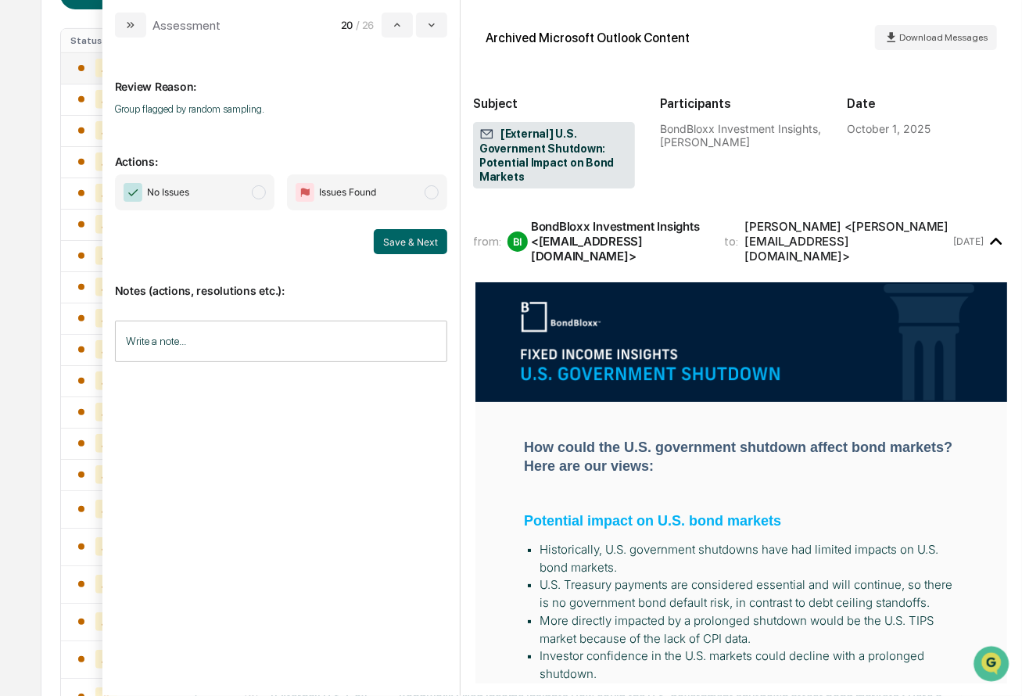
click at [255, 199] on span "No Issues" at bounding box center [195, 192] width 160 height 36
click at [424, 234] on button "Save & Next" at bounding box center [410, 241] width 73 height 25
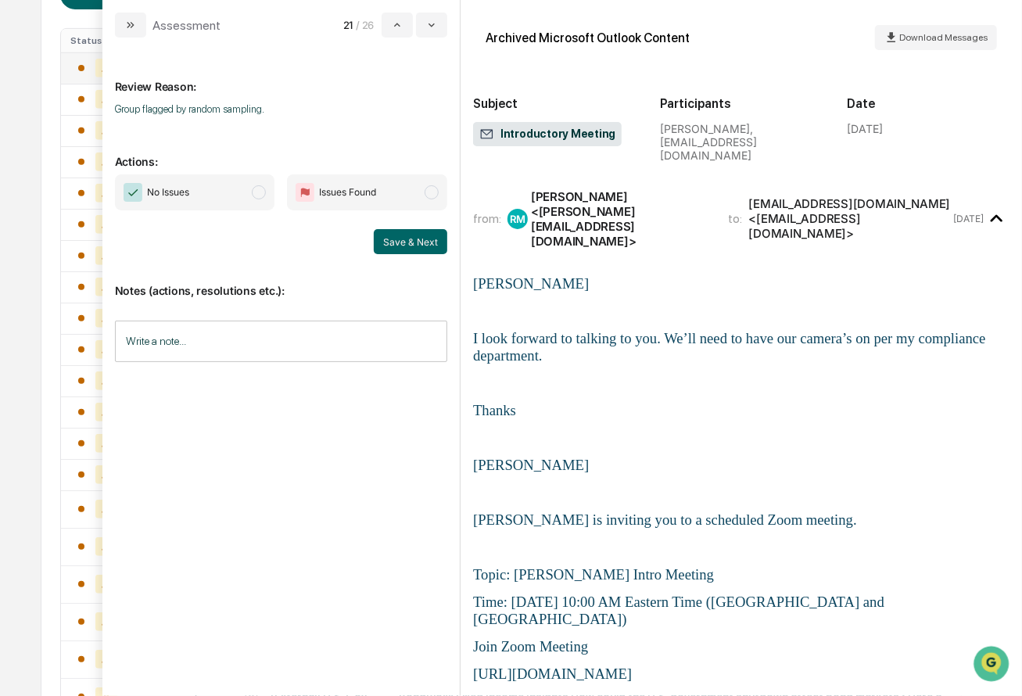
click at [260, 195] on span "modal" at bounding box center [259, 192] width 14 height 14
click at [392, 239] on button "Save & Next" at bounding box center [410, 241] width 73 height 25
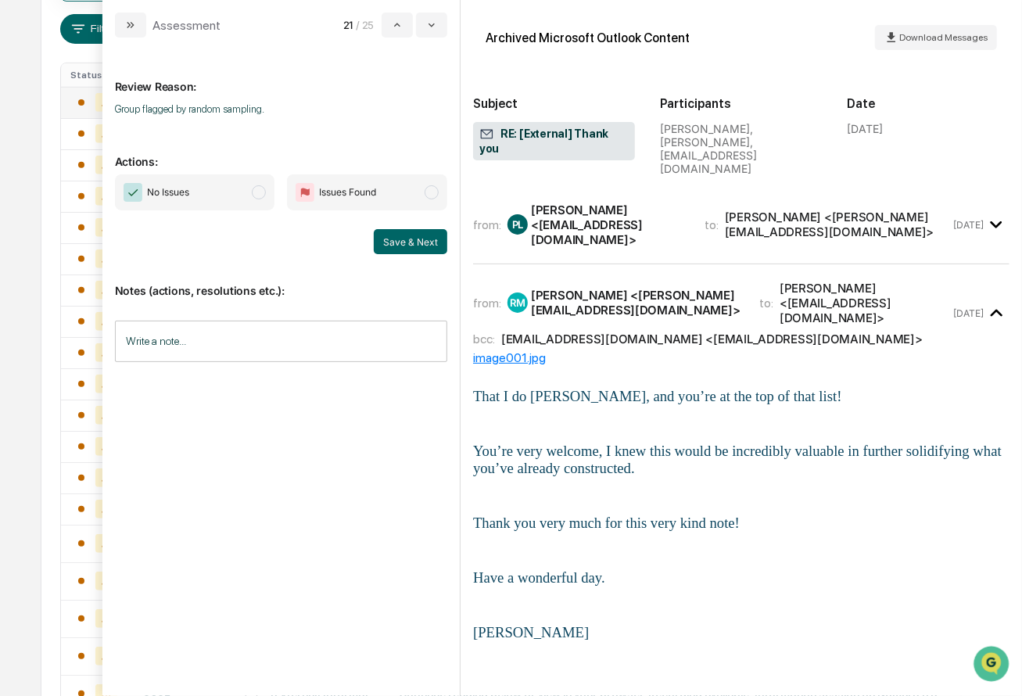
click at [256, 195] on span "modal" at bounding box center [259, 192] width 14 height 14
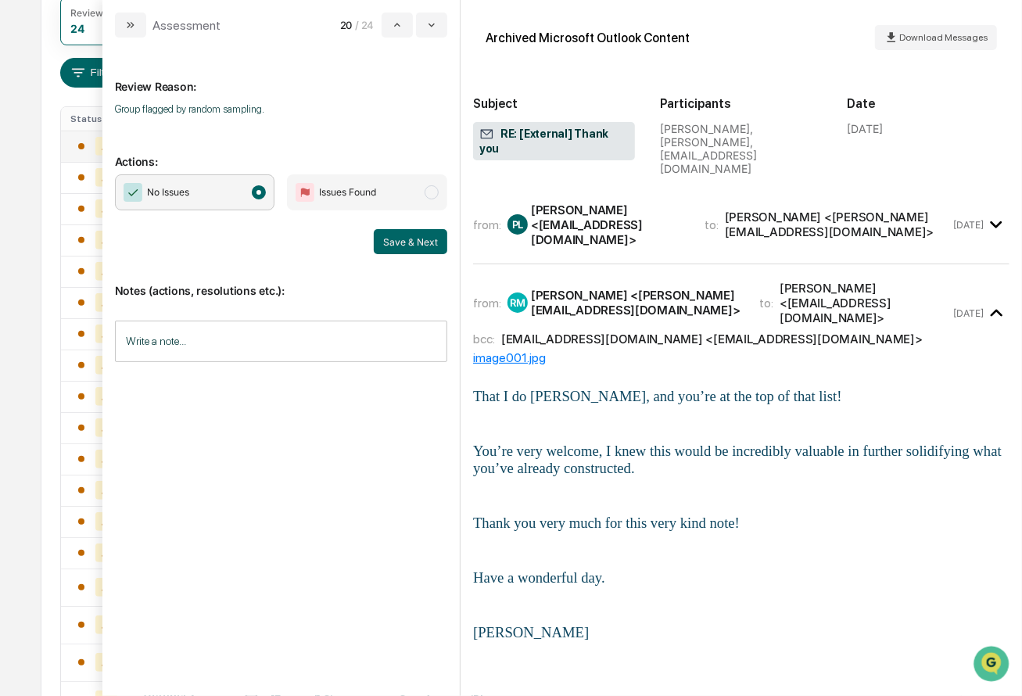
scroll to position [230, 0]
click at [686, 202] on div "[PERSON_NAME] <[EMAIL_ADDRESS][DOMAIN_NAME]>" at bounding box center [608, 224] width 155 height 45
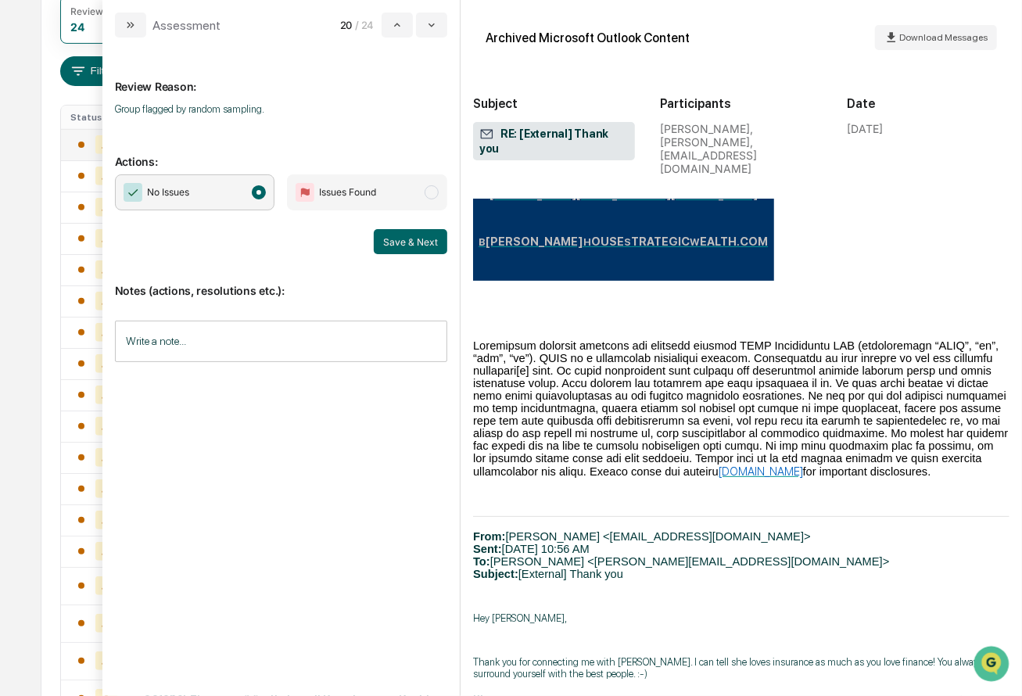
scroll to position [968, 0]
click at [417, 251] on button "Save & Next" at bounding box center [410, 241] width 73 height 25
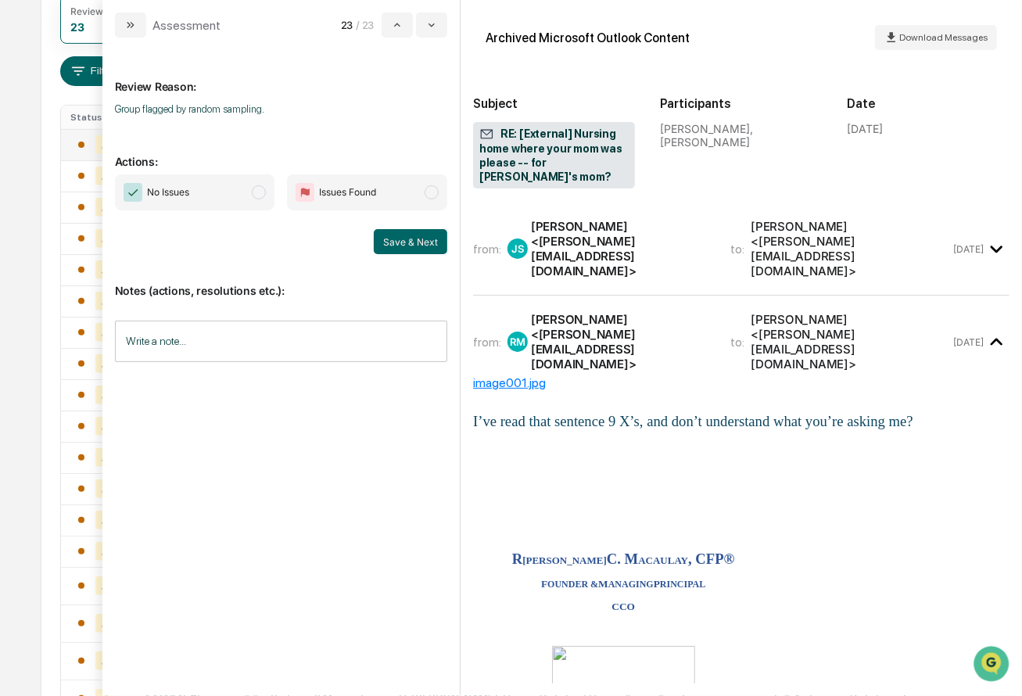
click at [258, 197] on span "modal" at bounding box center [259, 192] width 14 height 14
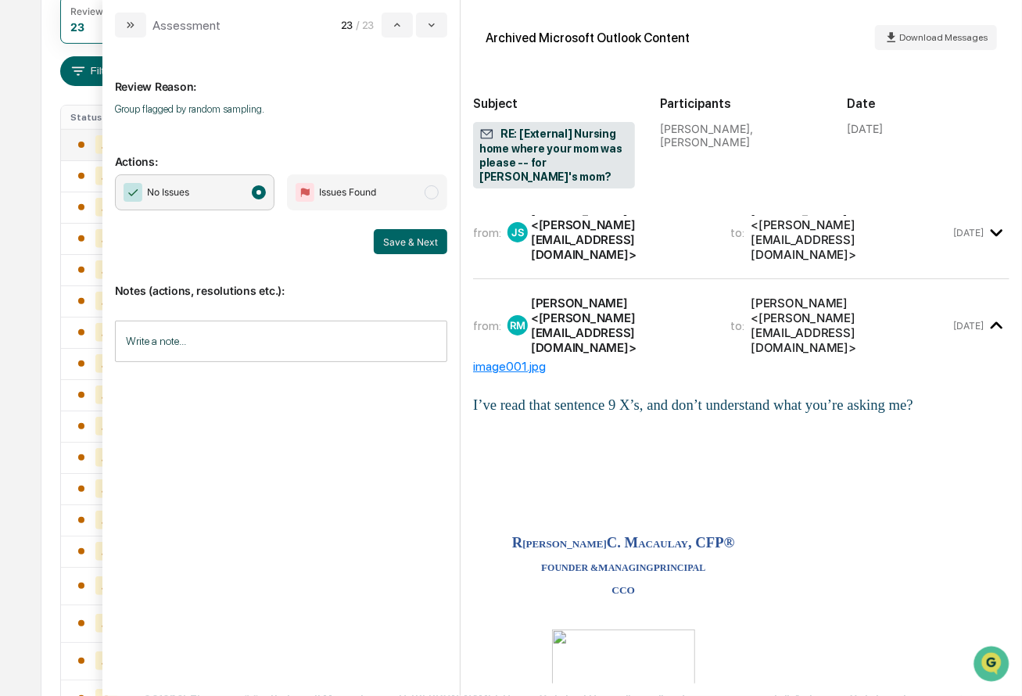
scroll to position [15, 0]
click at [424, 242] on button "Save & Next" at bounding box center [410, 241] width 73 height 25
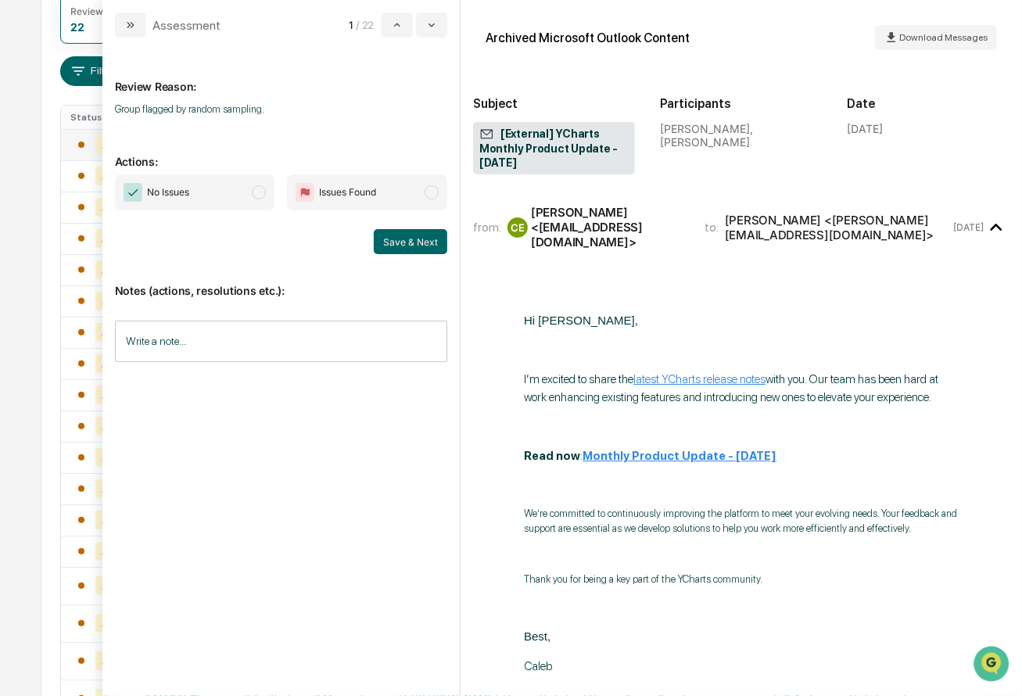
click at [260, 193] on span "modal" at bounding box center [259, 192] width 14 height 14
click at [417, 240] on button "Save & Next" at bounding box center [410, 241] width 73 height 25
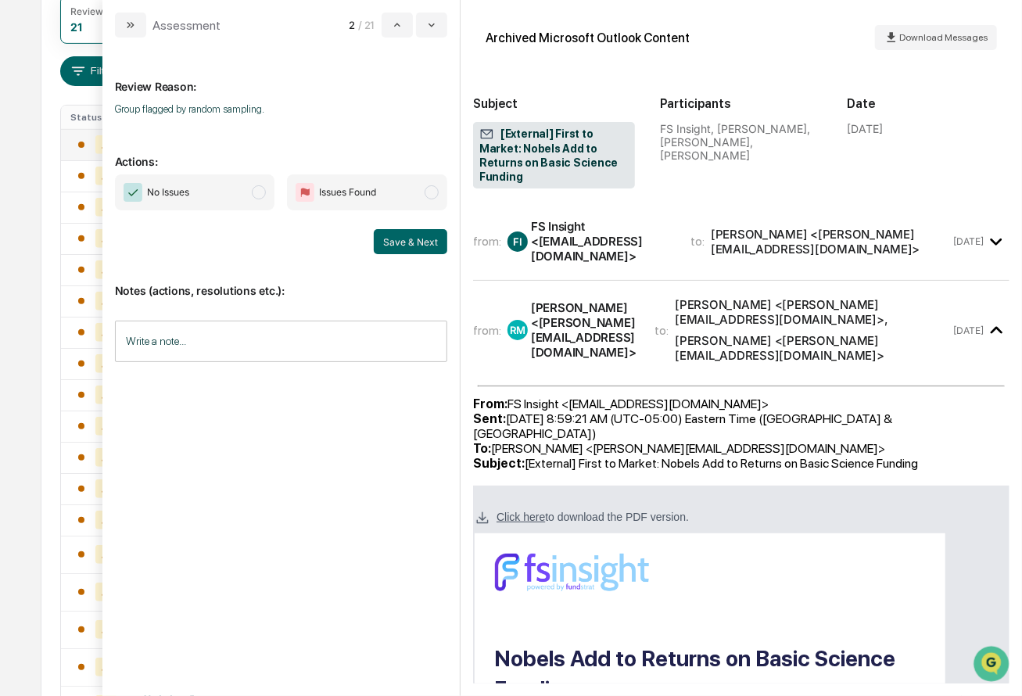
click at [716, 224] on div "from: FI FS Insight <[EMAIL_ADDRESS][DOMAIN_NAME]> to: [PERSON_NAME] <[PERSON_N…" at bounding box center [711, 241] width 477 height 45
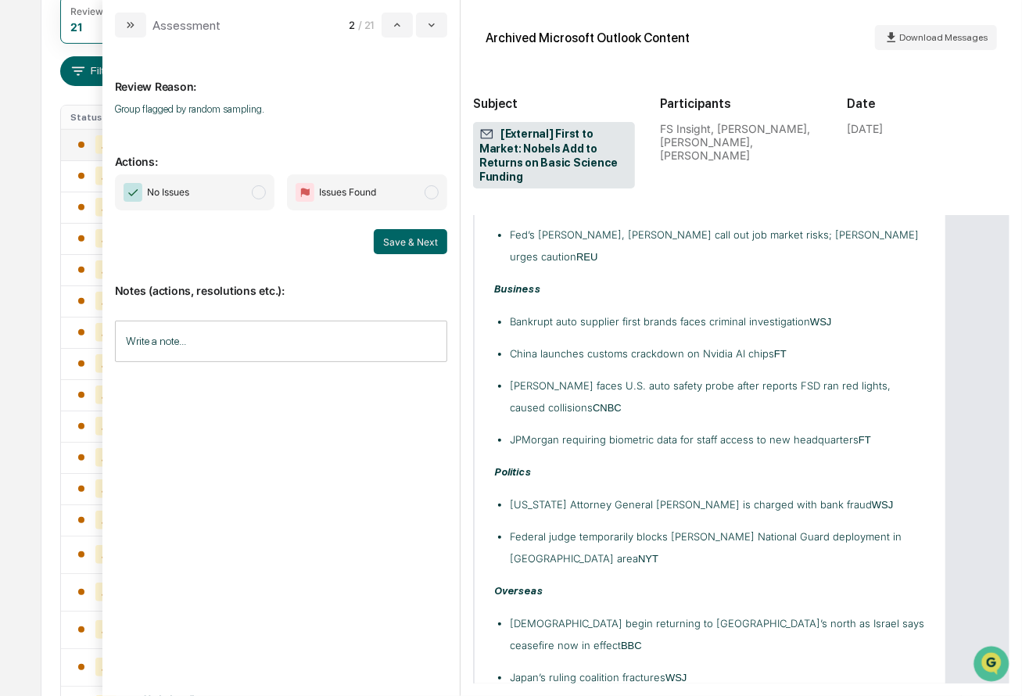
scroll to position [3437, 0]
click at [258, 195] on span "modal" at bounding box center [259, 192] width 14 height 14
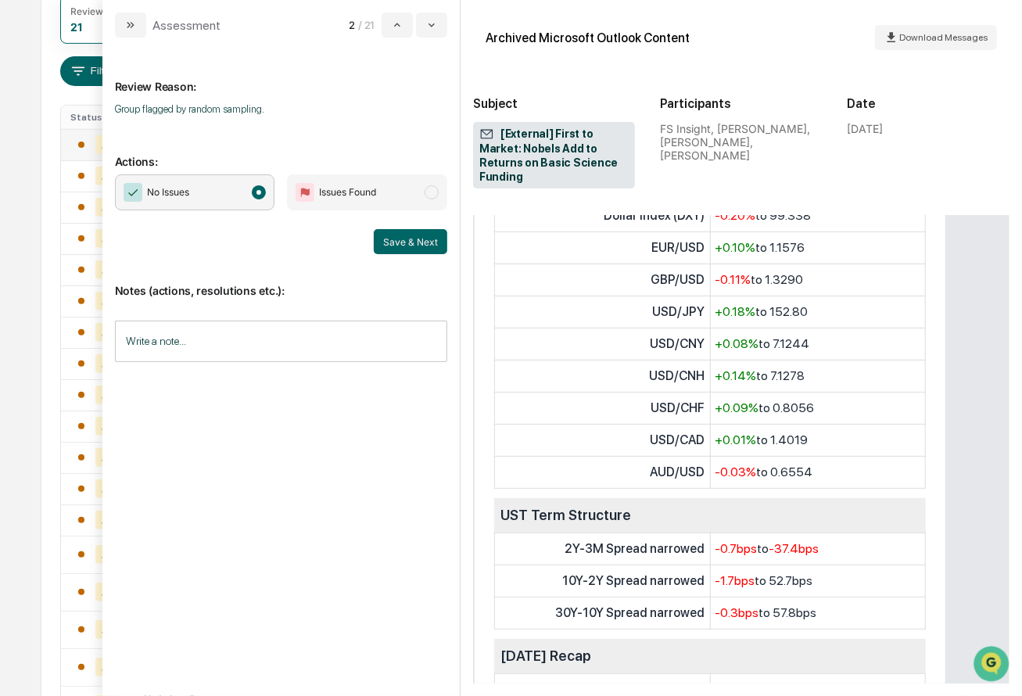
scroll to position [4975, 0]
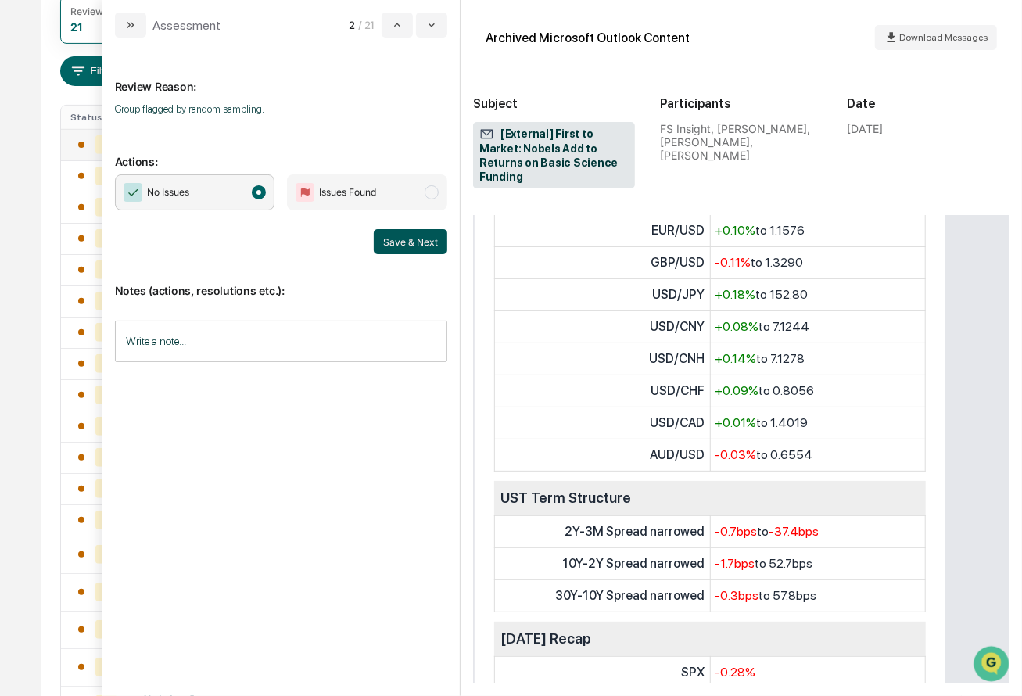
click at [411, 249] on button "Save & Next" at bounding box center [410, 241] width 73 height 25
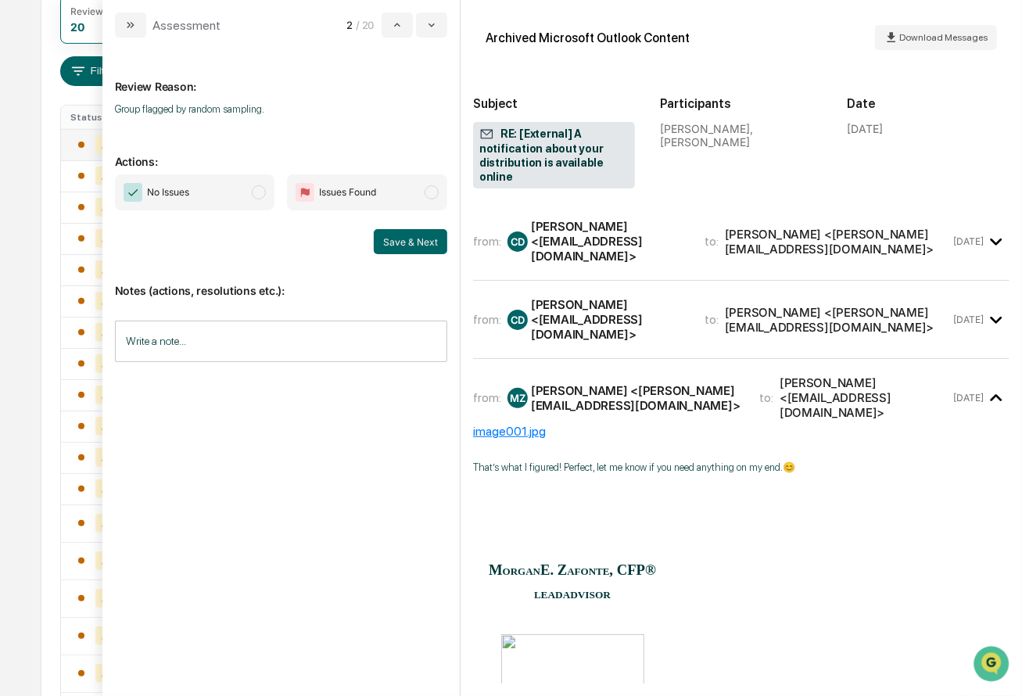
click at [261, 195] on span "modal" at bounding box center [259, 192] width 14 height 14
click at [686, 297] on div "[PERSON_NAME] <[EMAIL_ADDRESS][DOMAIN_NAME]>" at bounding box center [608, 319] width 155 height 45
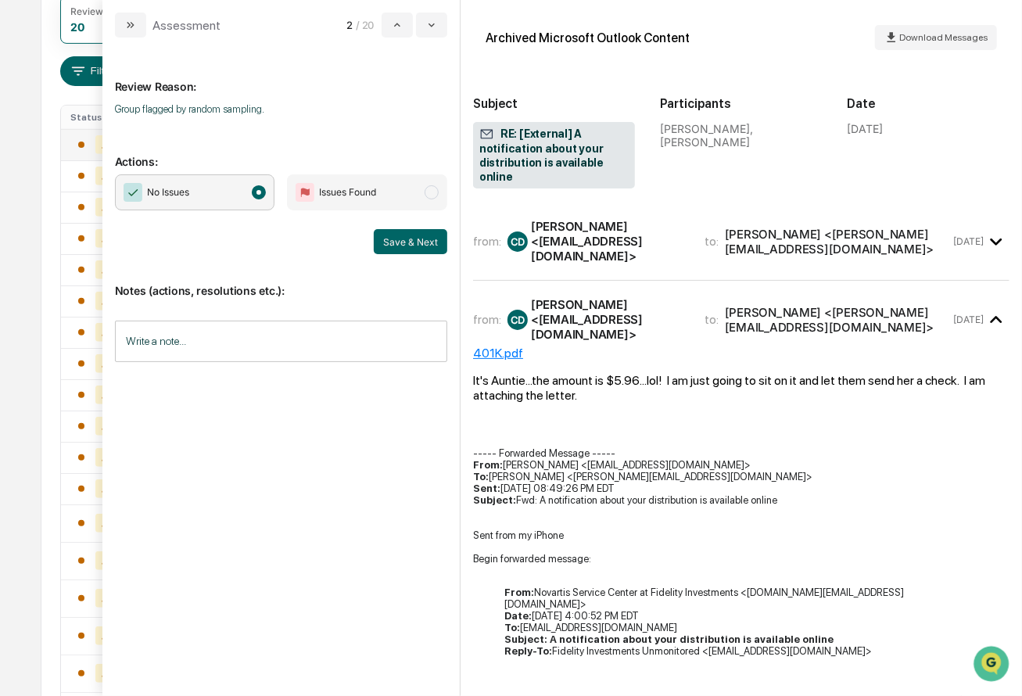
click at [686, 228] on div "[PERSON_NAME] <[EMAIL_ADDRESS][DOMAIN_NAME]>" at bounding box center [608, 241] width 155 height 45
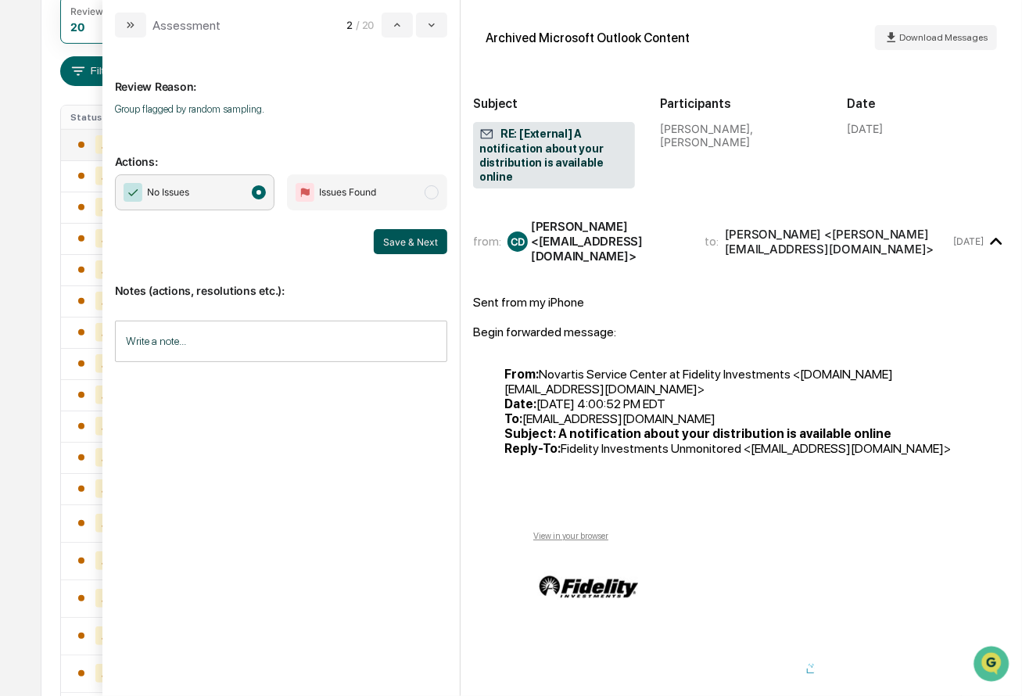
click at [420, 246] on button "Save & Next" at bounding box center [410, 241] width 73 height 25
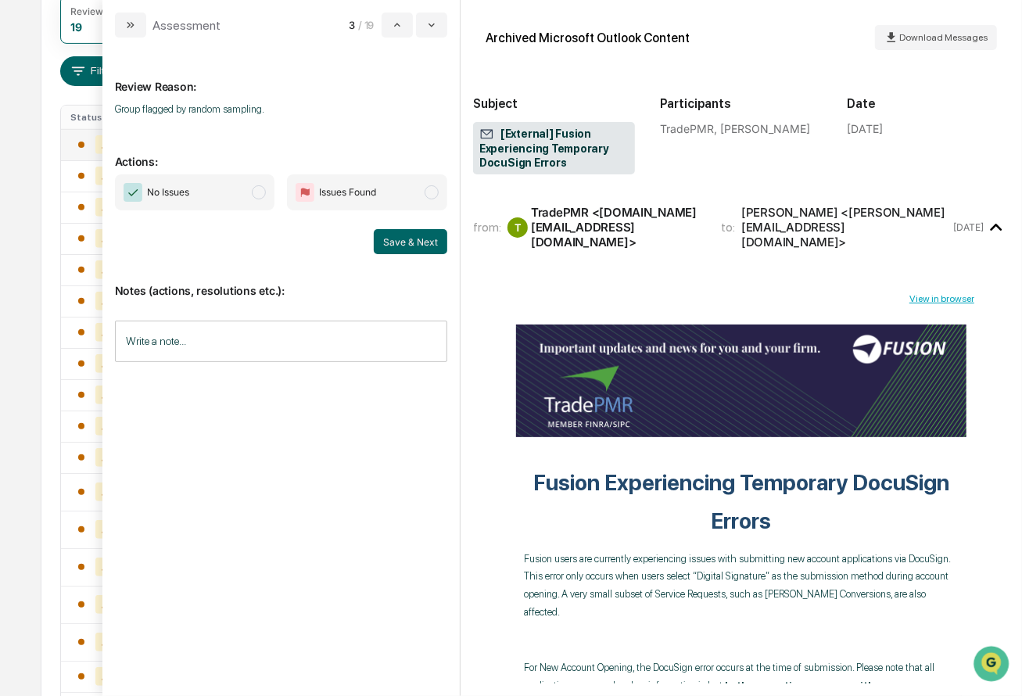
click at [261, 181] on span "No Issues" at bounding box center [195, 192] width 160 height 36
click at [420, 235] on button "Save & Next" at bounding box center [410, 241] width 73 height 25
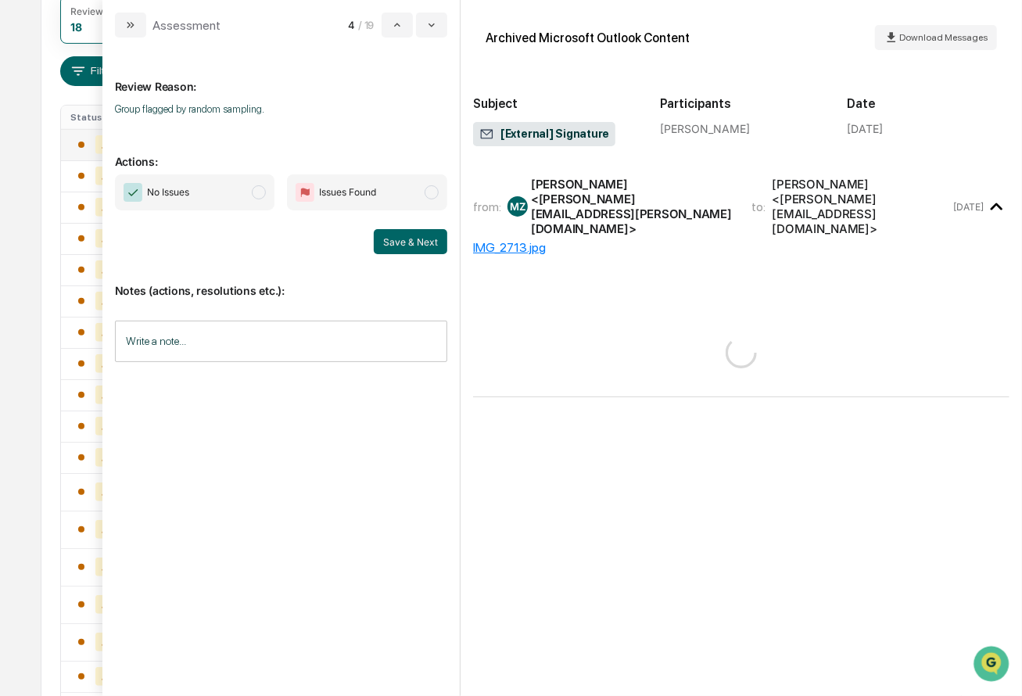
click at [266, 193] on span "modal" at bounding box center [259, 192] width 14 height 14
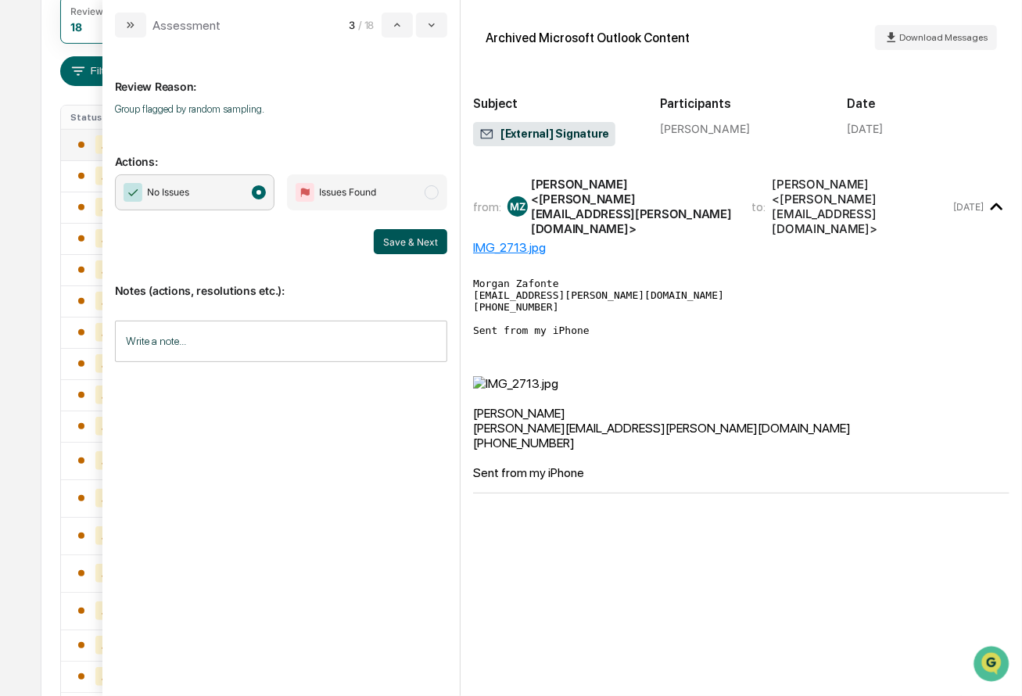
click at [405, 251] on button "Save & Next" at bounding box center [410, 241] width 73 height 25
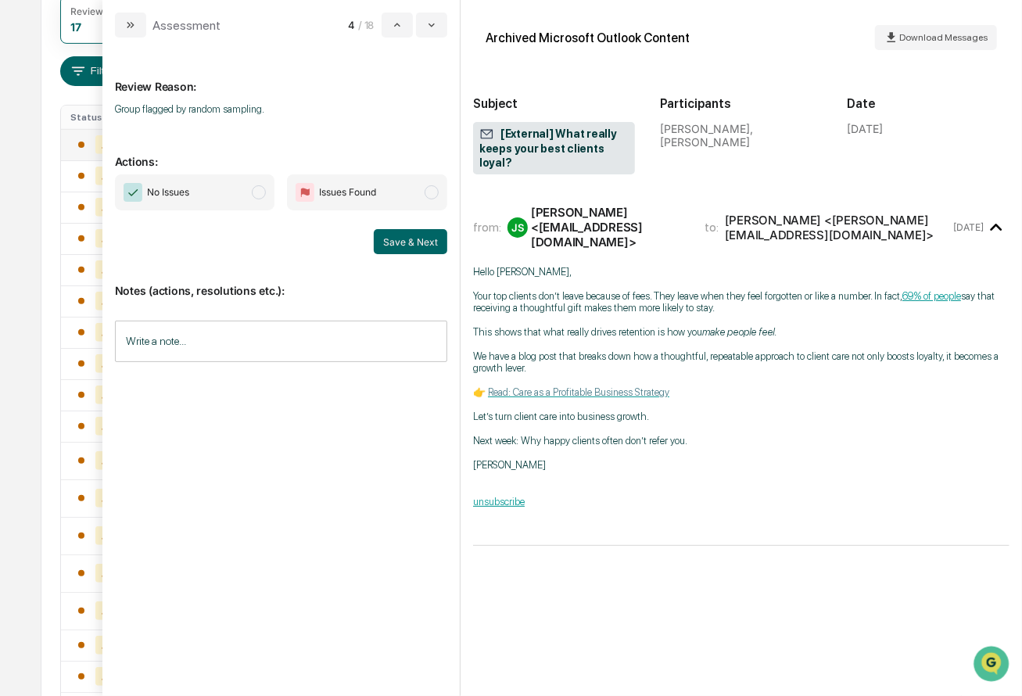
click at [255, 188] on span "modal" at bounding box center [259, 192] width 14 height 14
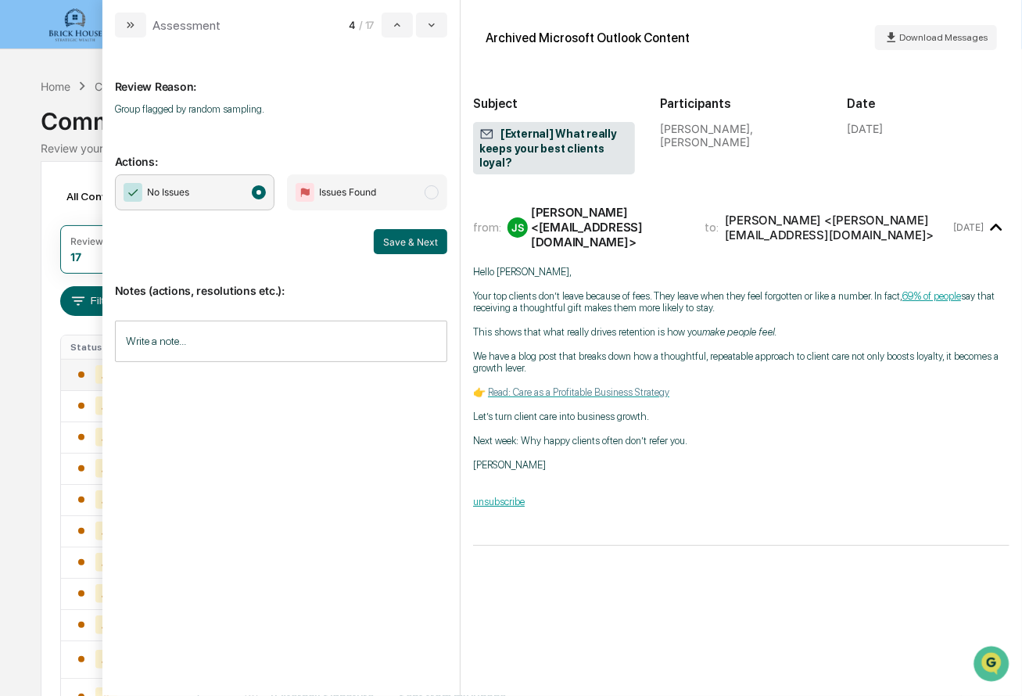
click at [428, 257] on div "Notes (actions, resolutions etc.): Write a note... Write a note..." at bounding box center [281, 317] width 332 height 127
click at [416, 242] on button "Save & Next" at bounding box center [410, 241] width 73 height 25
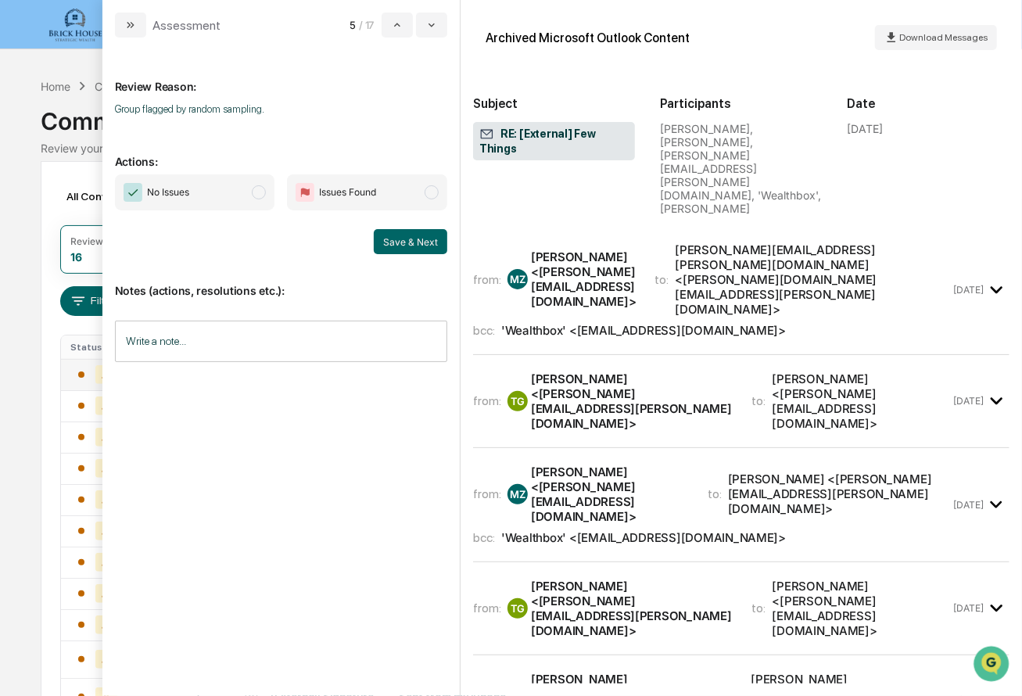
click at [266, 196] on span "modal" at bounding box center [259, 192] width 14 height 14
click at [413, 245] on button "Save & Next" at bounding box center [410, 241] width 73 height 25
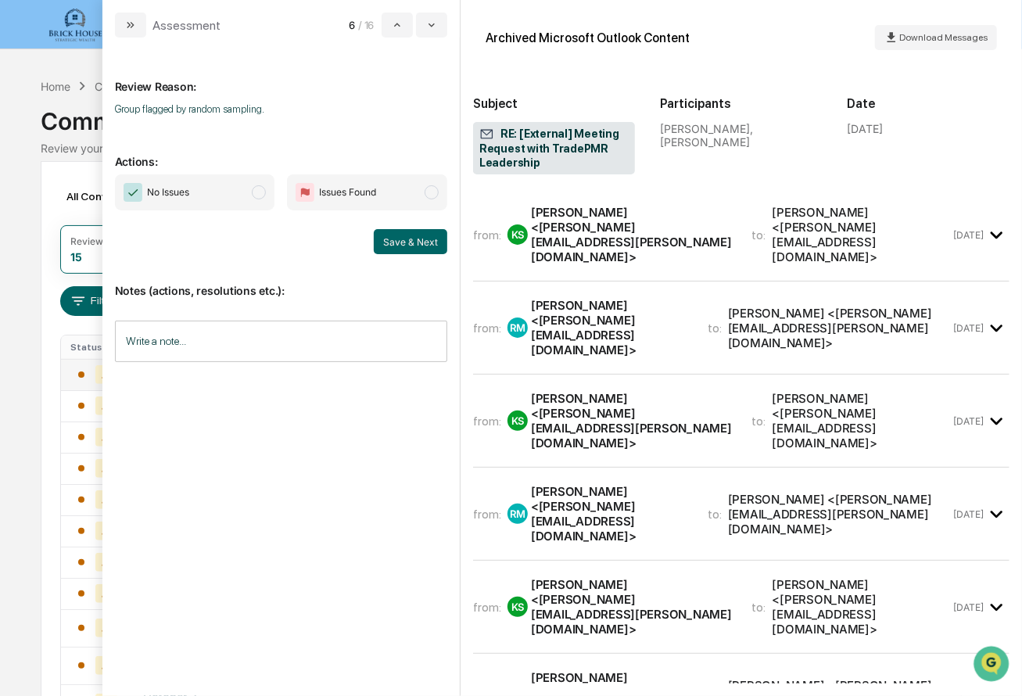
click at [269, 190] on span "No Issues" at bounding box center [195, 192] width 160 height 36
click at [741, 203] on div "from: KS [PERSON_NAME] <[PERSON_NAME][EMAIL_ADDRESS][PERSON_NAME][DOMAIN_NAME]>…" at bounding box center [741, 234] width 536 height 67
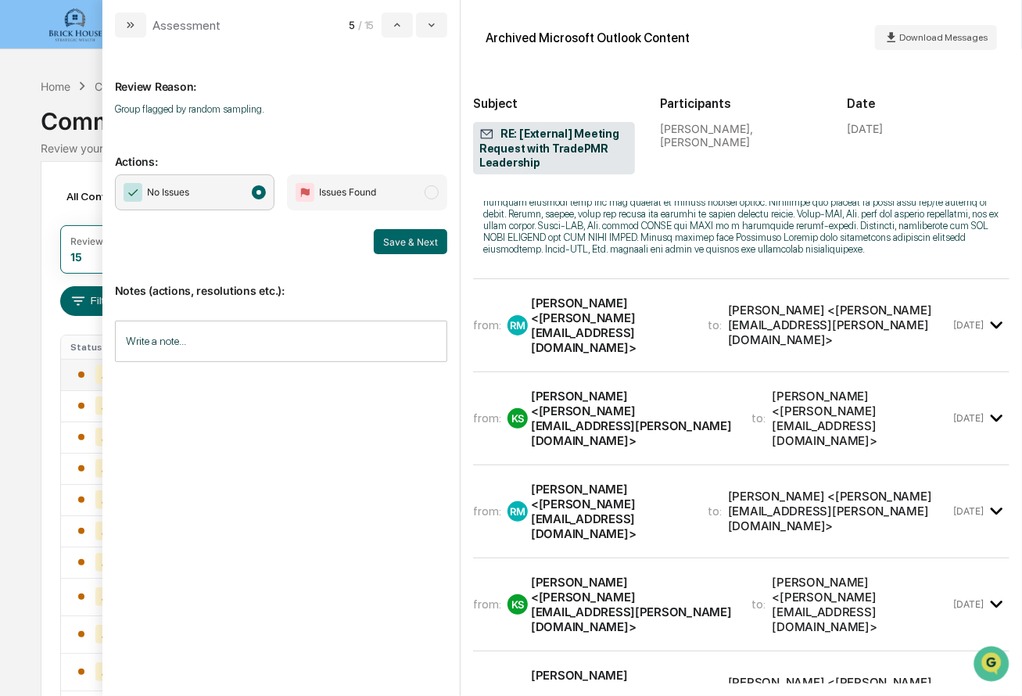
scroll to position [403, 0]
click at [689, 295] on div "[PERSON_NAME] <[PERSON_NAME][EMAIL_ADDRESS][DOMAIN_NAME]>" at bounding box center [610, 324] width 158 height 59
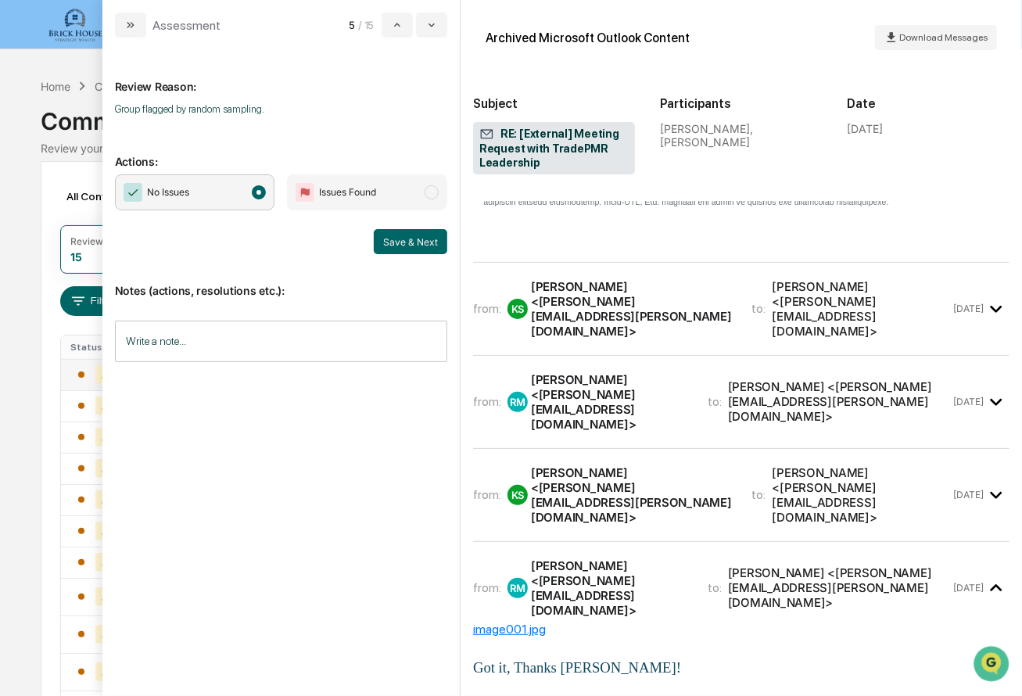
scroll to position [2064, 0]
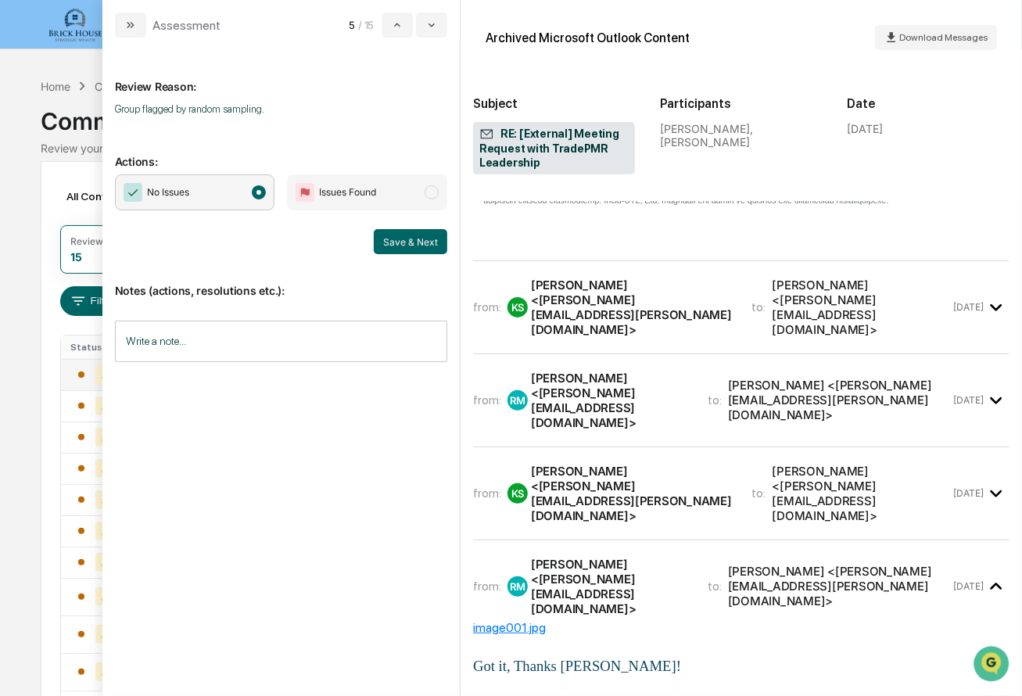
click at [706, 278] on div "[PERSON_NAME] <[PERSON_NAME][EMAIL_ADDRESS][PERSON_NAME][DOMAIN_NAME]>" at bounding box center [632, 307] width 202 height 59
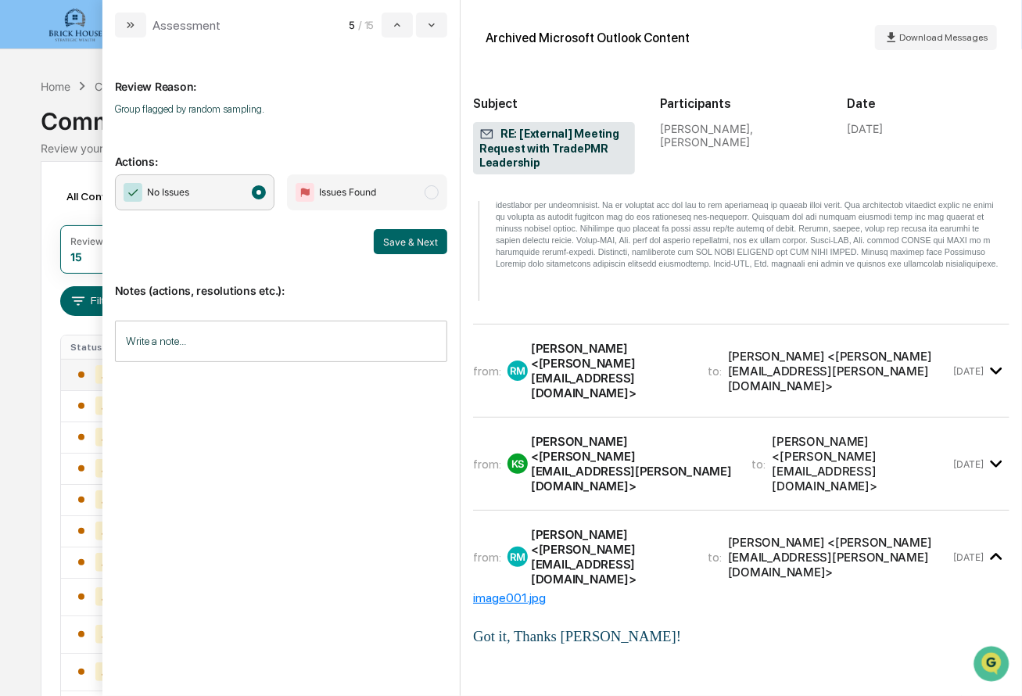
scroll to position [3968, 0]
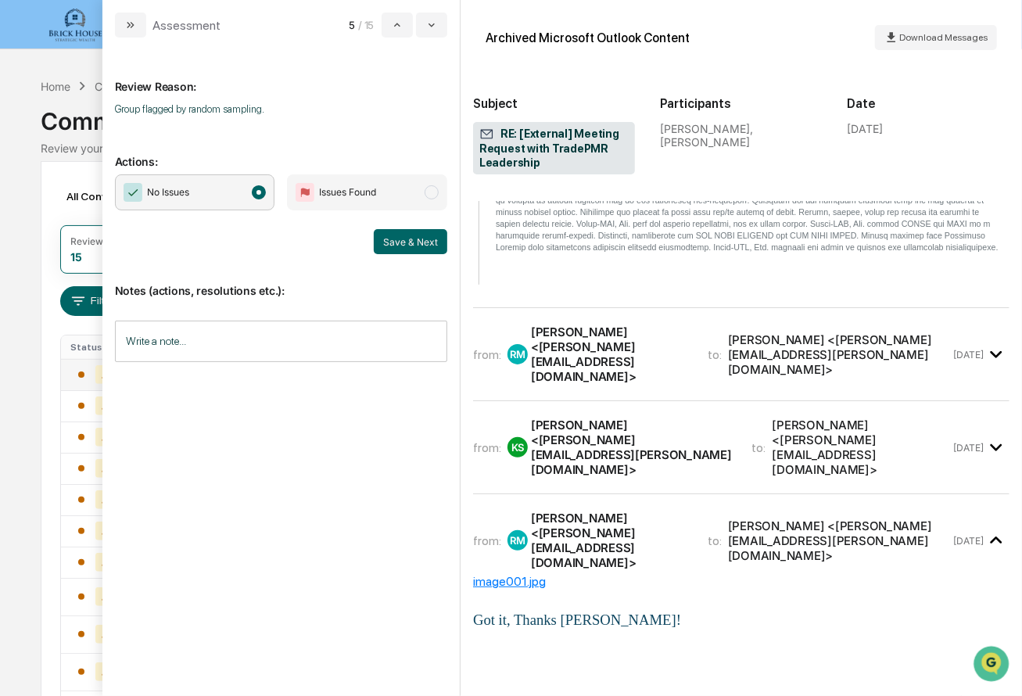
click at [689, 324] on div "[PERSON_NAME] <[PERSON_NAME][EMAIL_ADDRESS][DOMAIN_NAME]>" at bounding box center [610, 353] width 158 height 59
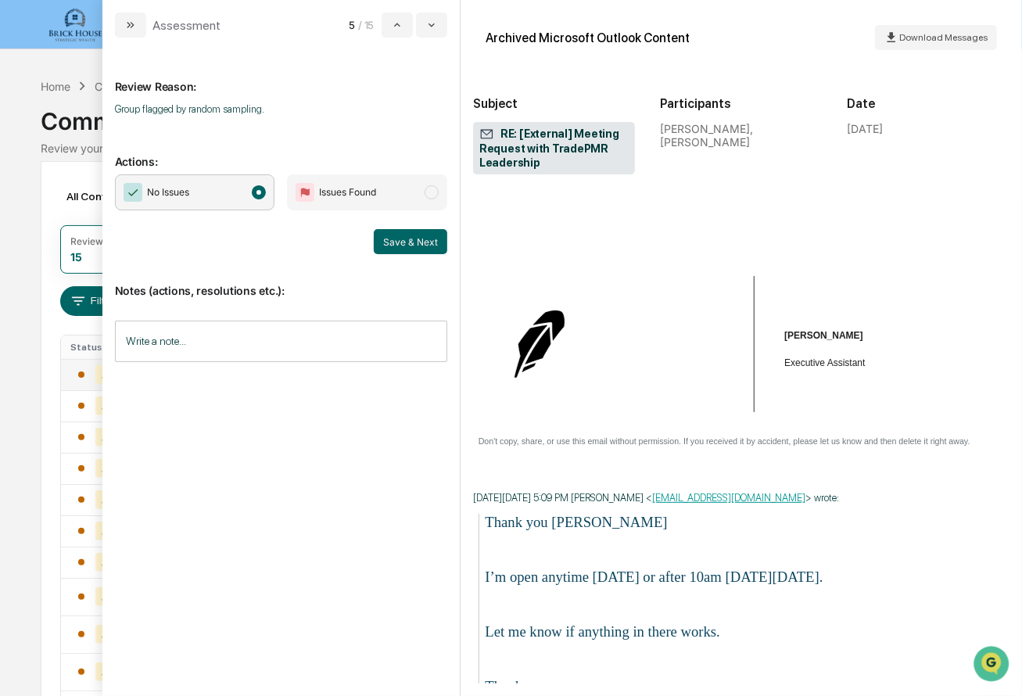
scroll to position [5321, 0]
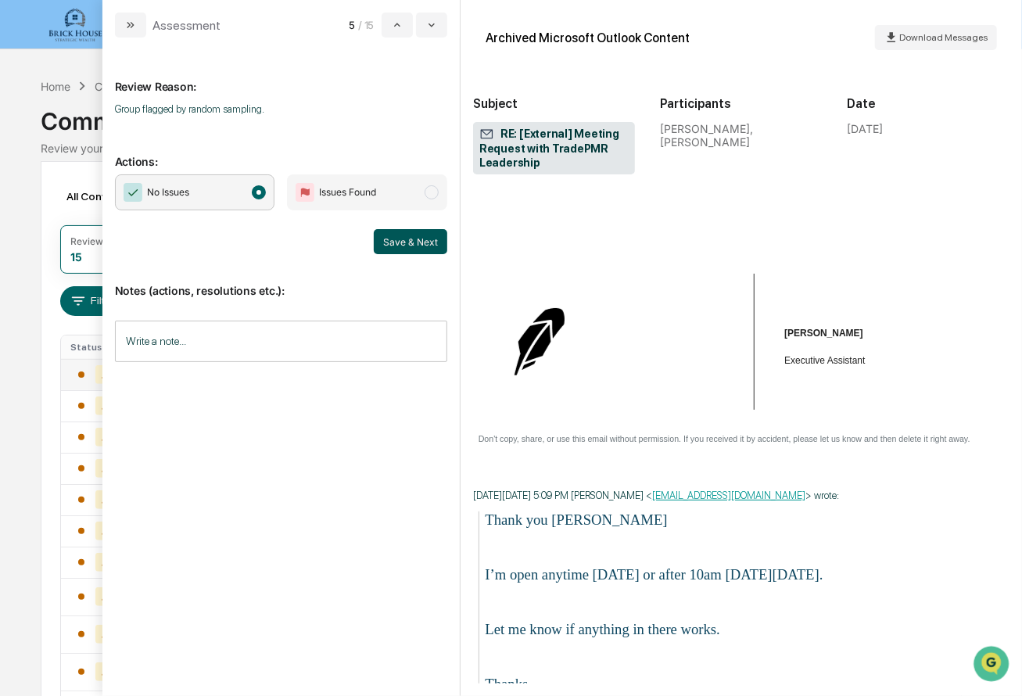
click at [416, 242] on button "Save & Next" at bounding box center [410, 241] width 73 height 25
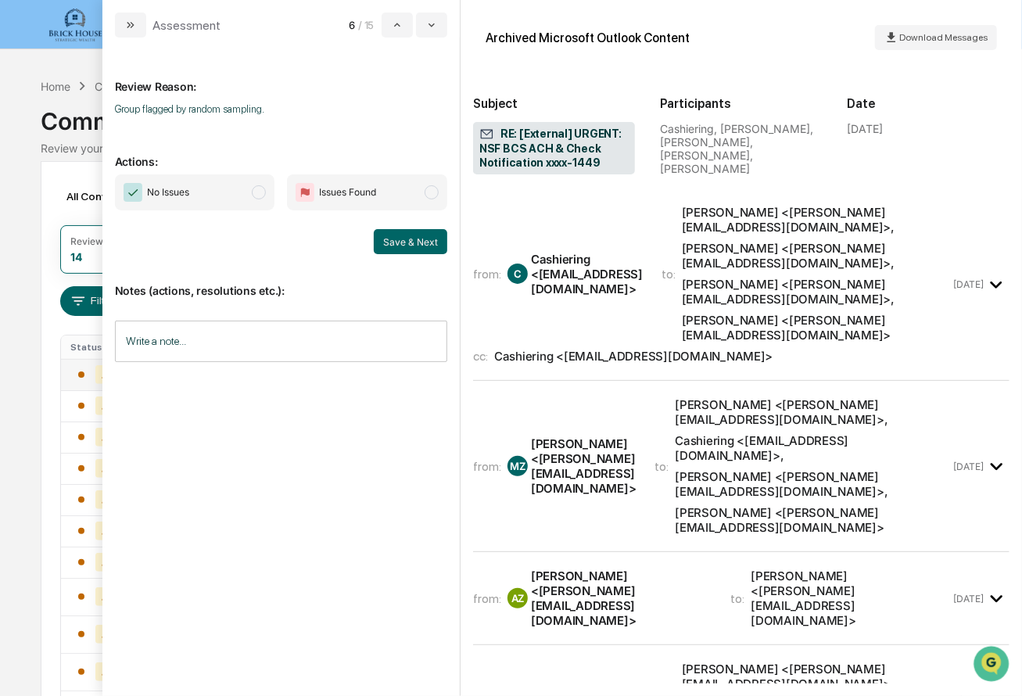
click at [263, 192] on span "modal" at bounding box center [259, 192] width 14 height 14
click at [679, 242] on div "from: [PERSON_NAME] <[EMAIL_ADDRESS][DOMAIN_NAME]> to: [PERSON_NAME] <[PERSON_N…" at bounding box center [711, 274] width 477 height 138
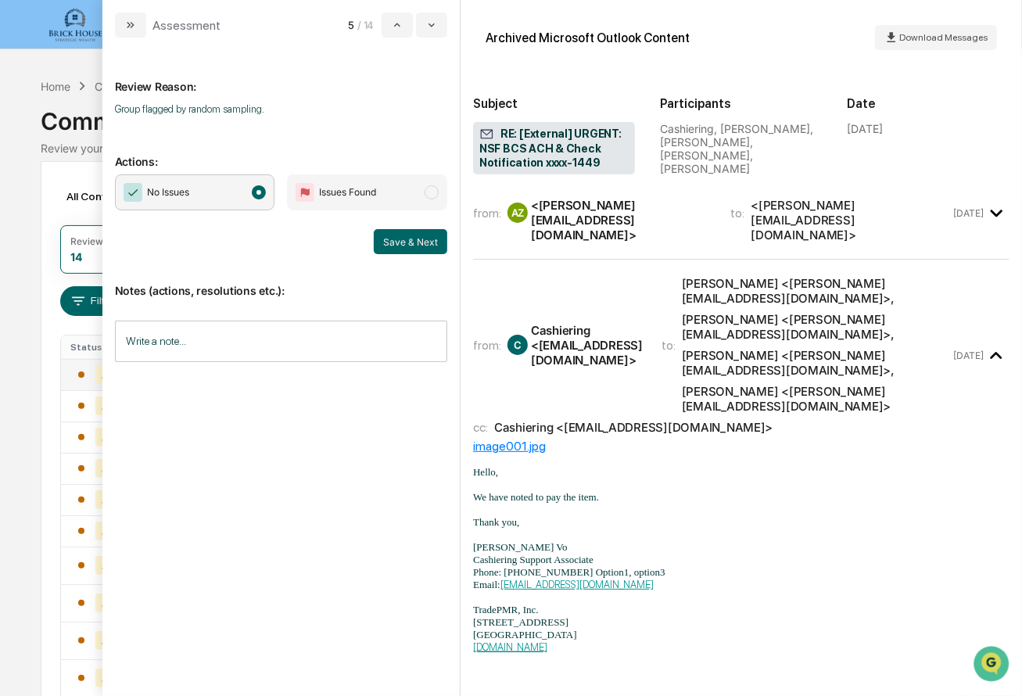
scroll to position [1026, 0]
click at [417, 243] on button "Save & Next" at bounding box center [410, 241] width 73 height 25
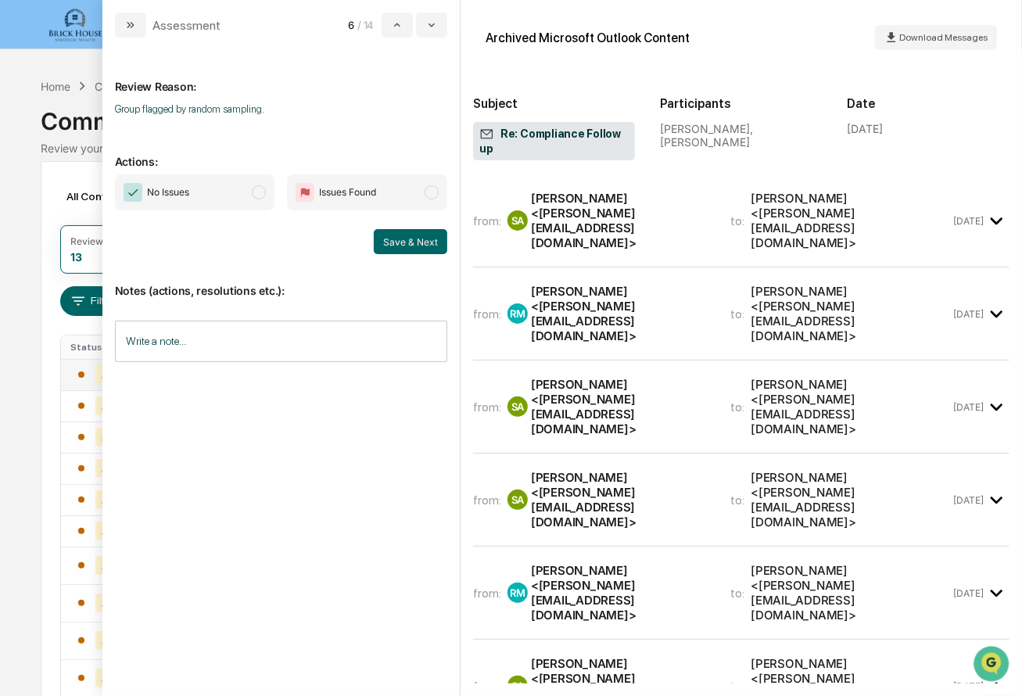
click at [262, 195] on span "modal" at bounding box center [259, 192] width 14 height 14
click at [695, 191] on div "[PERSON_NAME] <[PERSON_NAME][EMAIL_ADDRESS][DOMAIN_NAME]>" at bounding box center [621, 220] width 181 height 59
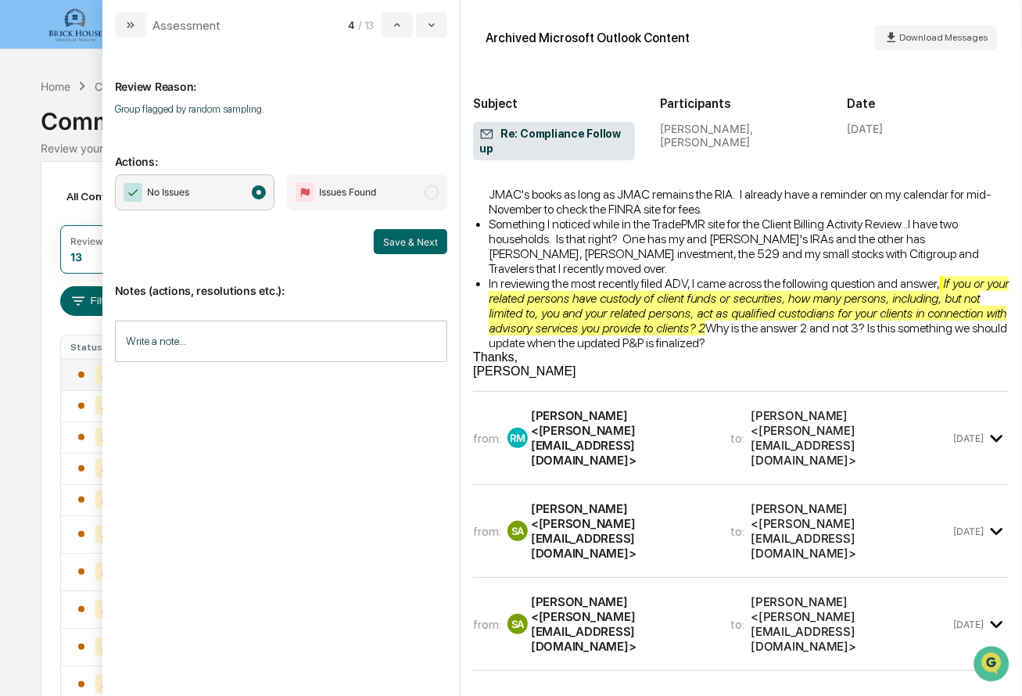
scroll to position [348, 0]
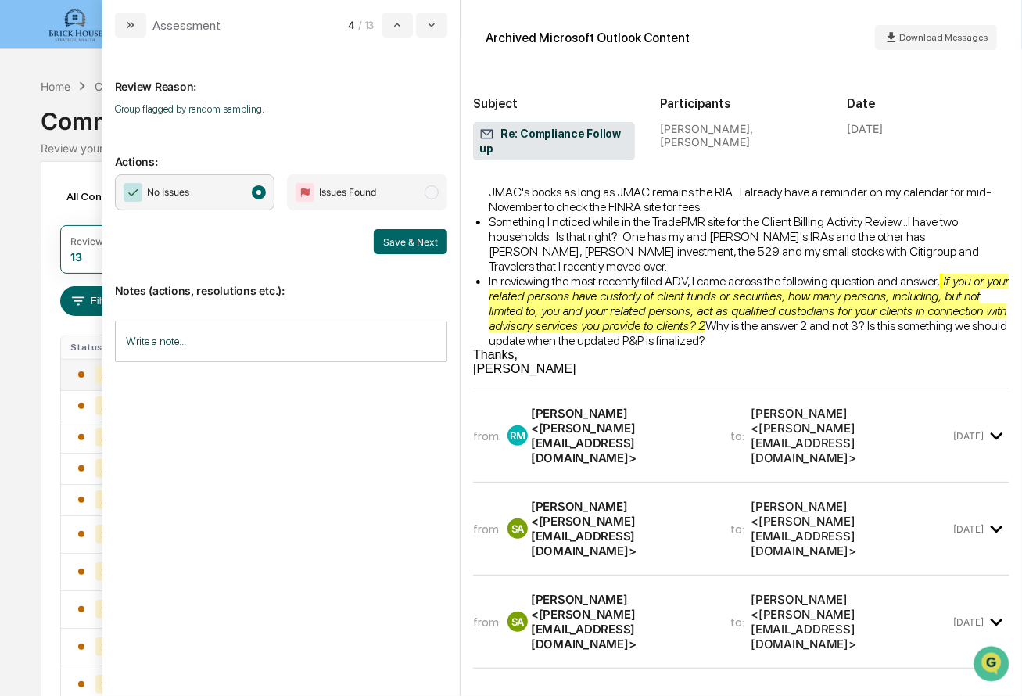
click at [689, 406] on div "[PERSON_NAME] <[PERSON_NAME][EMAIL_ADDRESS][DOMAIN_NAME]>" at bounding box center [621, 435] width 181 height 59
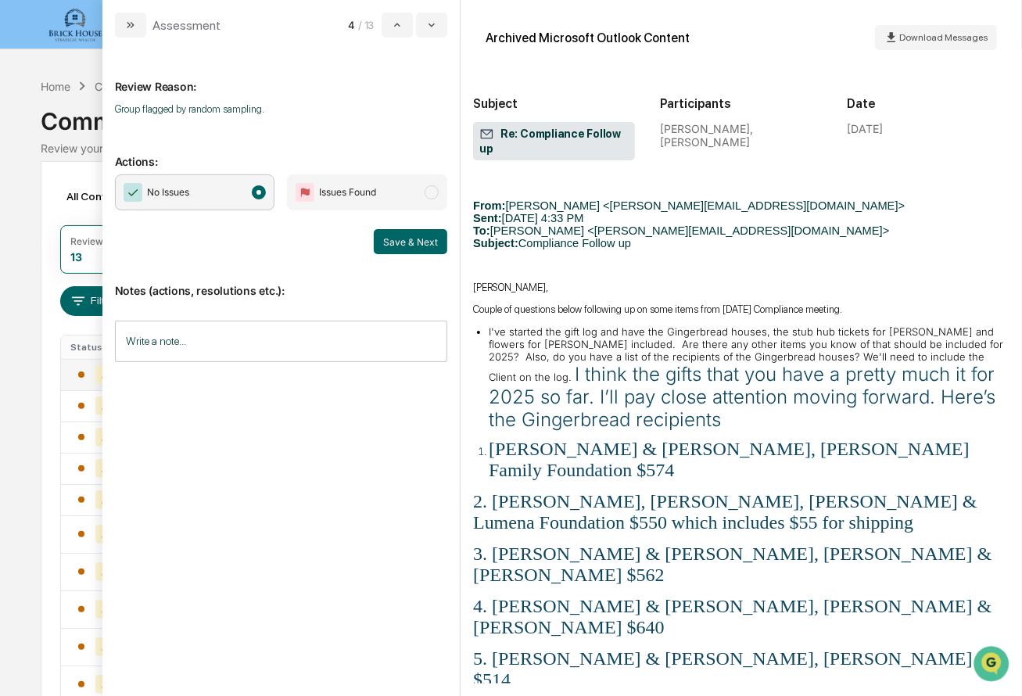
scroll to position [1478, 0]
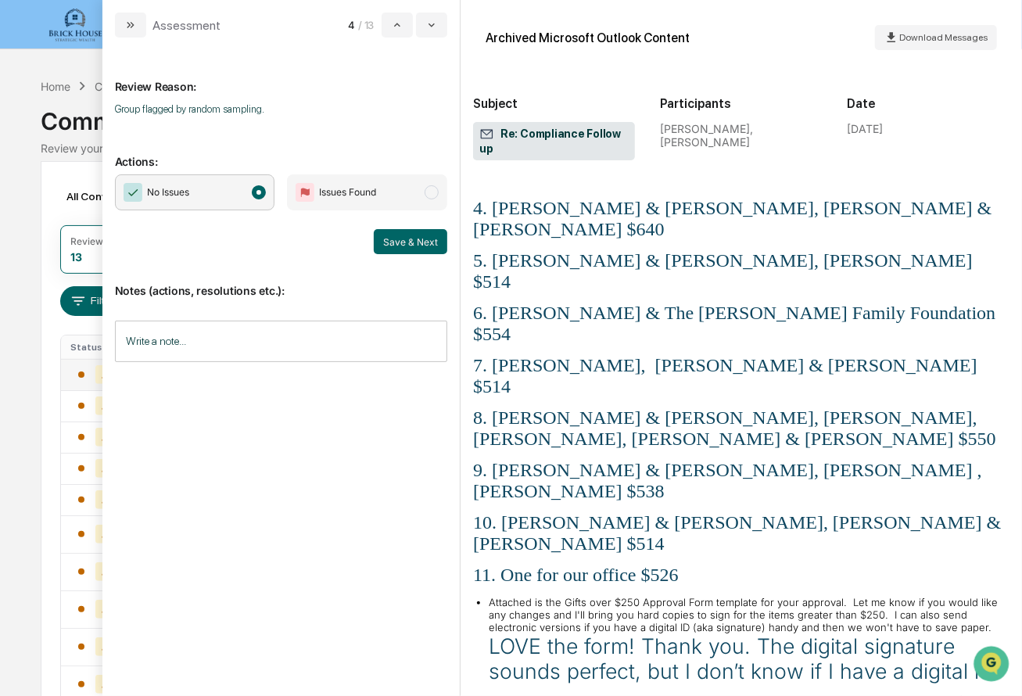
click at [697, 564] on p "11. One for our office $526" at bounding box center [741, 574] width 536 height 21
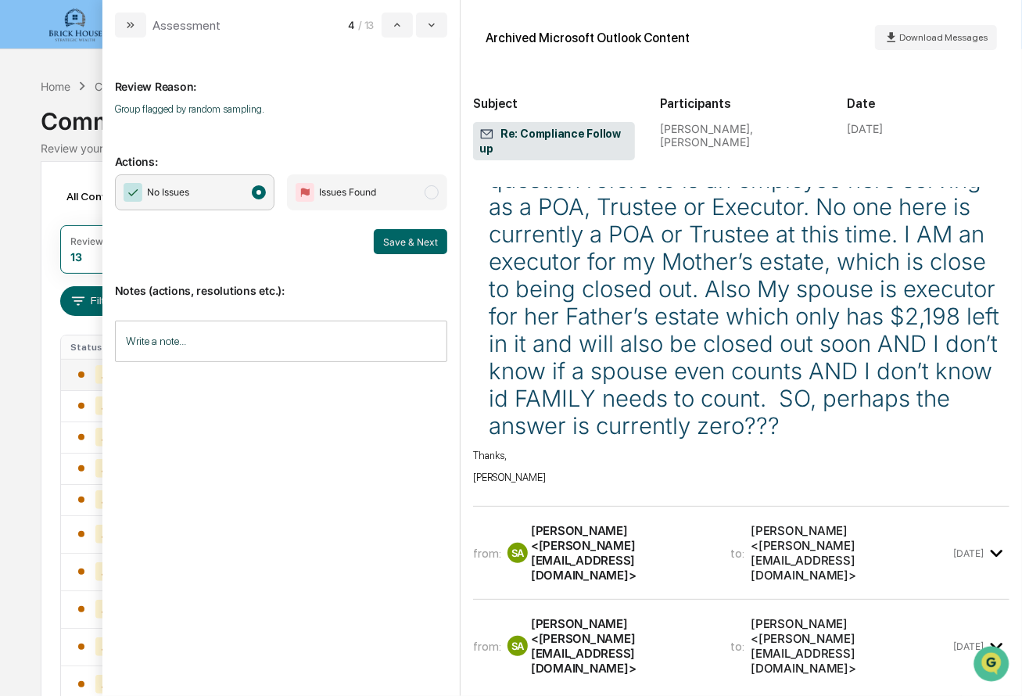
scroll to position [3244, 0]
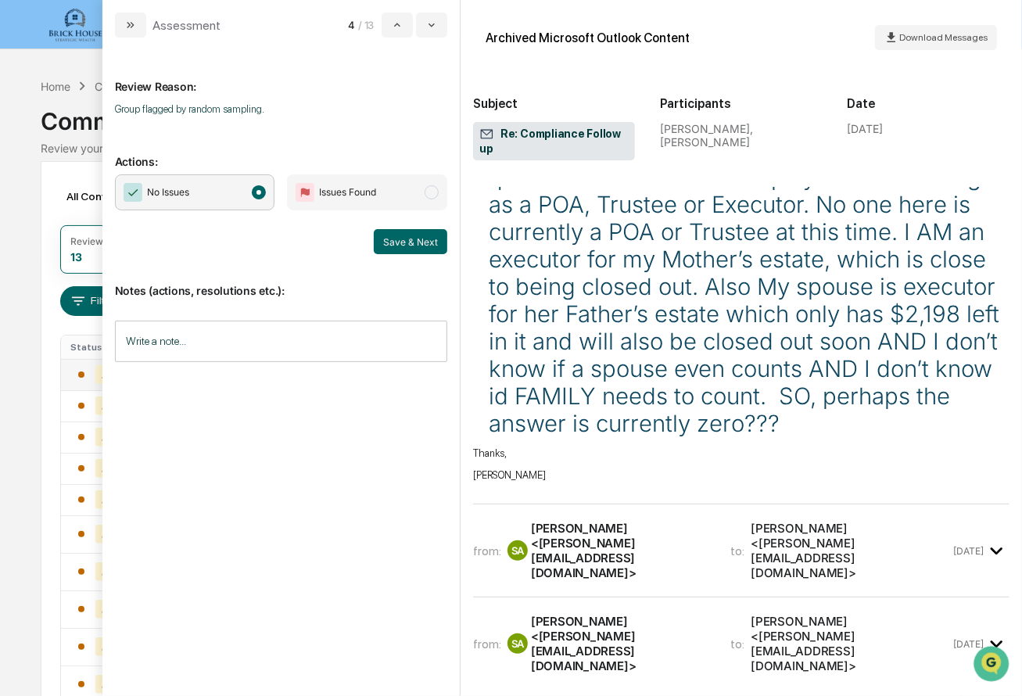
click at [709, 521] on div "[PERSON_NAME] <[PERSON_NAME][EMAIL_ADDRESS][DOMAIN_NAME]>" at bounding box center [621, 550] width 181 height 59
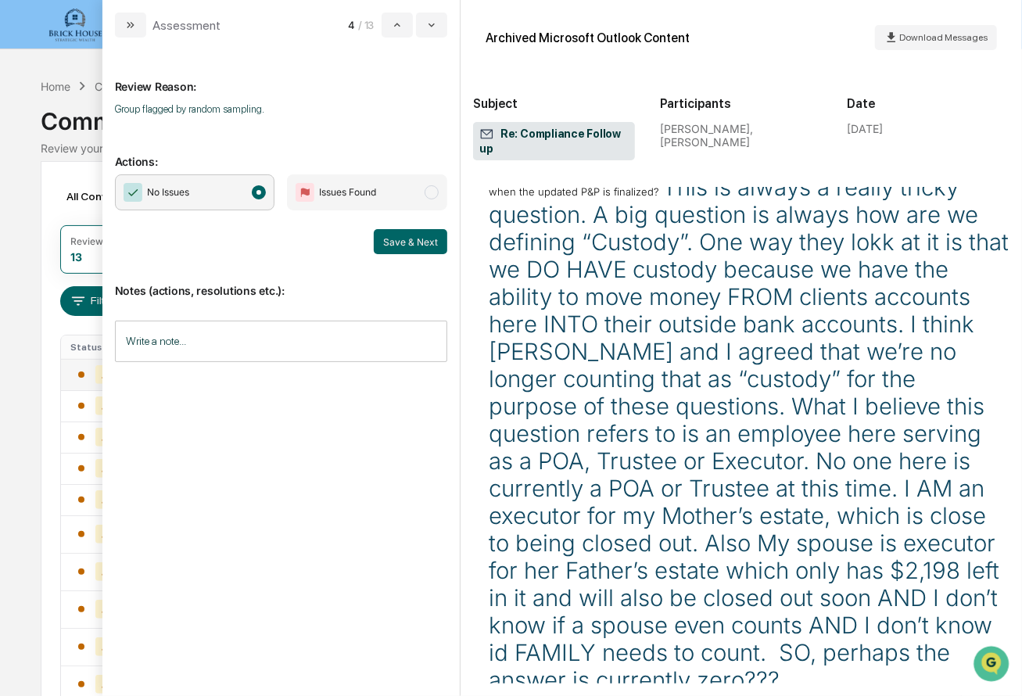
scroll to position [6739, 0]
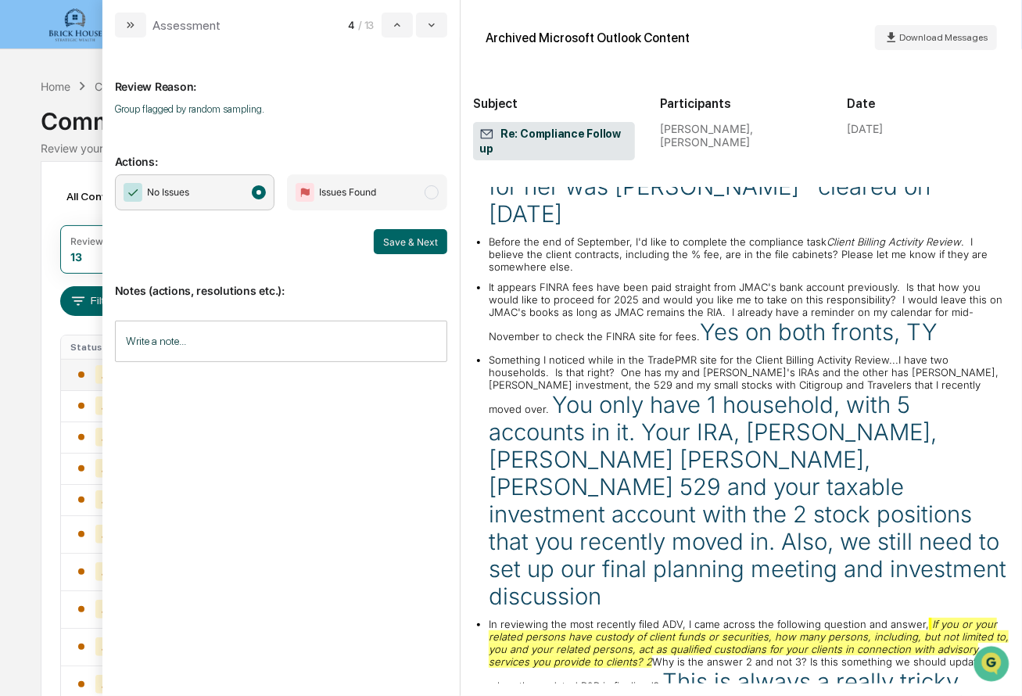
scroll to position [184, 0]
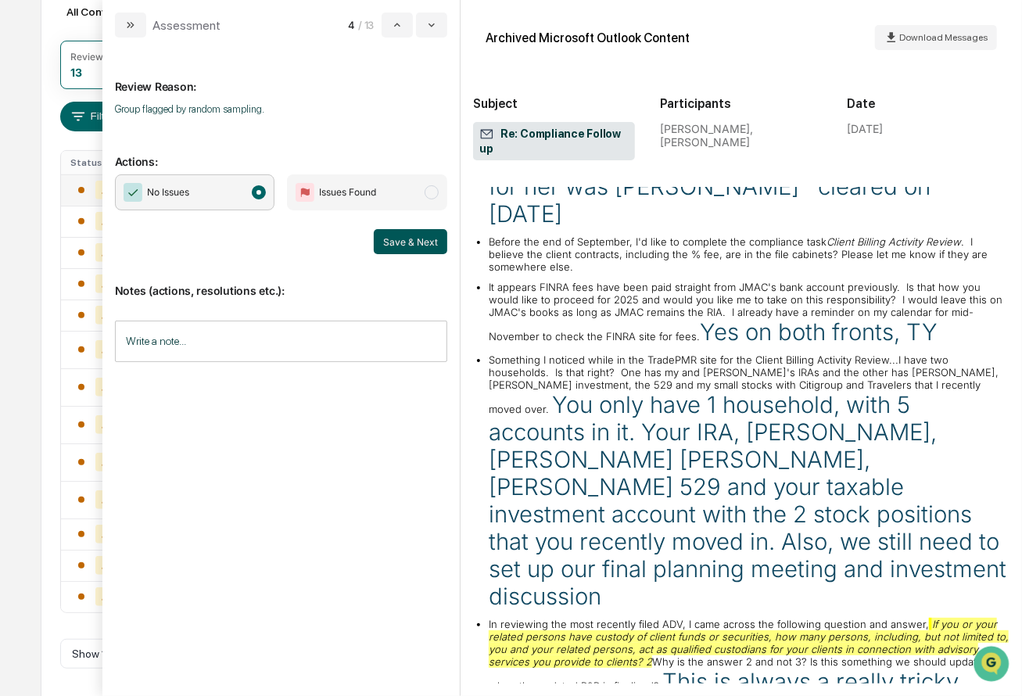
click at [407, 251] on button "Save & Next" at bounding box center [410, 241] width 73 height 25
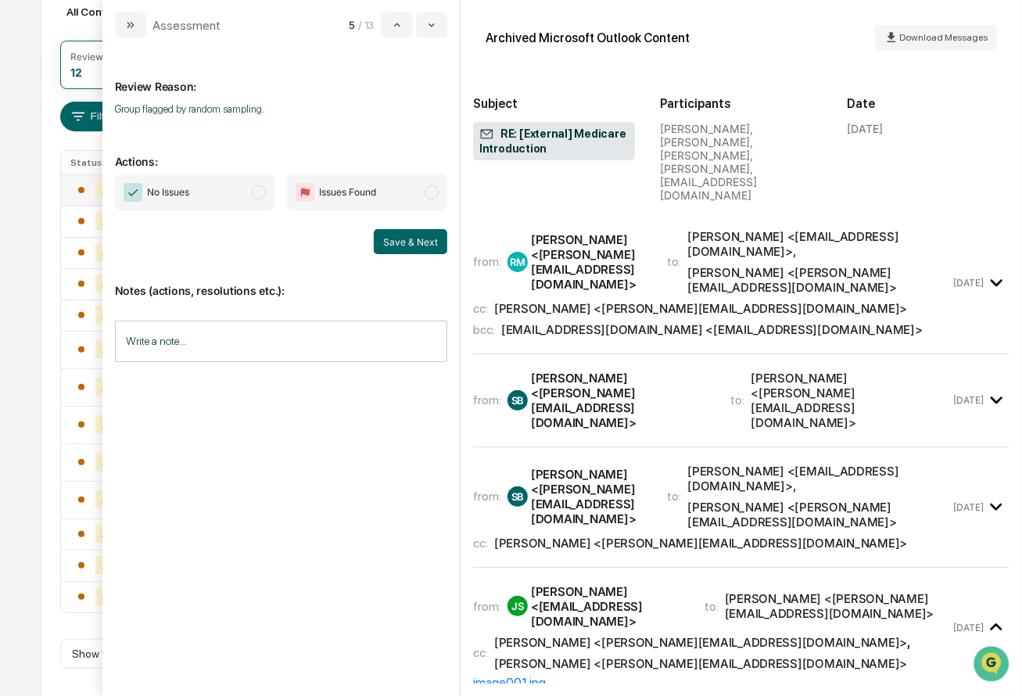
scroll to position [153, 0]
click at [265, 192] on span "modal" at bounding box center [259, 192] width 14 height 14
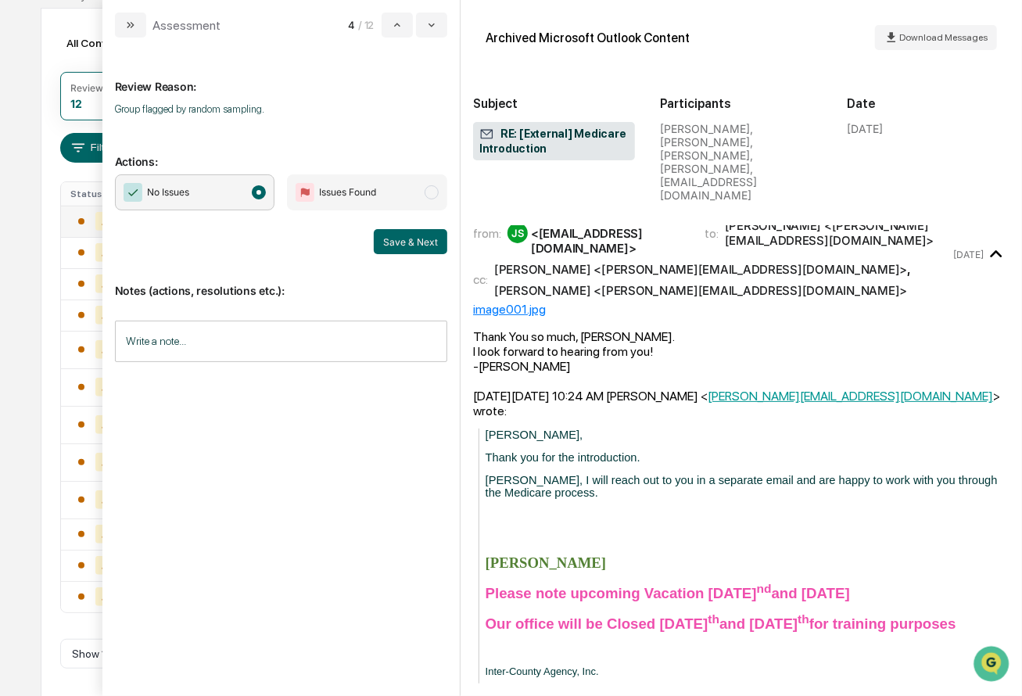
scroll to position [373, 1]
click at [411, 241] on button "Save & Next" at bounding box center [410, 241] width 73 height 25
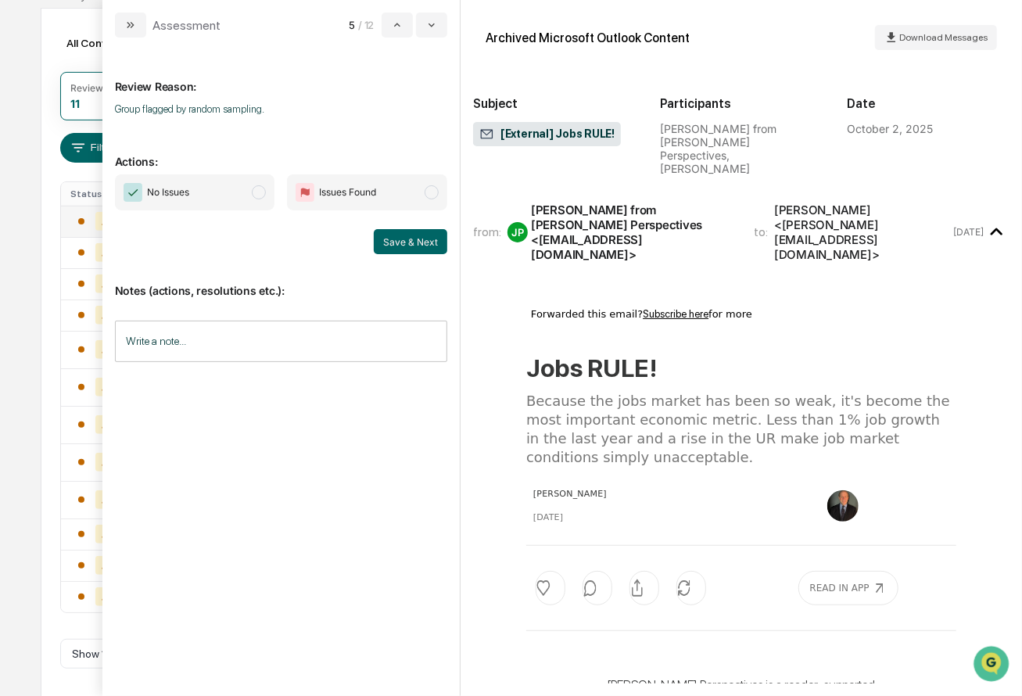
scroll to position [122, 0]
click at [254, 187] on span "No Issues" at bounding box center [195, 192] width 160 height 36
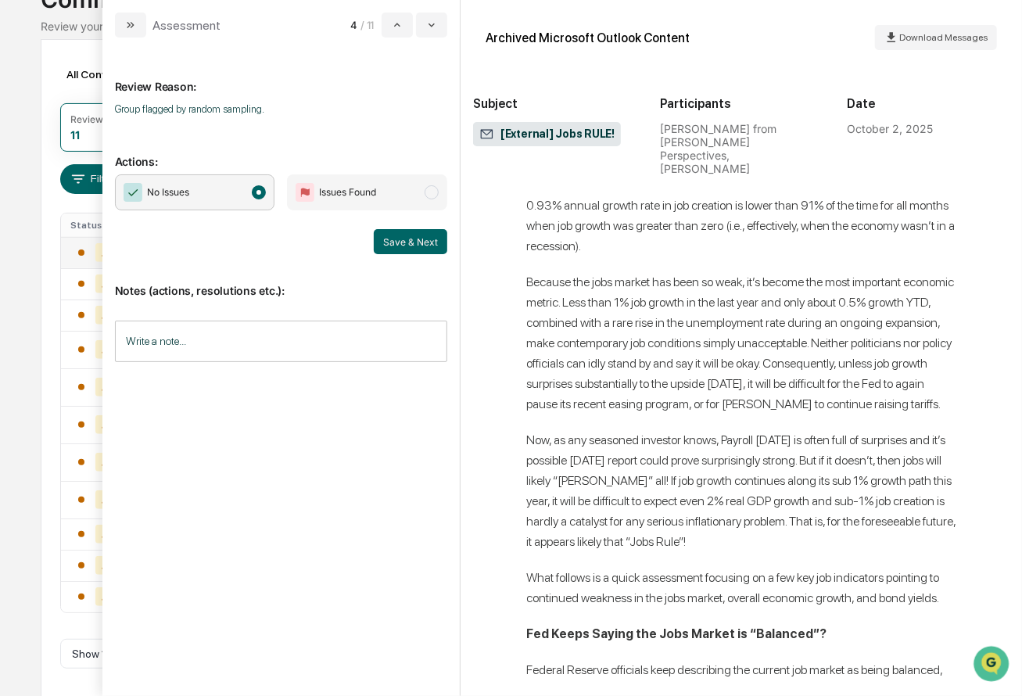
scroll to position [799, 0]
click at [414, 229] on button "Save & Next" at bounding box center [410, 241] width 73 height 25
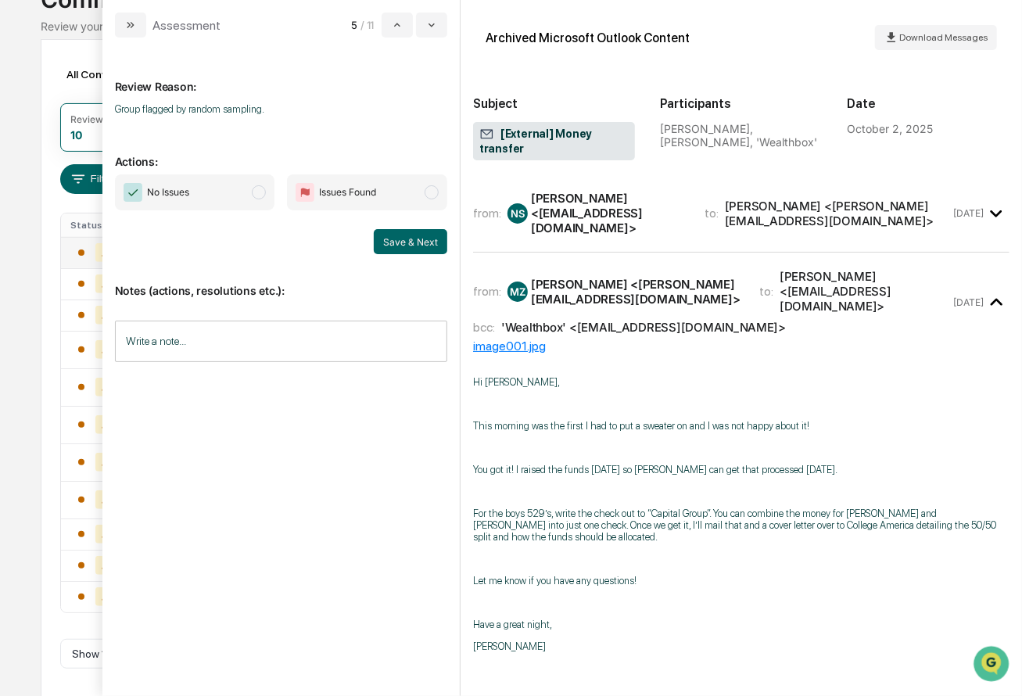
click at [269, 191] on span "No Issues" at bounding box center [195, 192] width 160 height 36
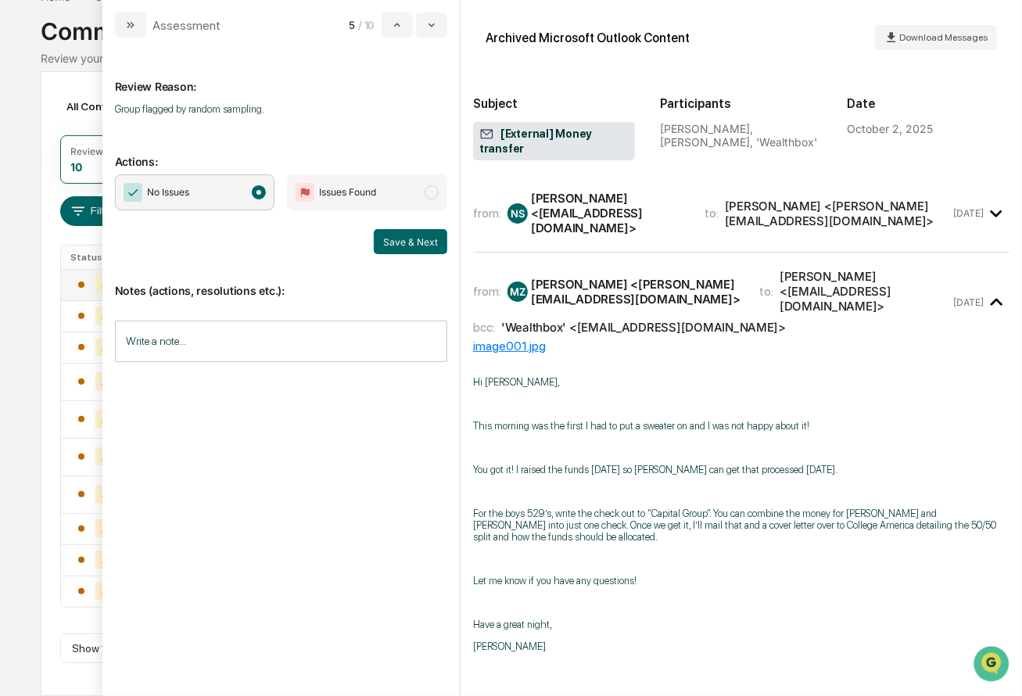
click at [692, 173] on div "Archived Microsoft Outlook Content Download Messages Subject [External] Money t…" at bounding box center [741, 100] width 536 height 174
click at [686, 191] on div "[PERSON_NAME] <[EMAIL_ADDRESS][DOMAIN_NAME]>" at bounding box center [608, 213] width 155 height 45
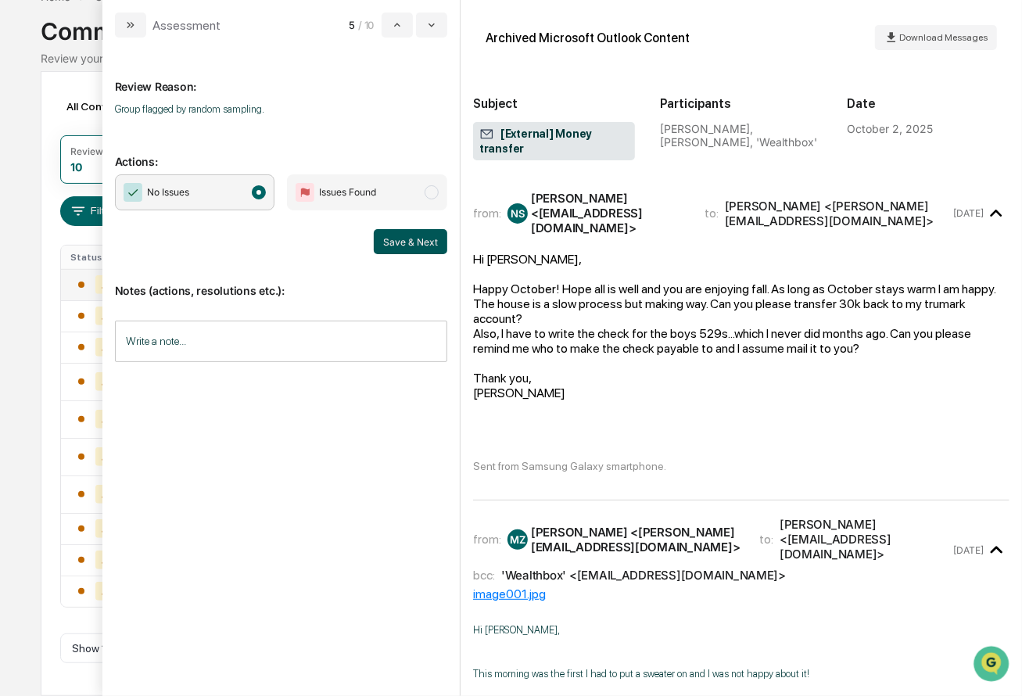
click at [410, 235] on button "Save & Next" at bounding box center [410, 241] width 73 height 25
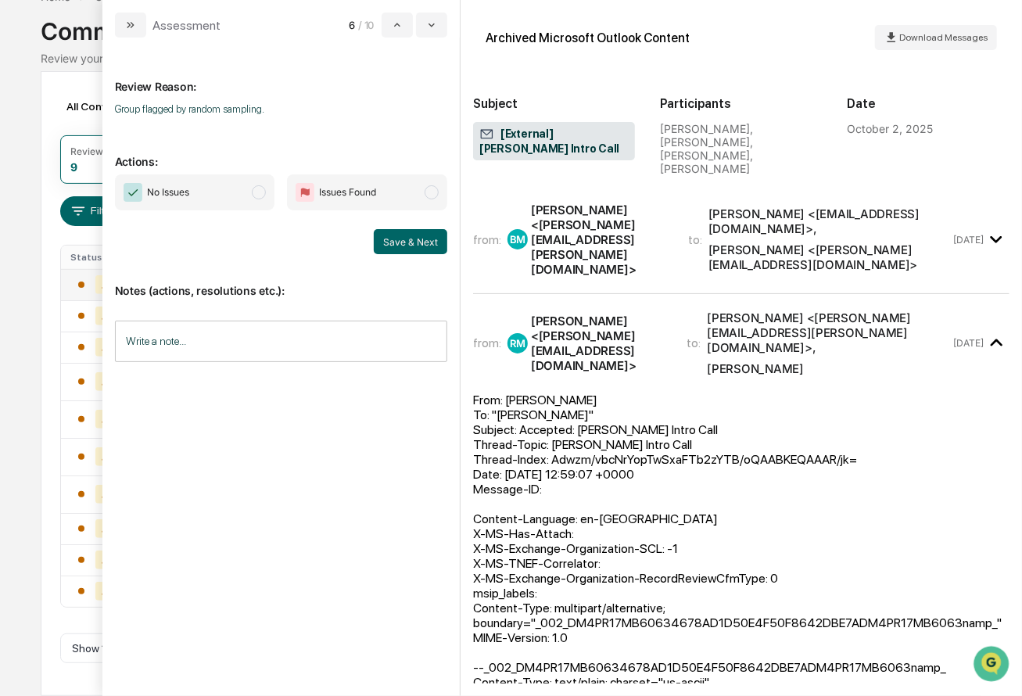
click at [265, 189] on span "modal" at bounding box center [259, 192] width 14 height 14
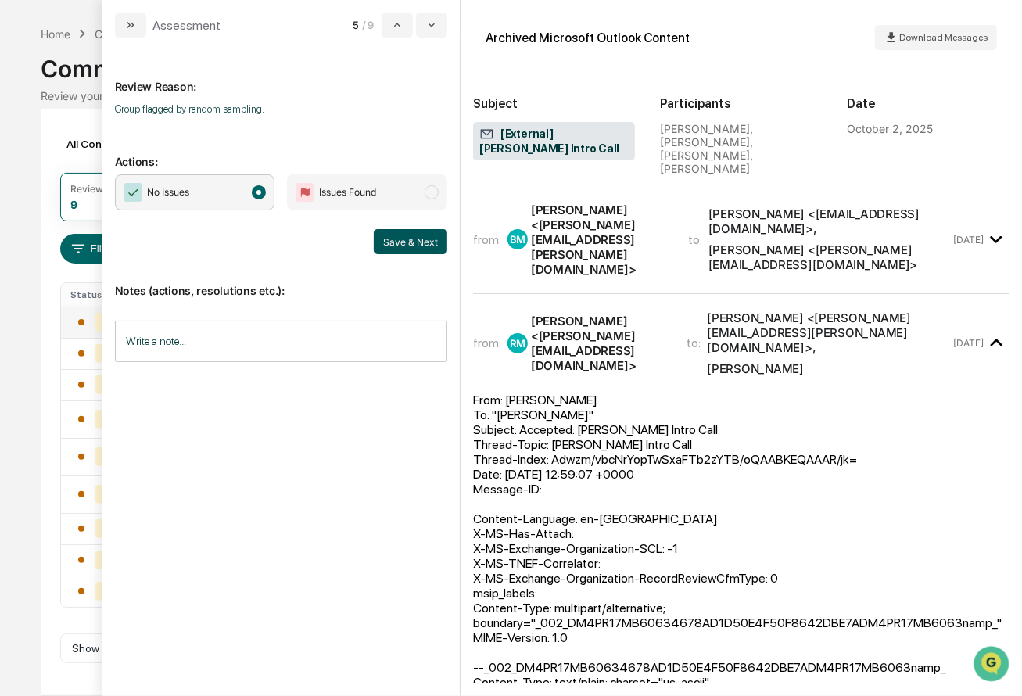
click at [416, 242] on button "Save & Next" at bounding box center [410, 241] width 73 height 25
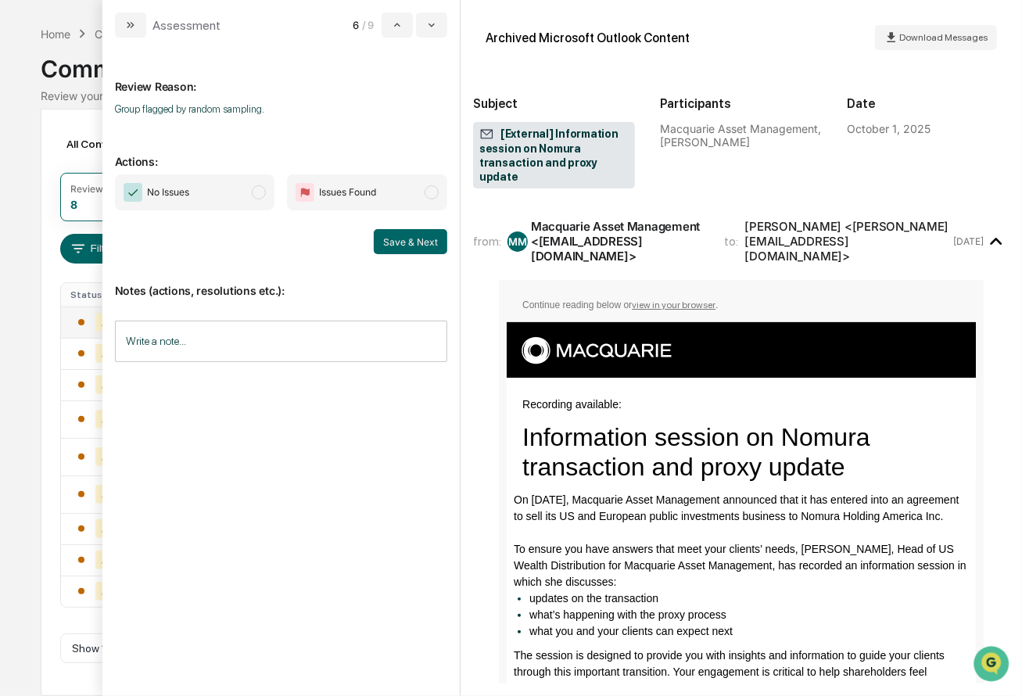
scroll to position [28, 0]
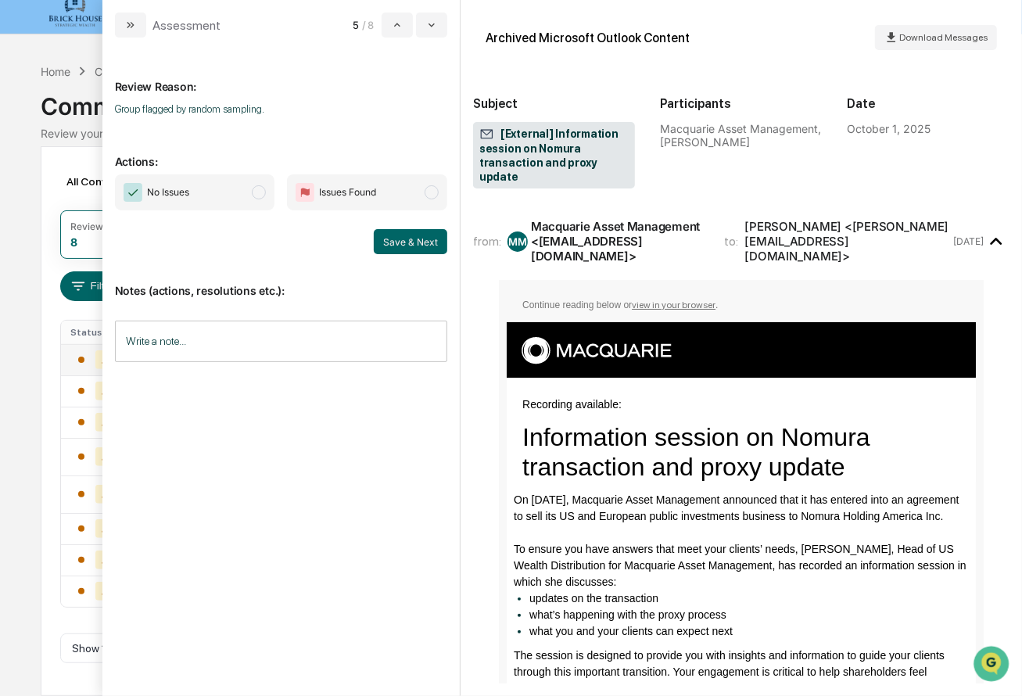
click at [254, 198] on span "No Issues" at bounding box center [195, 192] width 160 height 36
click at [417, 246] on button "Save & Next" at bounding box center [410, 241] width 73 height 25
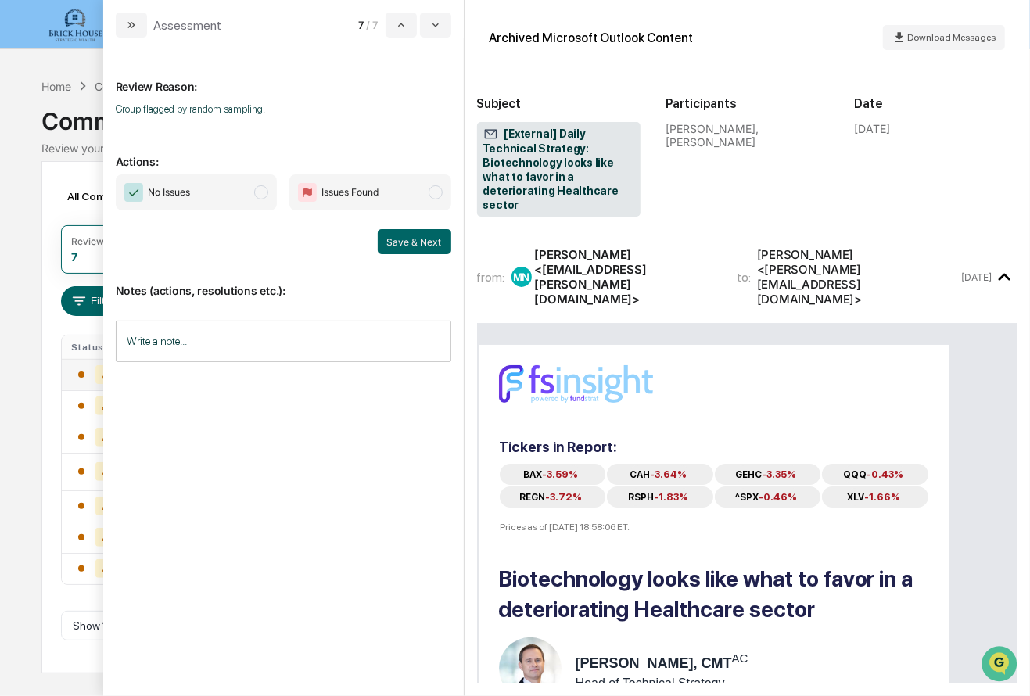
click at [258, 195] on span "modal" at bounding box center [261, 192] width 14 height 14
click at [425, 249] on button "Save & Next" at bounding box center [414, 241] width 73 height 25
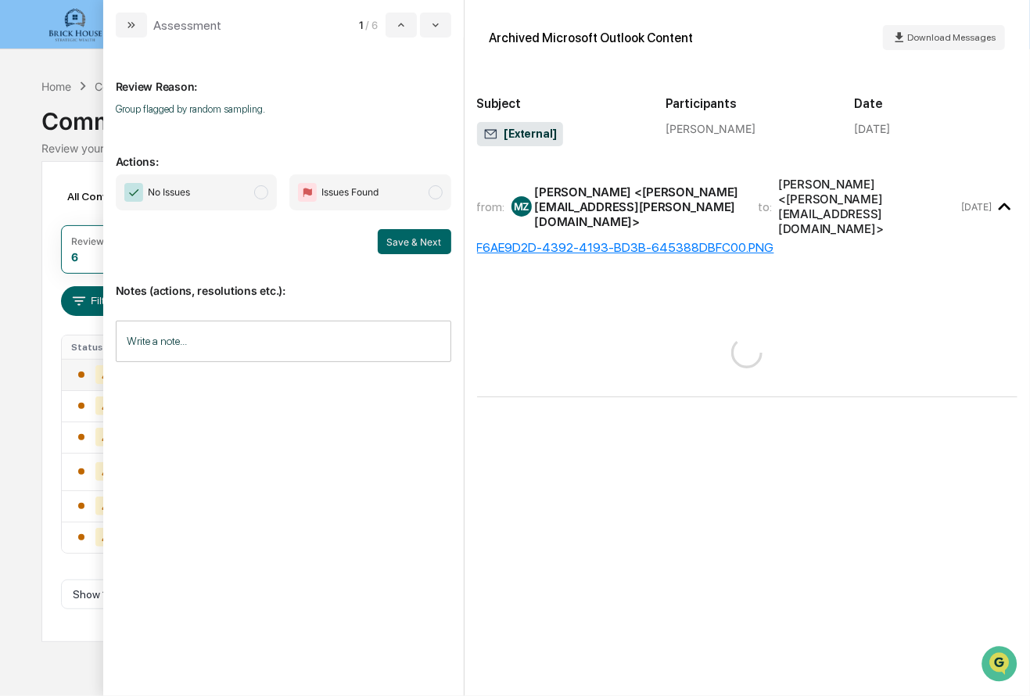
click at [261, 196] on span "modal" at bounding box center [261, 192] width 14 height 14
click at [410, 240] on button "Save & Next" at bounding box center [414, 241] width 73 height 25
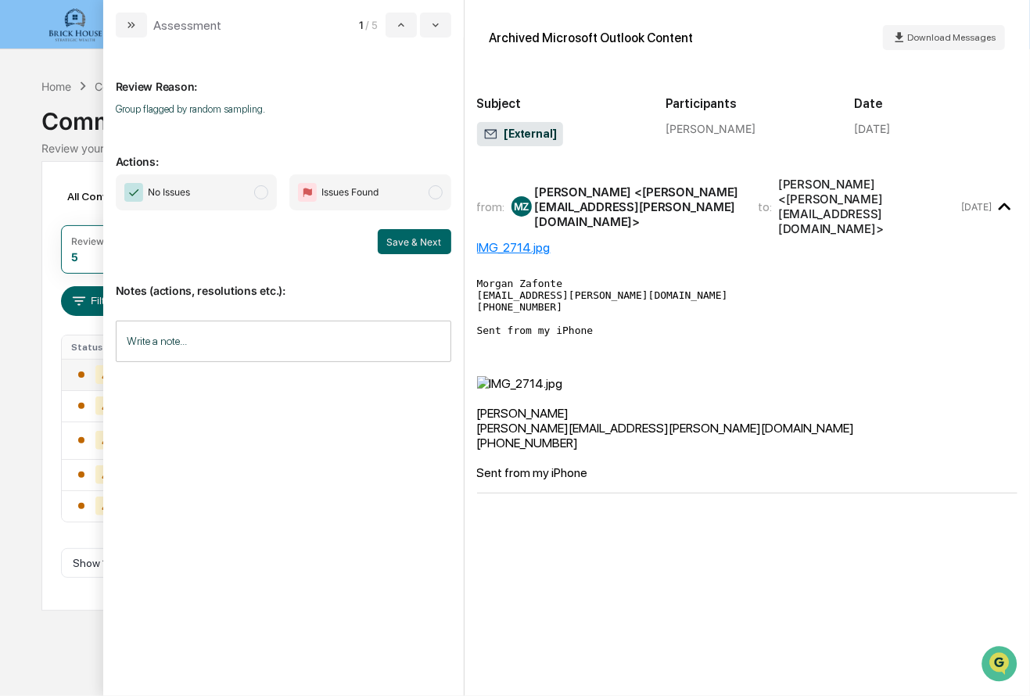
click at [264, 193] on span "modal" at bounding box center [261, 192] width 14 height 14
click at [401, 241] on button "Save & Next" at bounding box center [414, 241] width 73 height 25
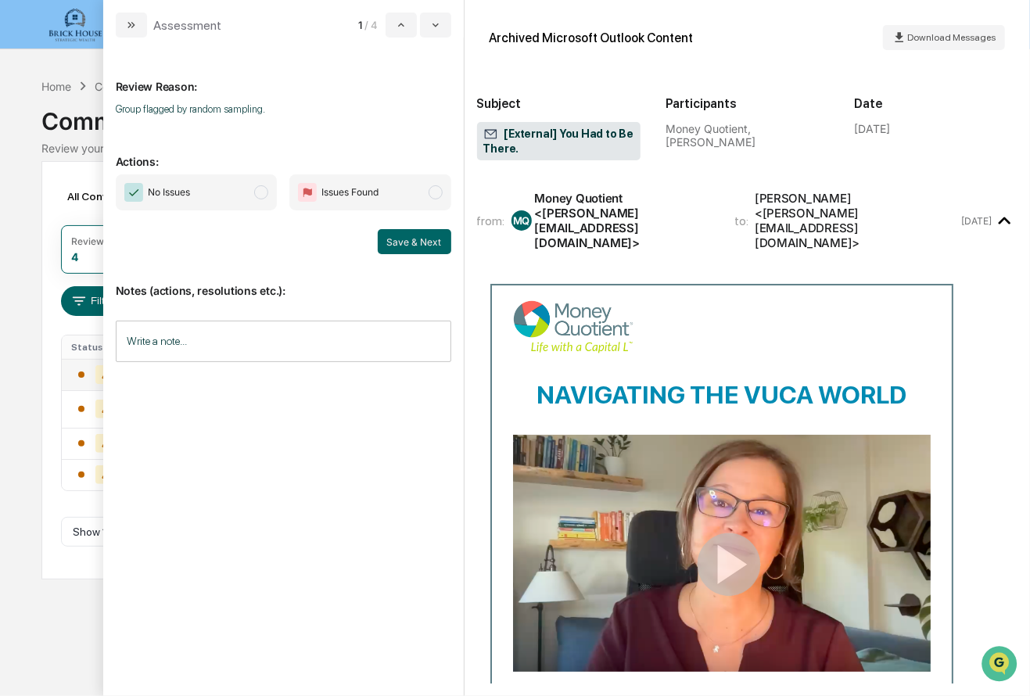
click at [266, 188] on span "modal" at bounding box center [261, 192] width 14 height 14
click at [397, 237] on button "Save & Next" at bounding box center [414, 241] width 73 height 25
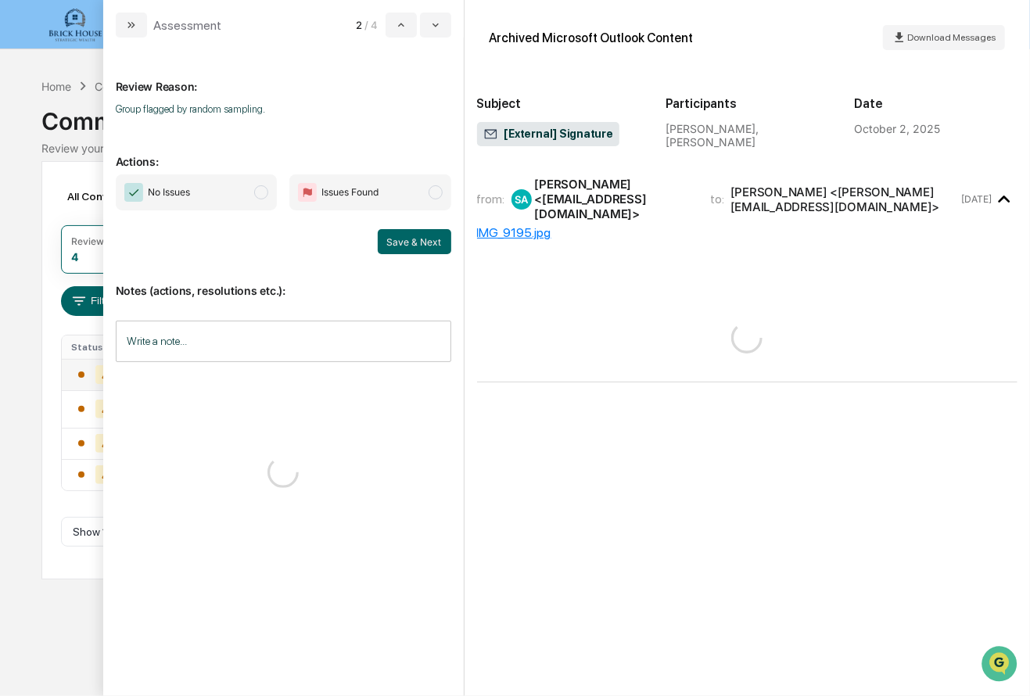
click at [271, 192] on span "No Issues" at bounding box center [196, 192] width 161 height 36
click at [691, 196] on div "[PERSON_NAME] <[EMAIL_ADDRESS][DOMAIN_NAME]>" at bounding box center [613, 199] width 156 height 45
click at [420, 231] on button "Save & Next" at bounding box center [414, 241] width 73 height 25
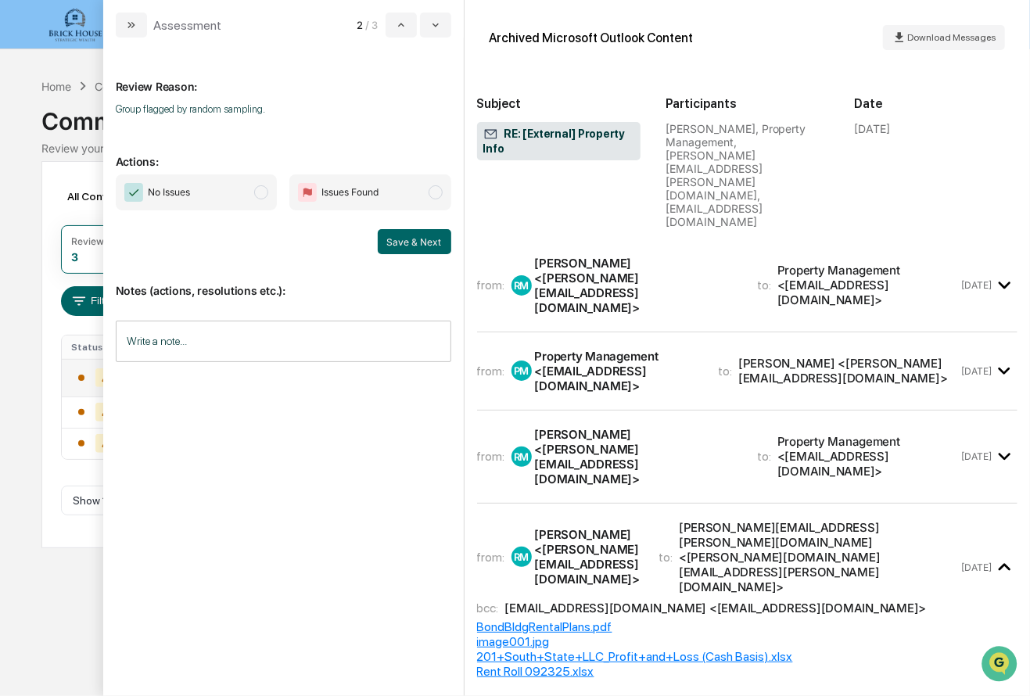
click at [267, 192] on span "modal" at bounding box center [261, 192] width 14 height 14
click at [692, 256] on div "from: [PERSON_NAME] [PERSON_NAME] <[PERSON_NAME][EMAIL_ADDRESS][DOMAIN_NAME]> t…" at bounding box center [718, 285] width 482 height 59
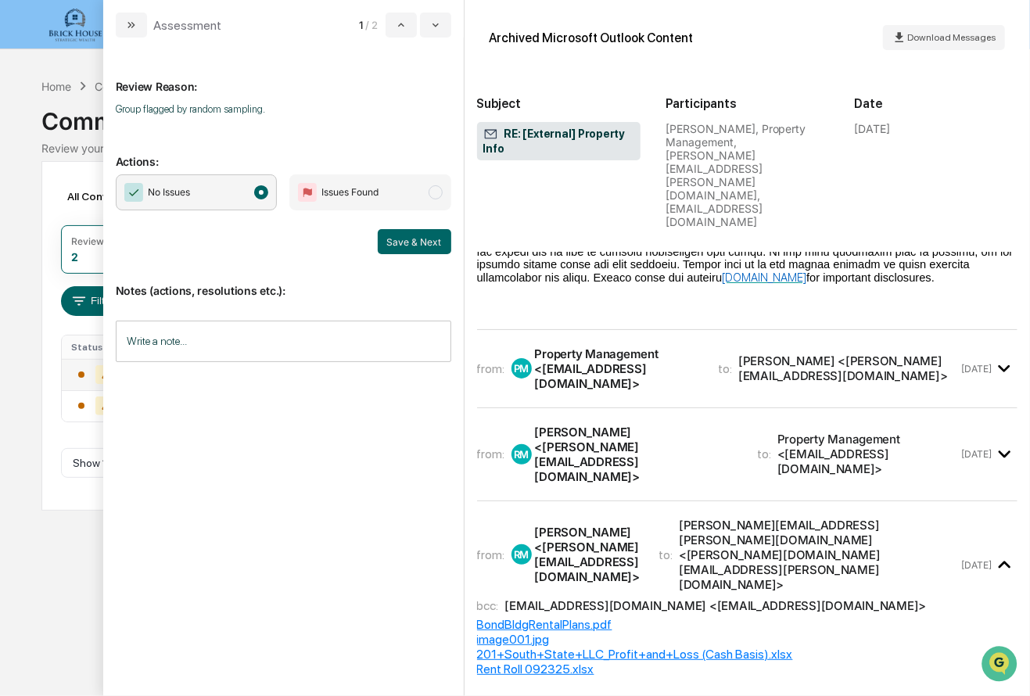
scroll to position [1096, 0]
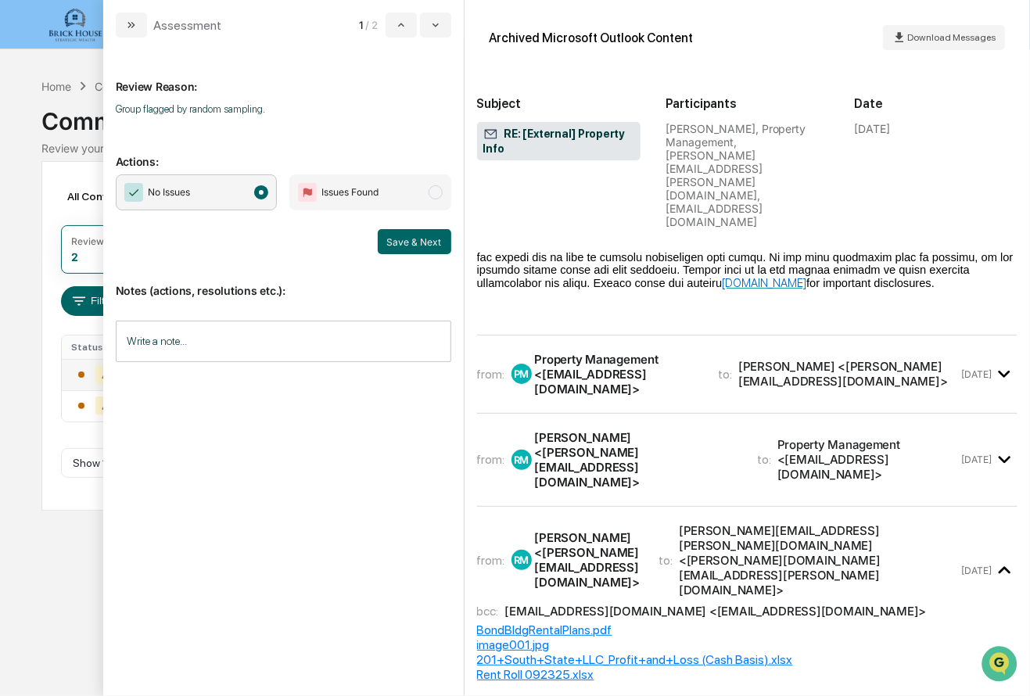
click at [679, 430] on div "[PERSON_NAME] <[PERSON_NAME][EMAIL_ADDRESS][DOMAIN_NAME]>" at bounding box center [636, 459] width 203 height 59
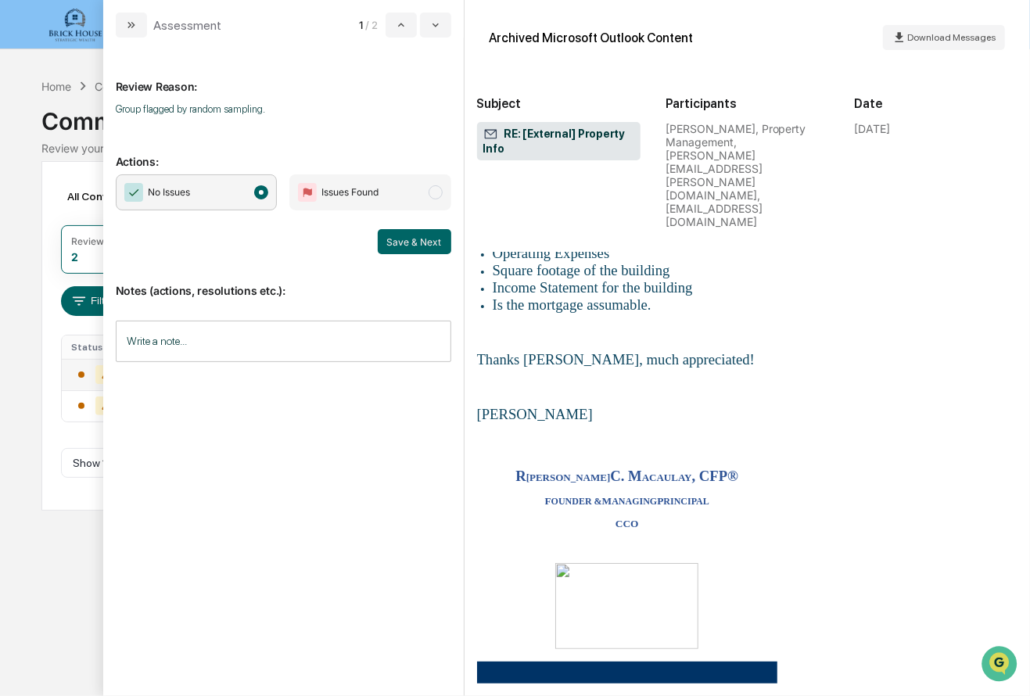
scroll to position [3044, 0]
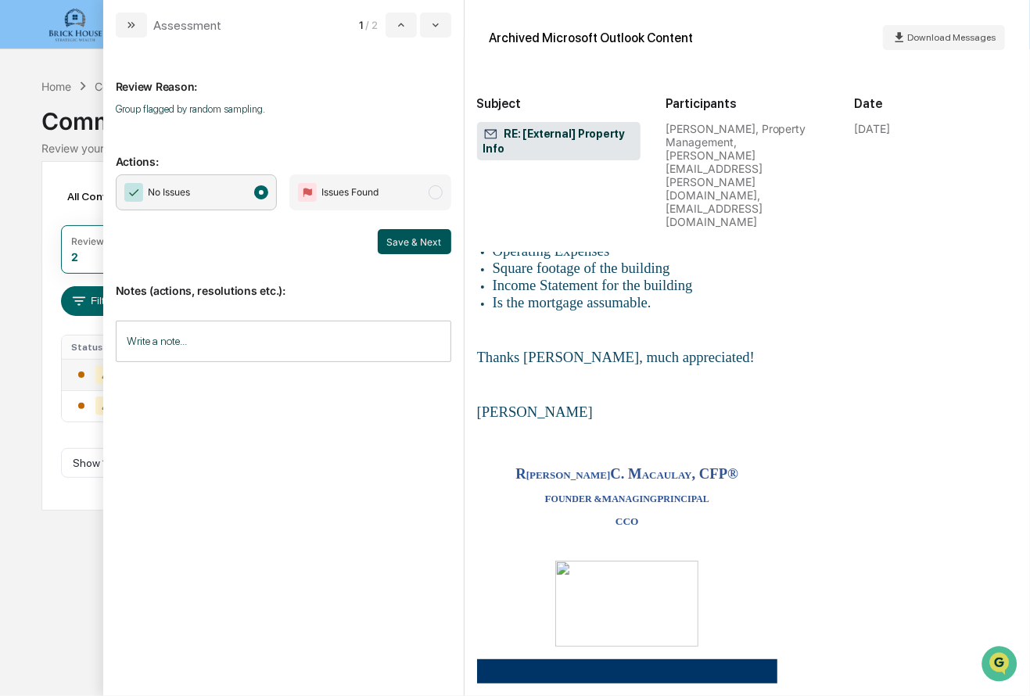
click at [425, 245] on button "Save & Next" at bounding box center [414, 241] width 73 height 25
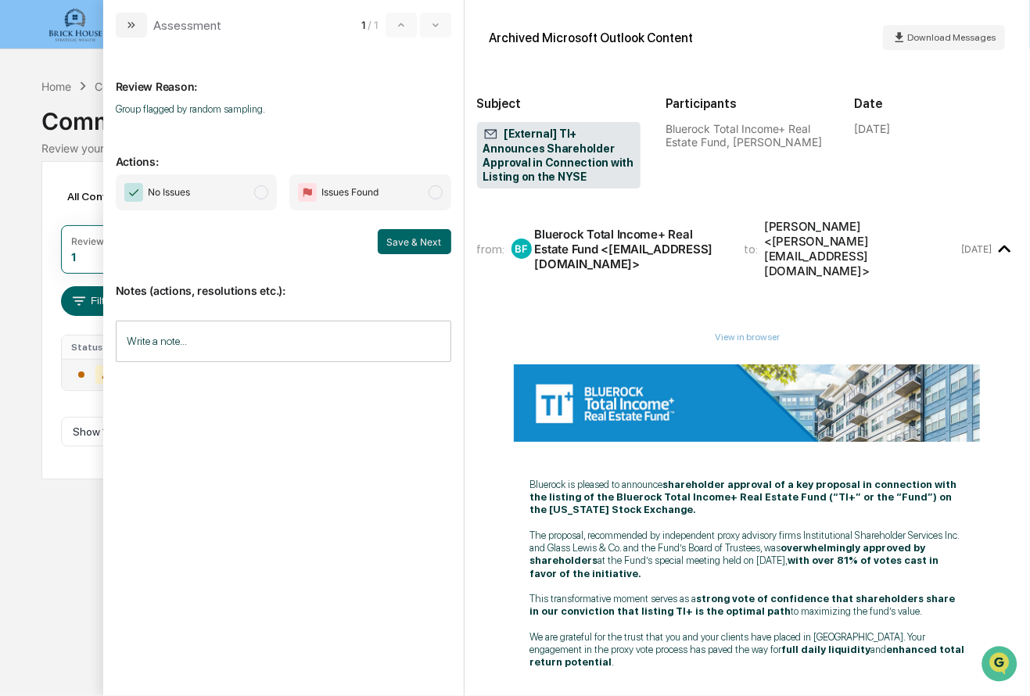
click at [259, 193] on span "modal" at bounding box center [261, 192] width 14 height 14
click at [404, 244] on button "Save & Next" at bounding box center [414, 241] width 73 height 25
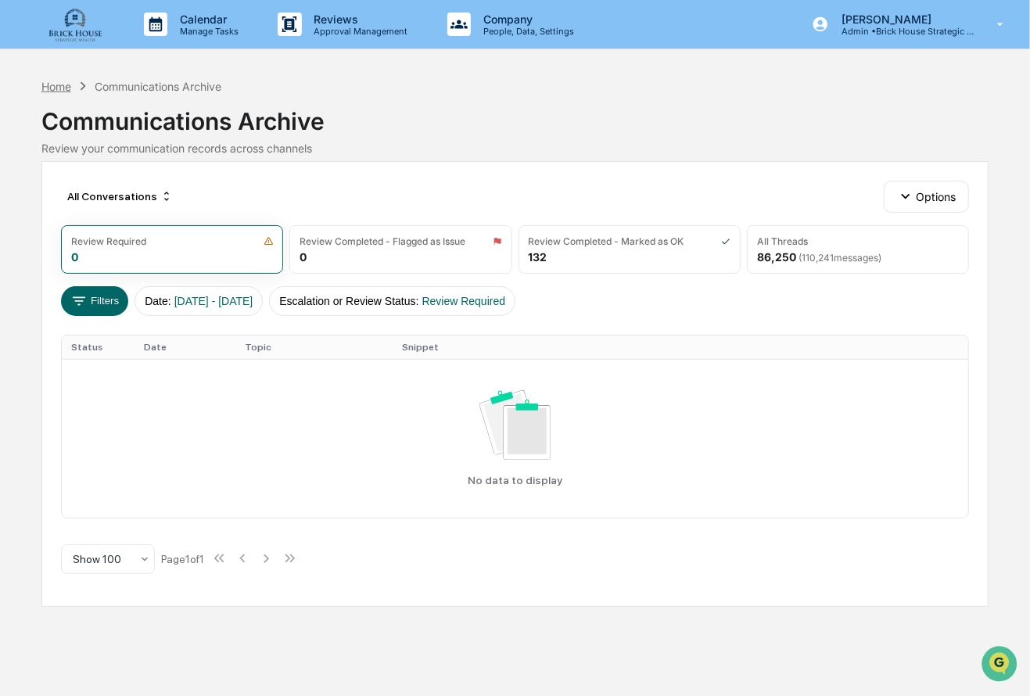
click at [61, 84] on div "Home" at bounding box center [56, 86] width 30 height 13
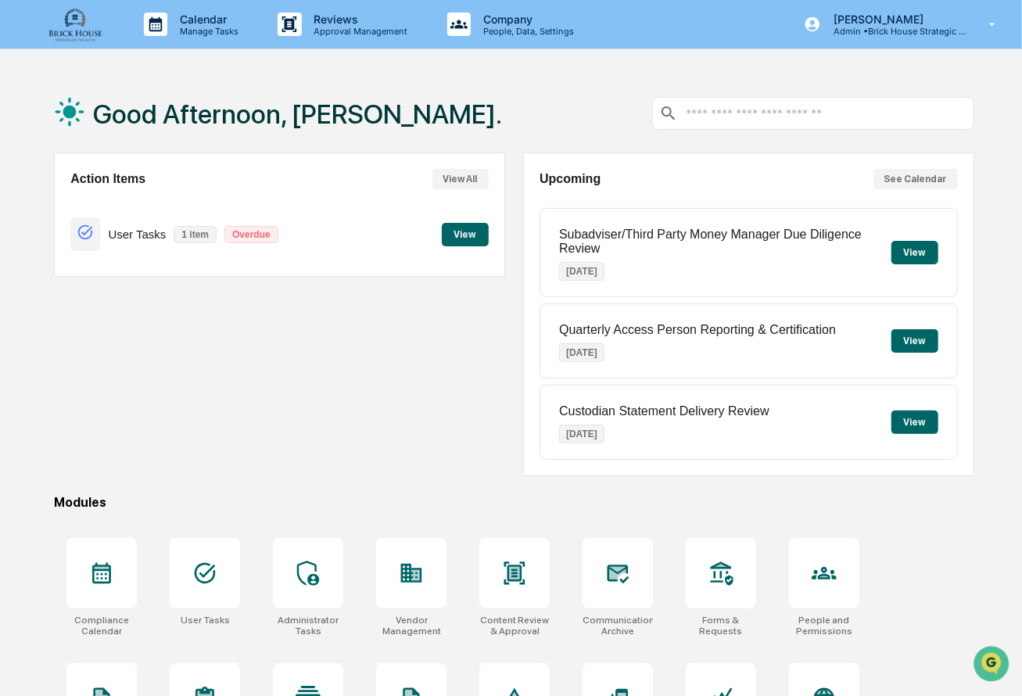
click at [460, 237] on button "View" at bounding box center [465, 234] width 47 height 23
